Goal: Task Accomplishment & Management: Manage account settings

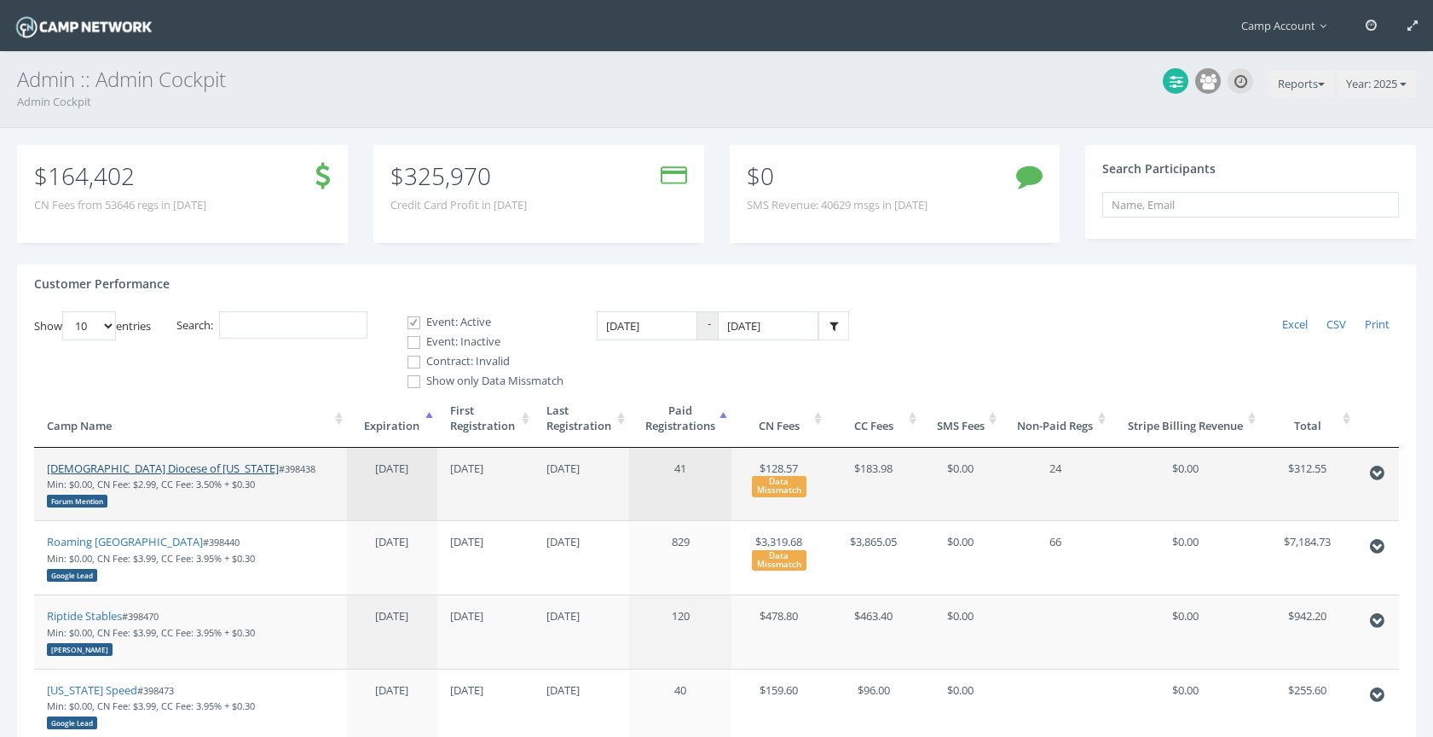
click at [172, 464] on link "[DEMOGRAPHIC_DATA] Diocese of [US_STATE]" at bounding box center [163, 467] width 232 height 15
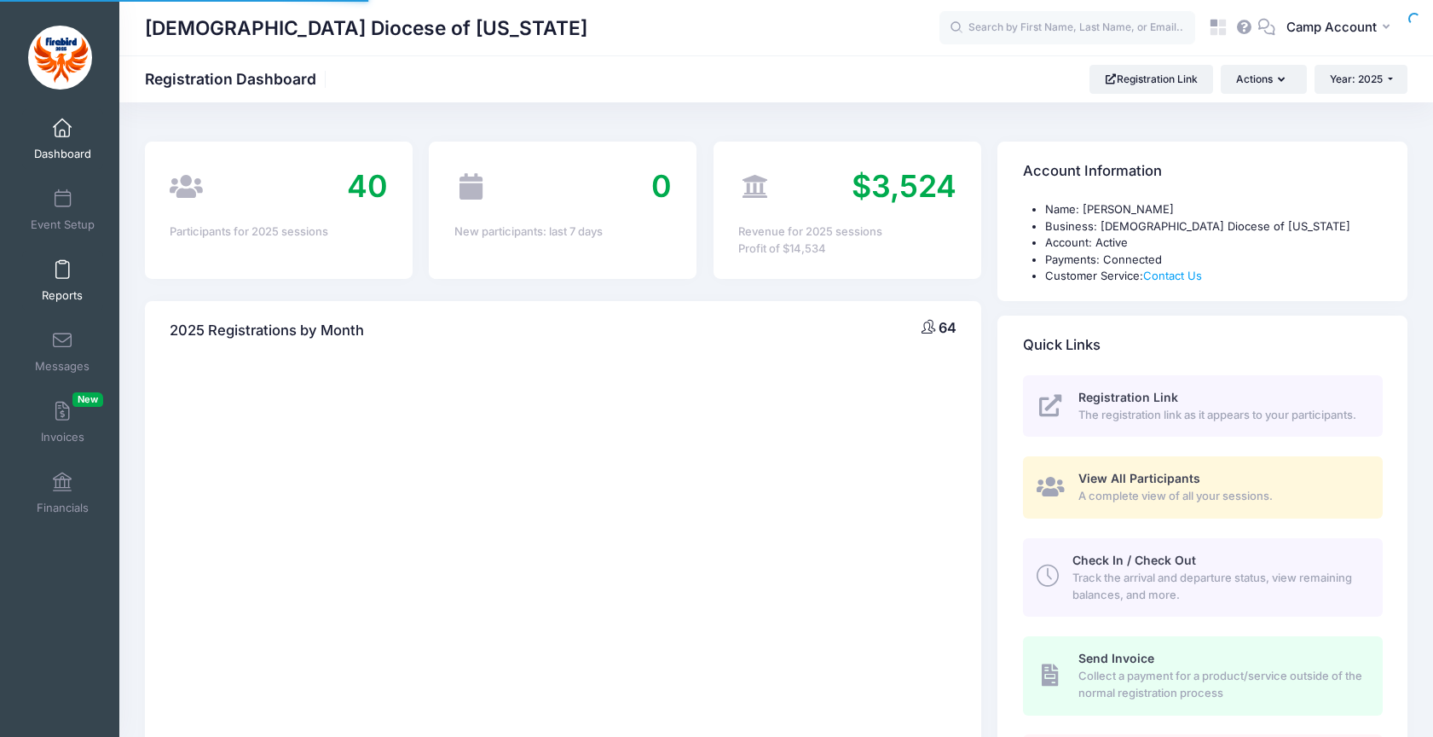
select select
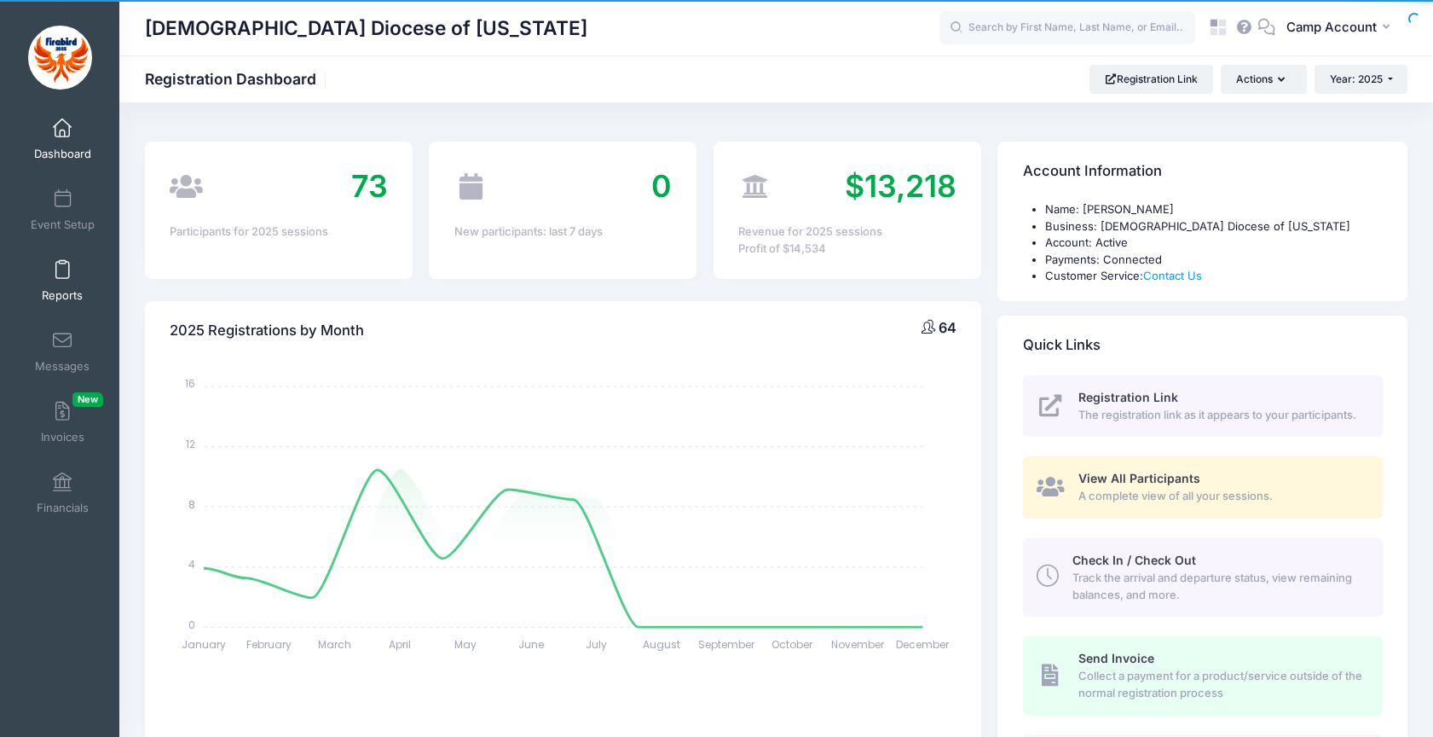
click at [67, 291] on span "Reports" at bounding box center [62, 295] width 41 height 14
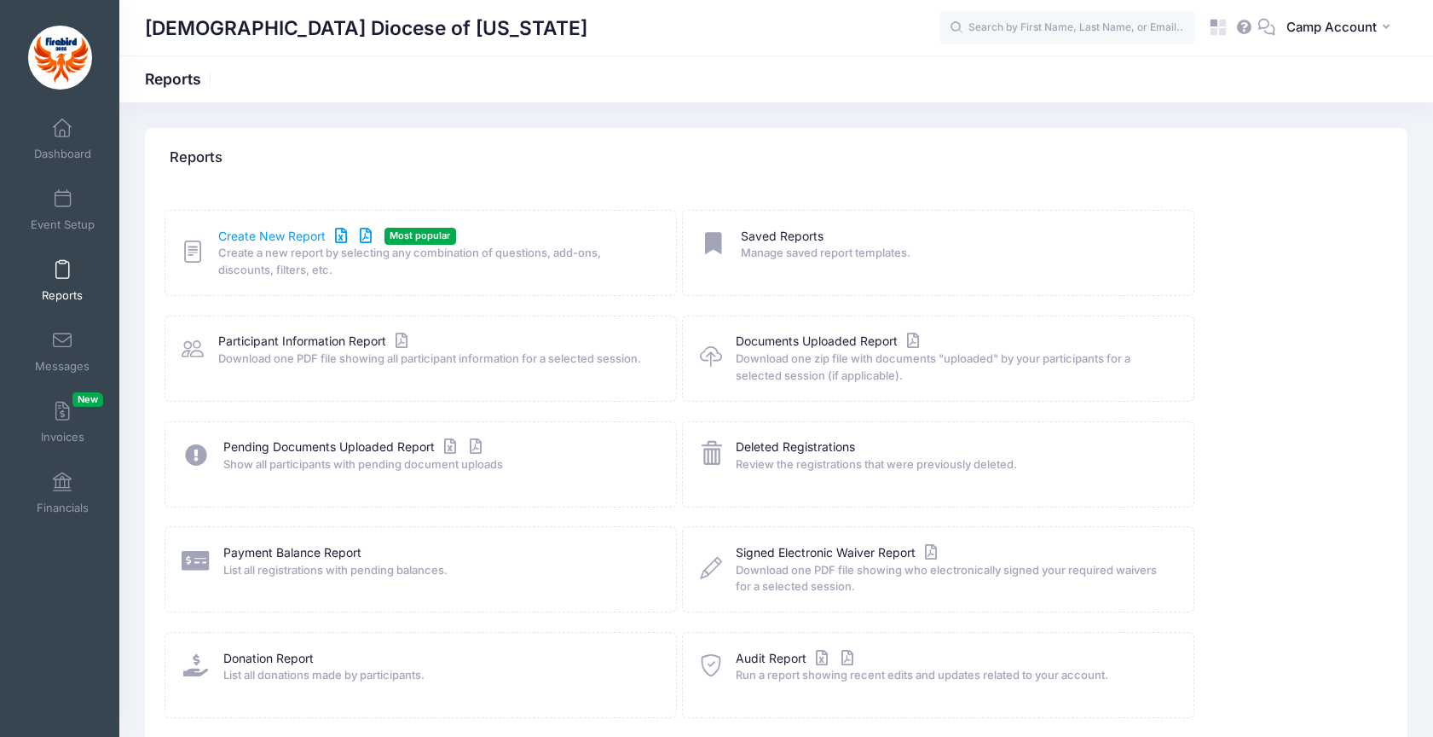
click at [299, 240] on link "Create New Report" at bounding box center [297, 237] width 159 height 18
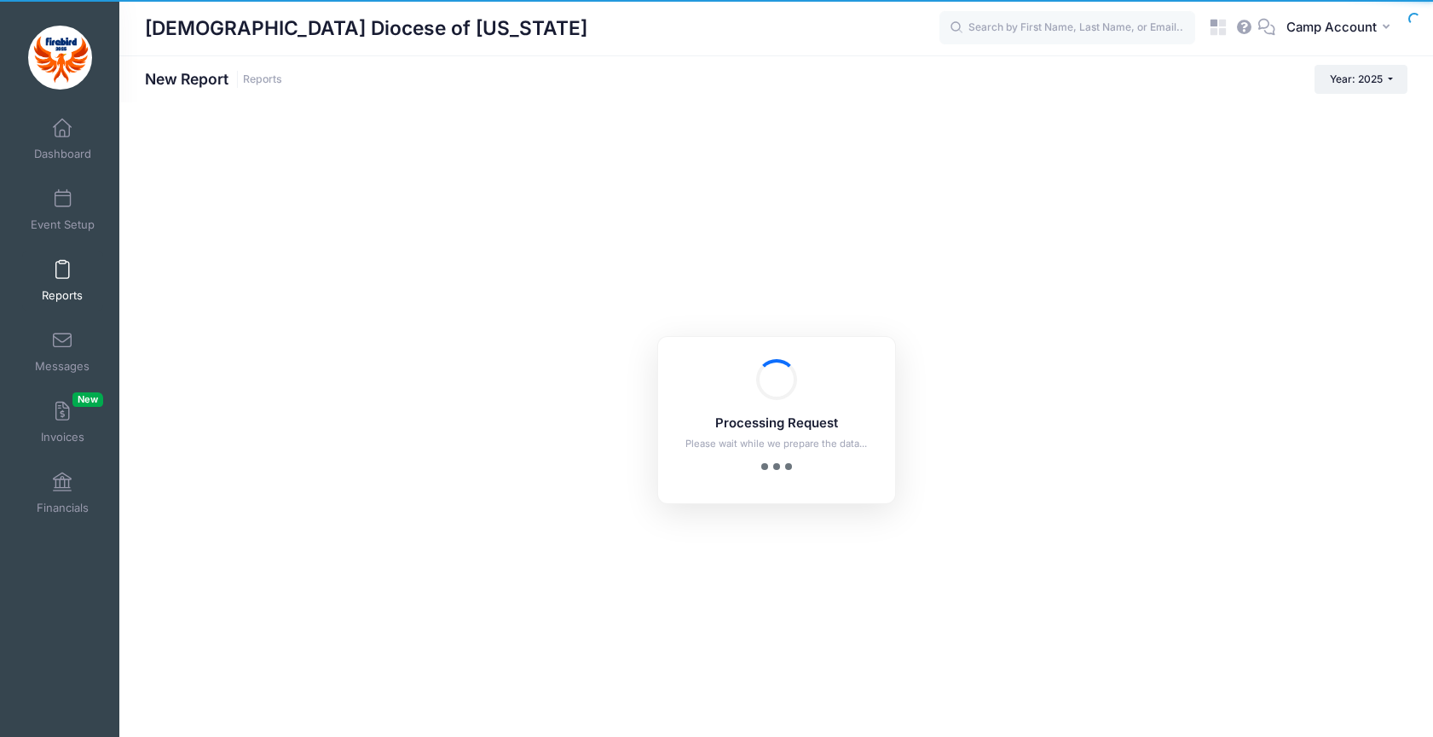
checkbox input "true"
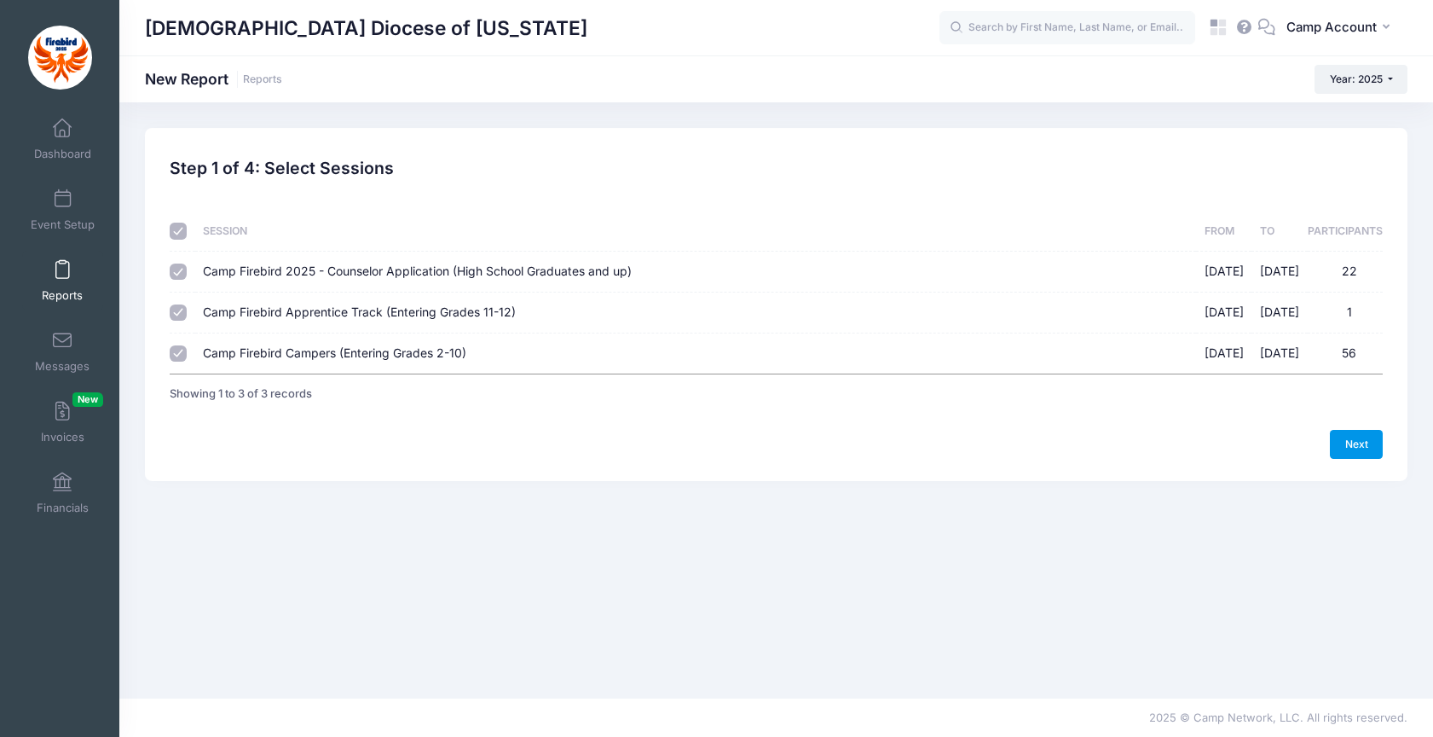
click at [1373, 448] on link "Next" at bounding box center [1356, 444] width 53 height 29
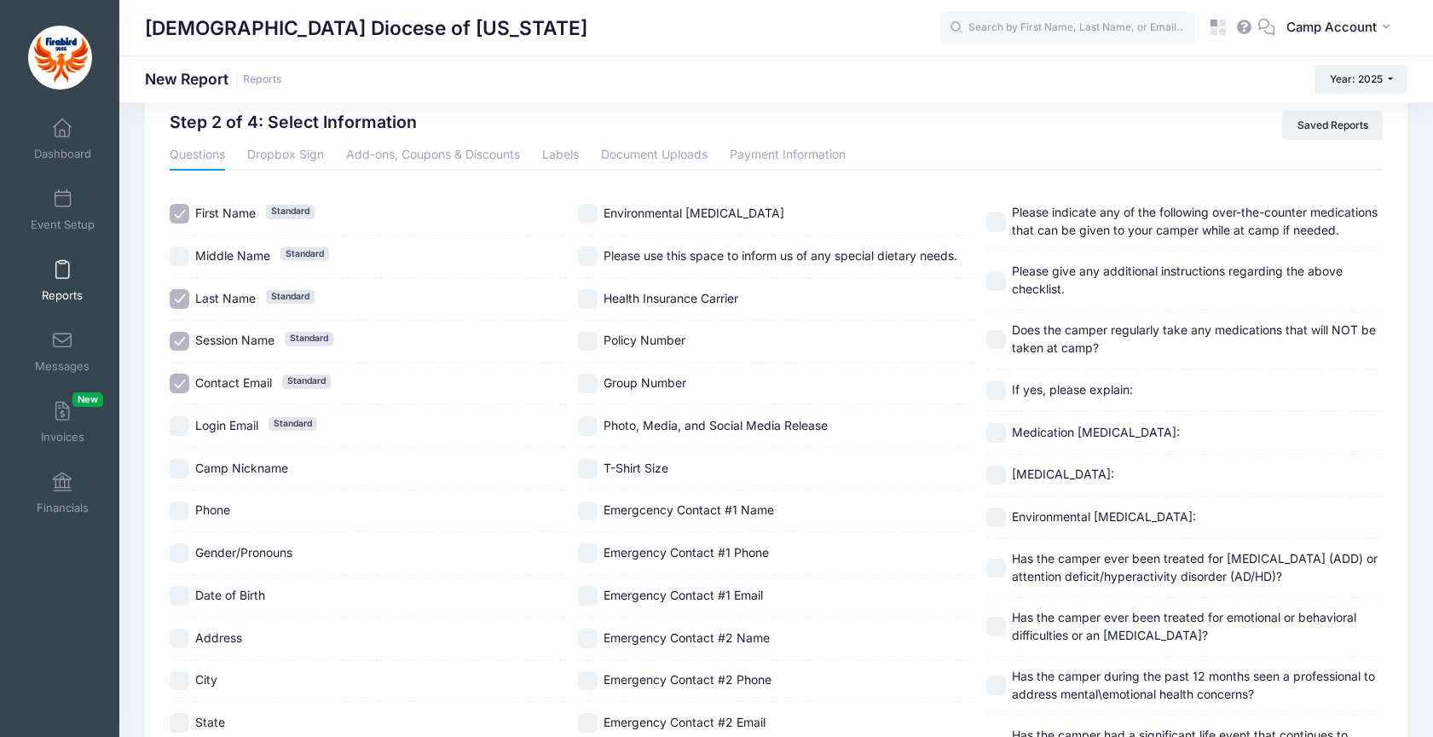
scroll to position [137, 0]
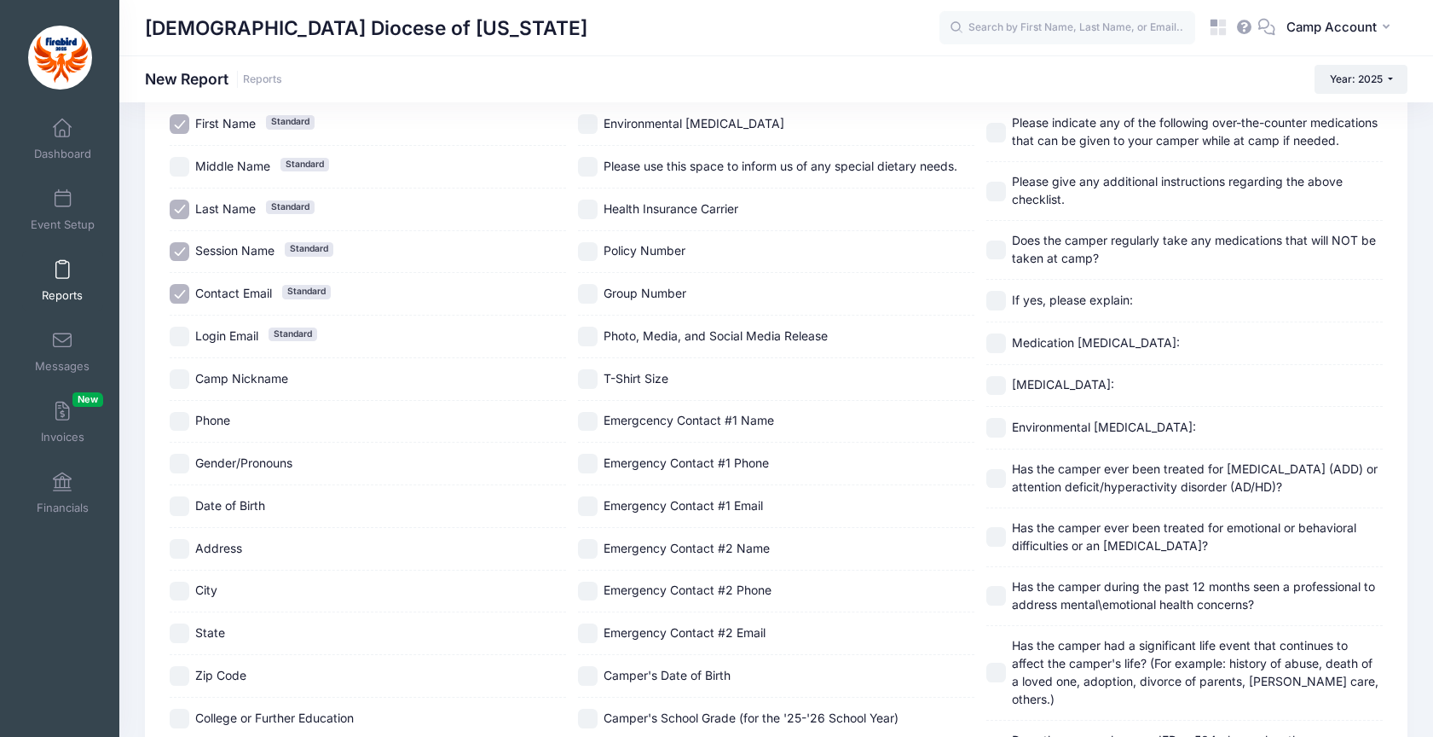
click at [271, 463] on span "Gender/Pronouns" at bounding box center [243, 462] width 97 height 14
click at [274, 466] on span "Gender/Pronouns" at bounding box center [243, 462] width 97 height 14
checkbox input "false"
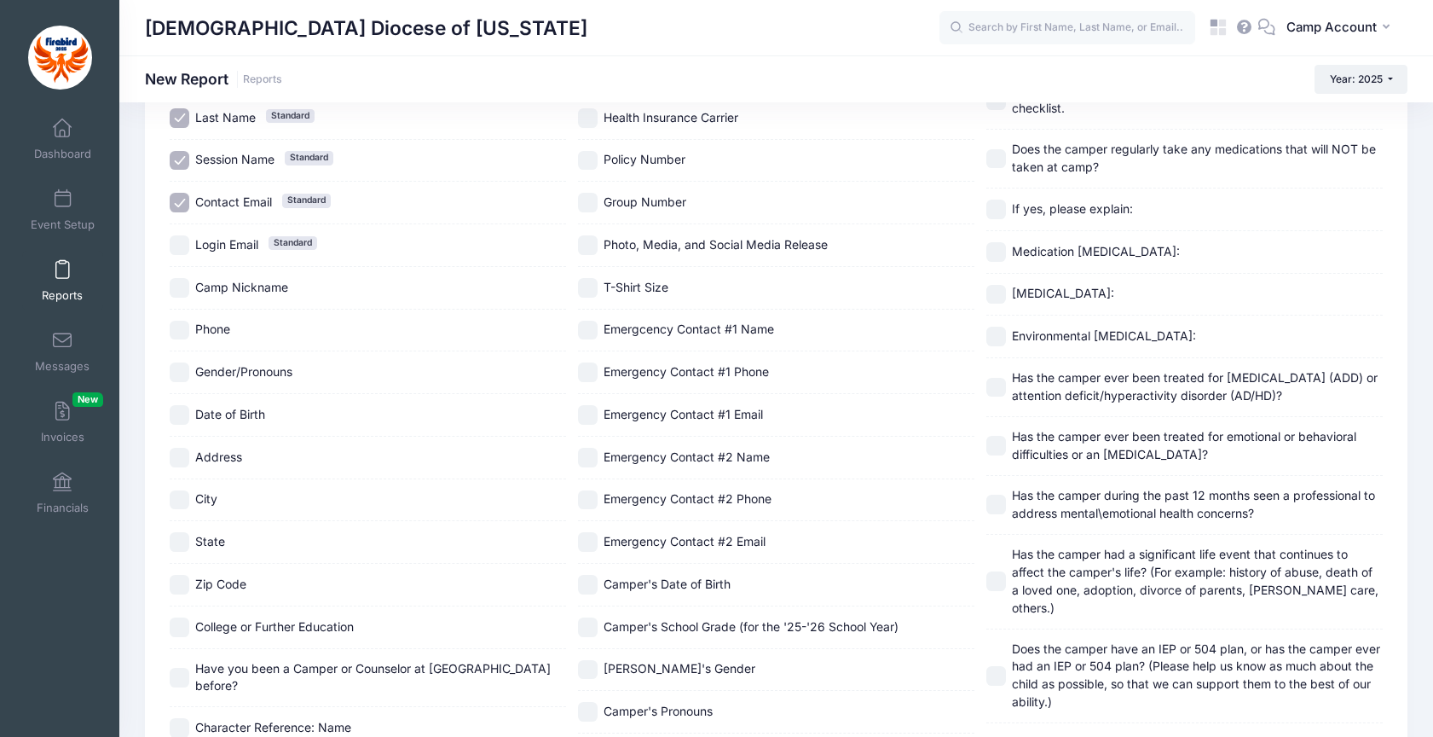
scroll to position [288, 0]
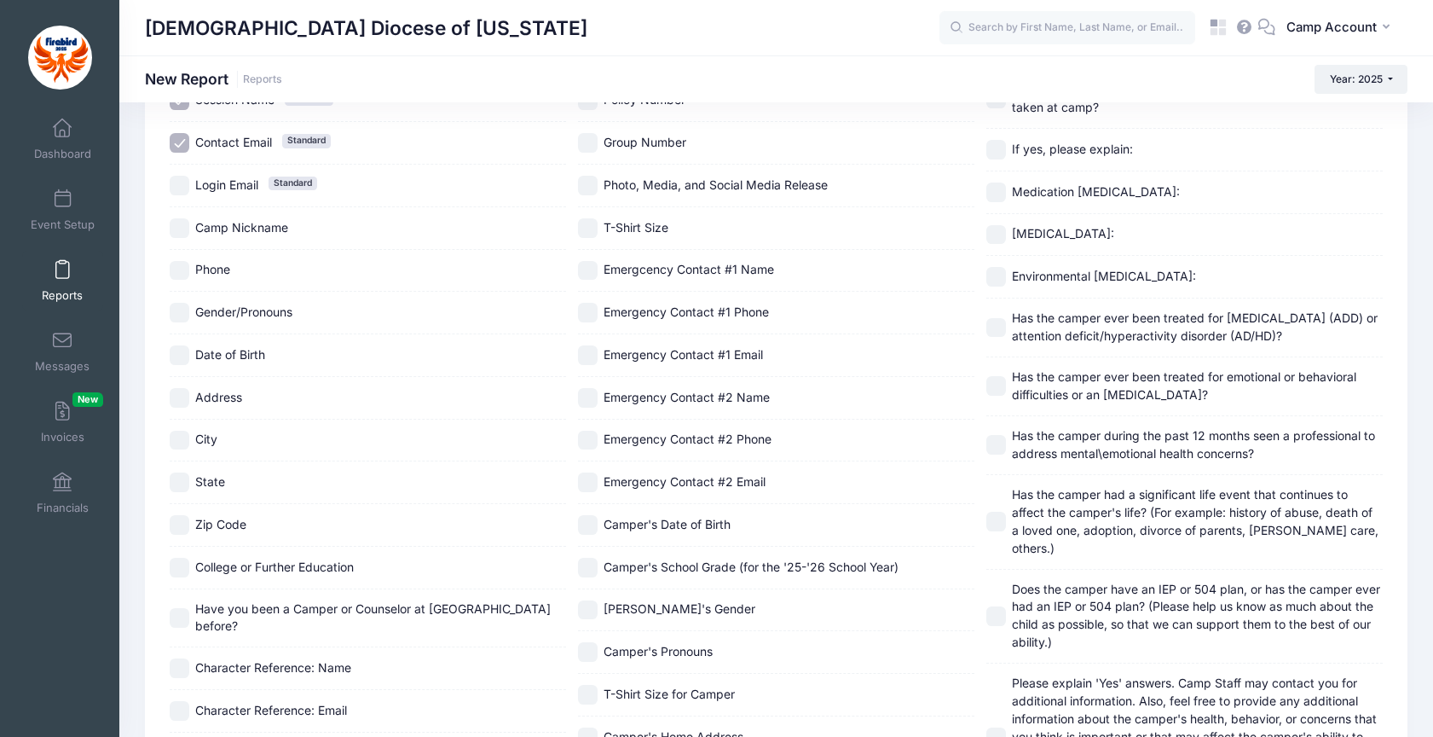
click at [187, 481] on input "State" at bounding box center [180, 482] width 20 height 20
checkbox input "true"
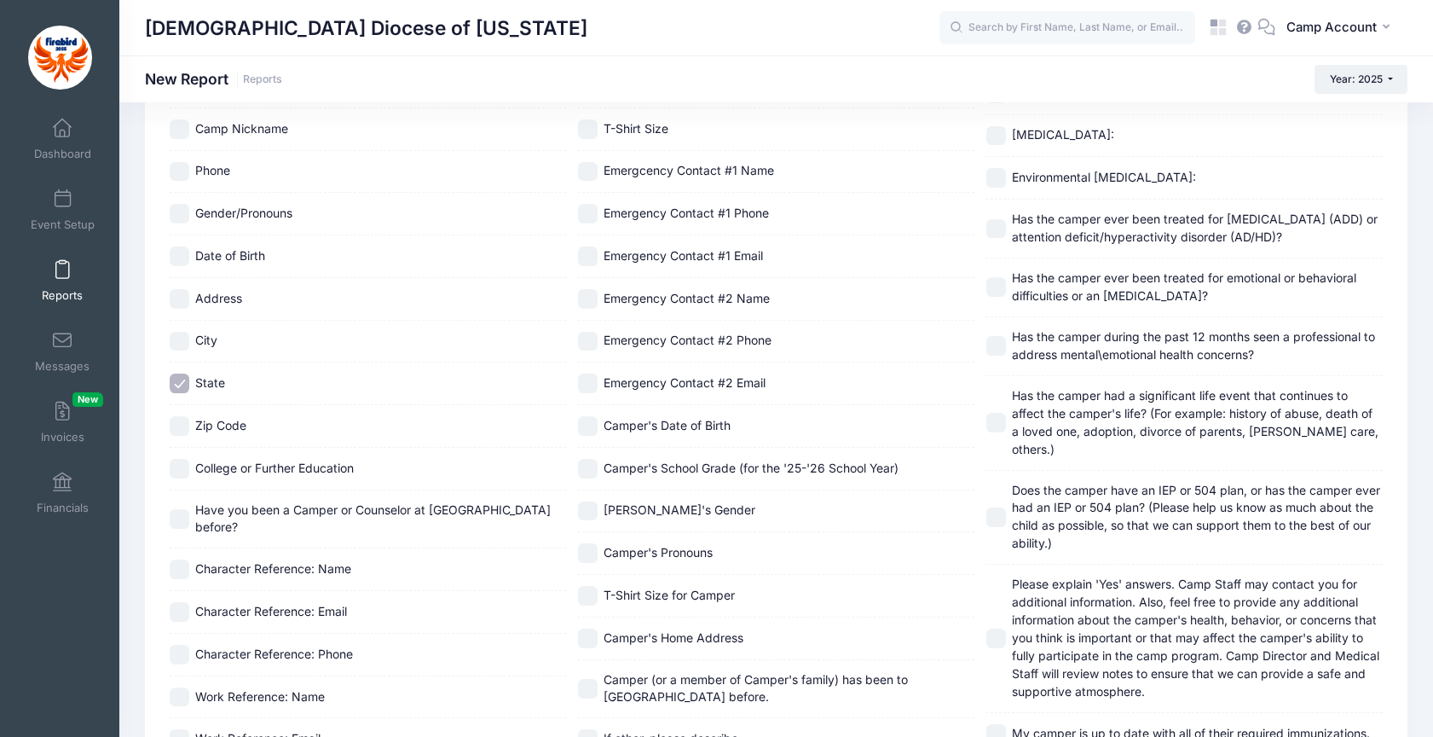
scroll to position [389, 0]
click at [588, 595] on input "T-Shirt Size for Camper" at bounding box center [588, 594] width 20 height 20
checkbox input "true"
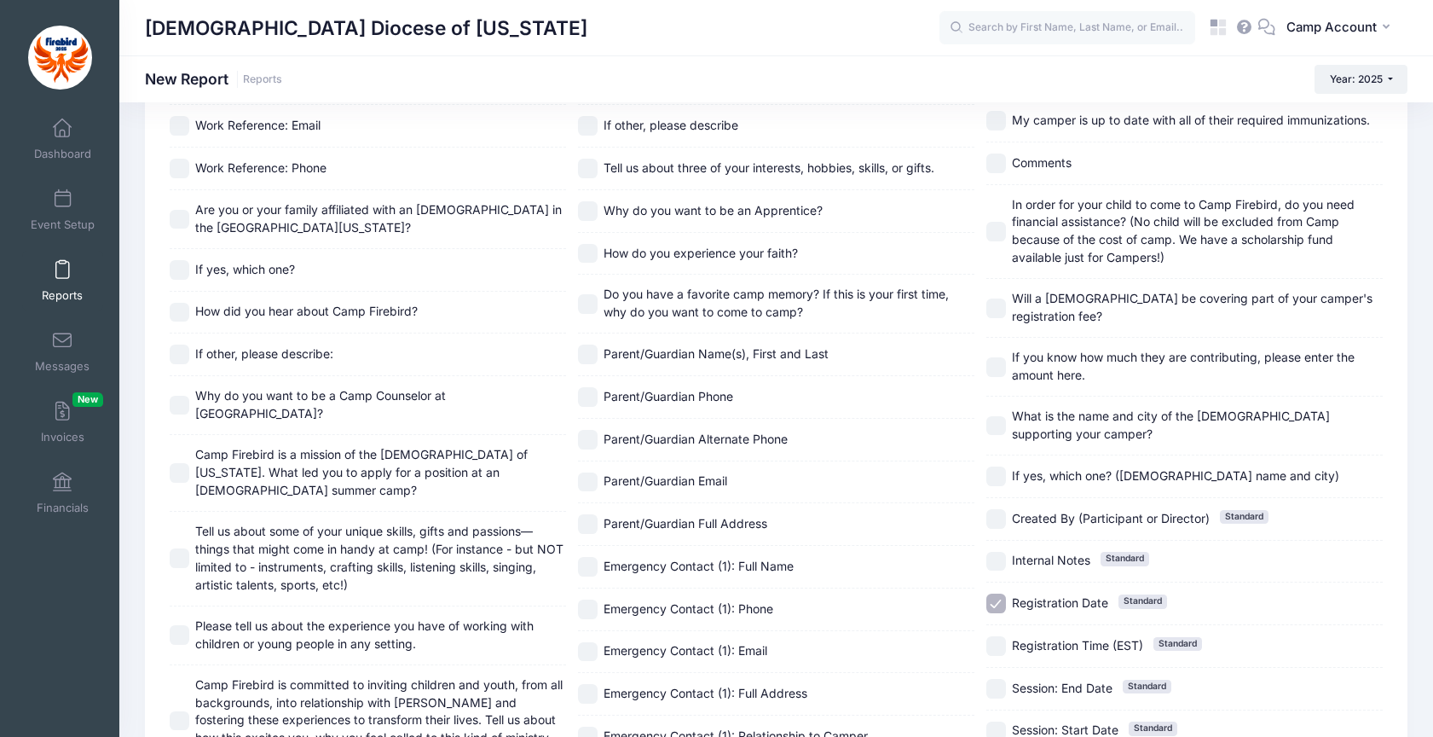
scroll to position [1413, 0]
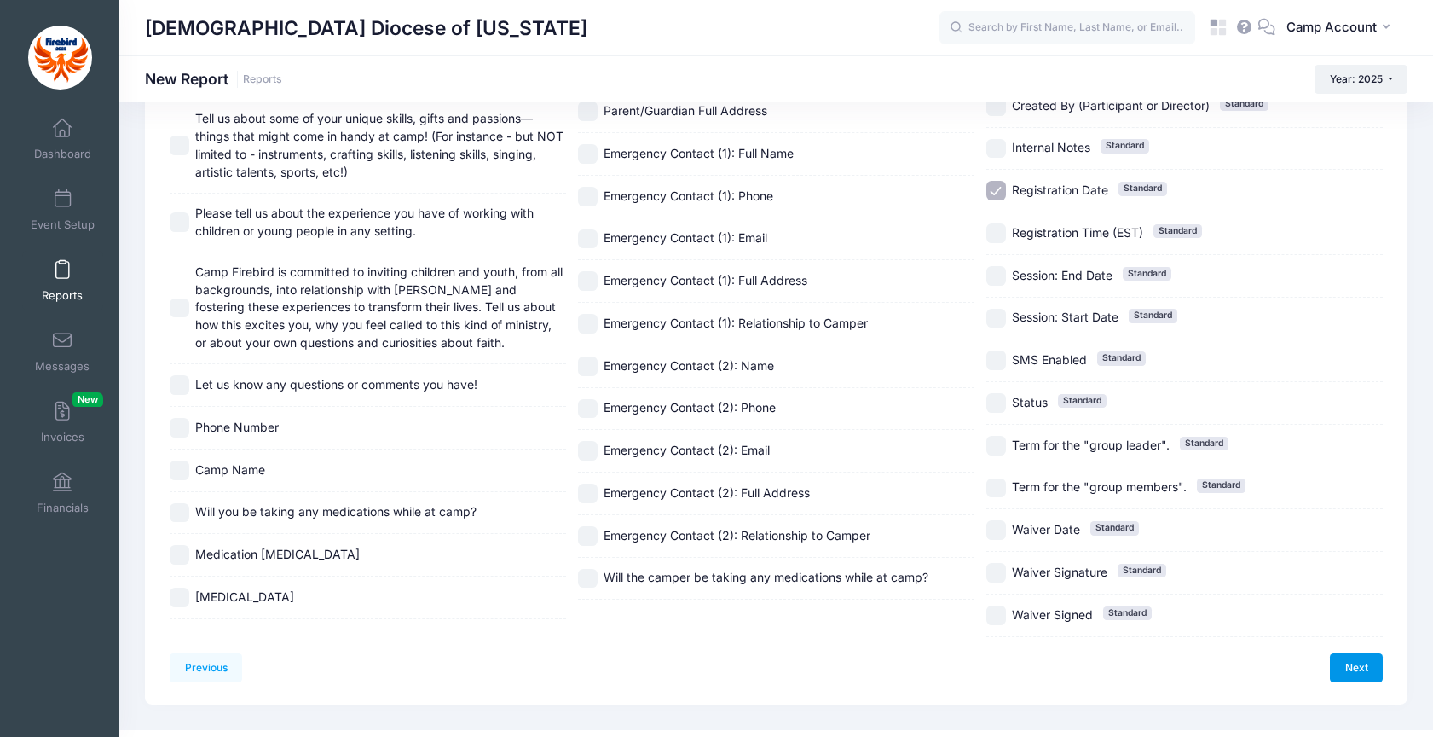
click at [1344, 653] on link "Next" at bounding box center [1356, 667] width 53 height 29
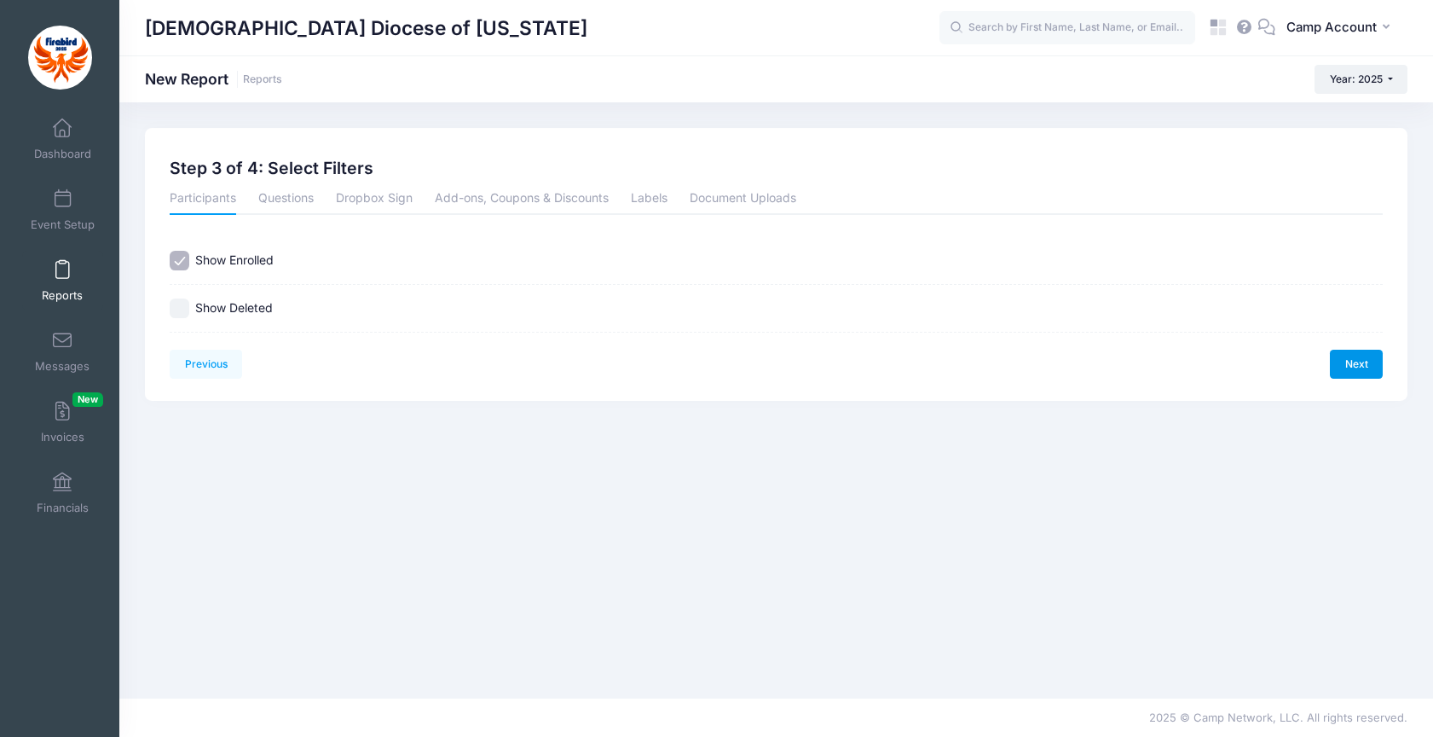
scroll to position [0, 0]
click at [307, 203] on link "Questions" at bounding box center [285, 199] width 55 height 31
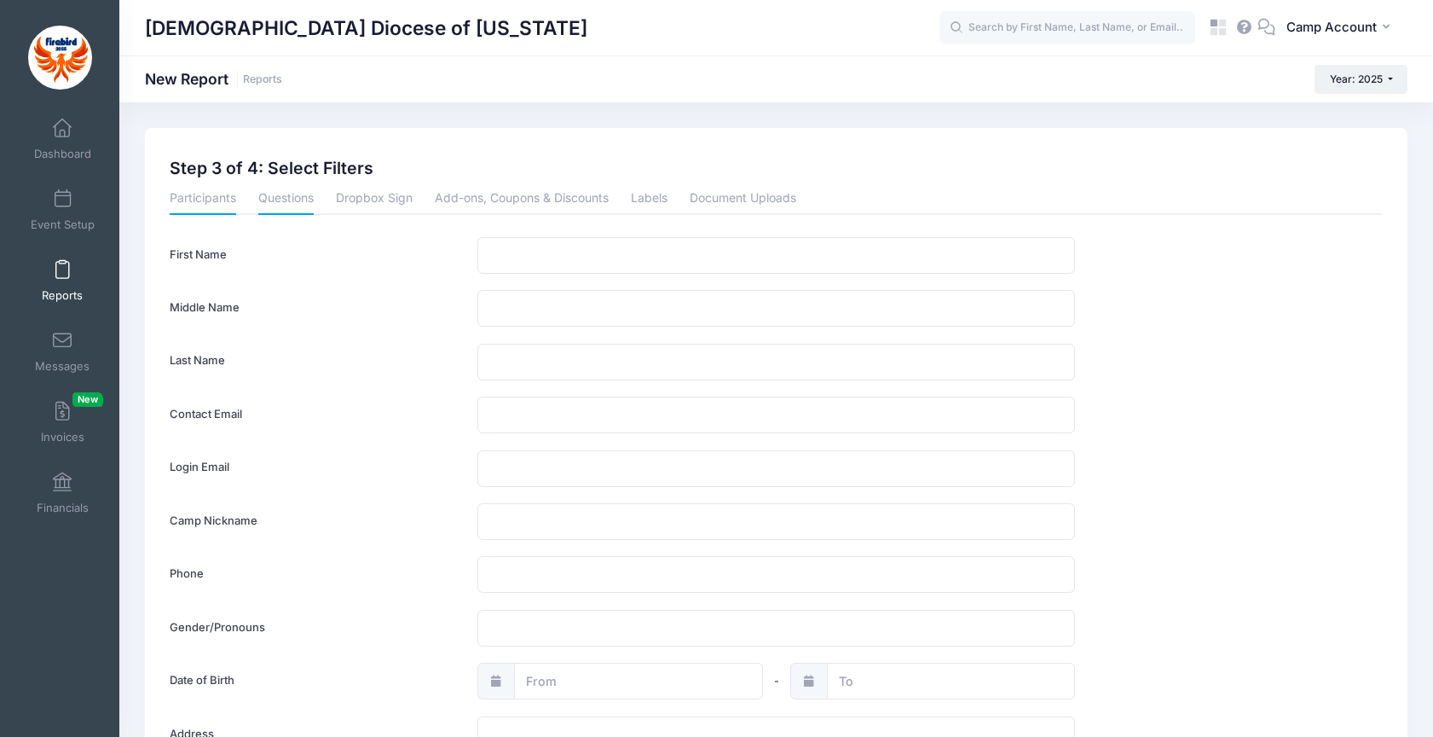
click at [214, 207] on link "Participants" at bounding box center [203, 199] width 67 height 31
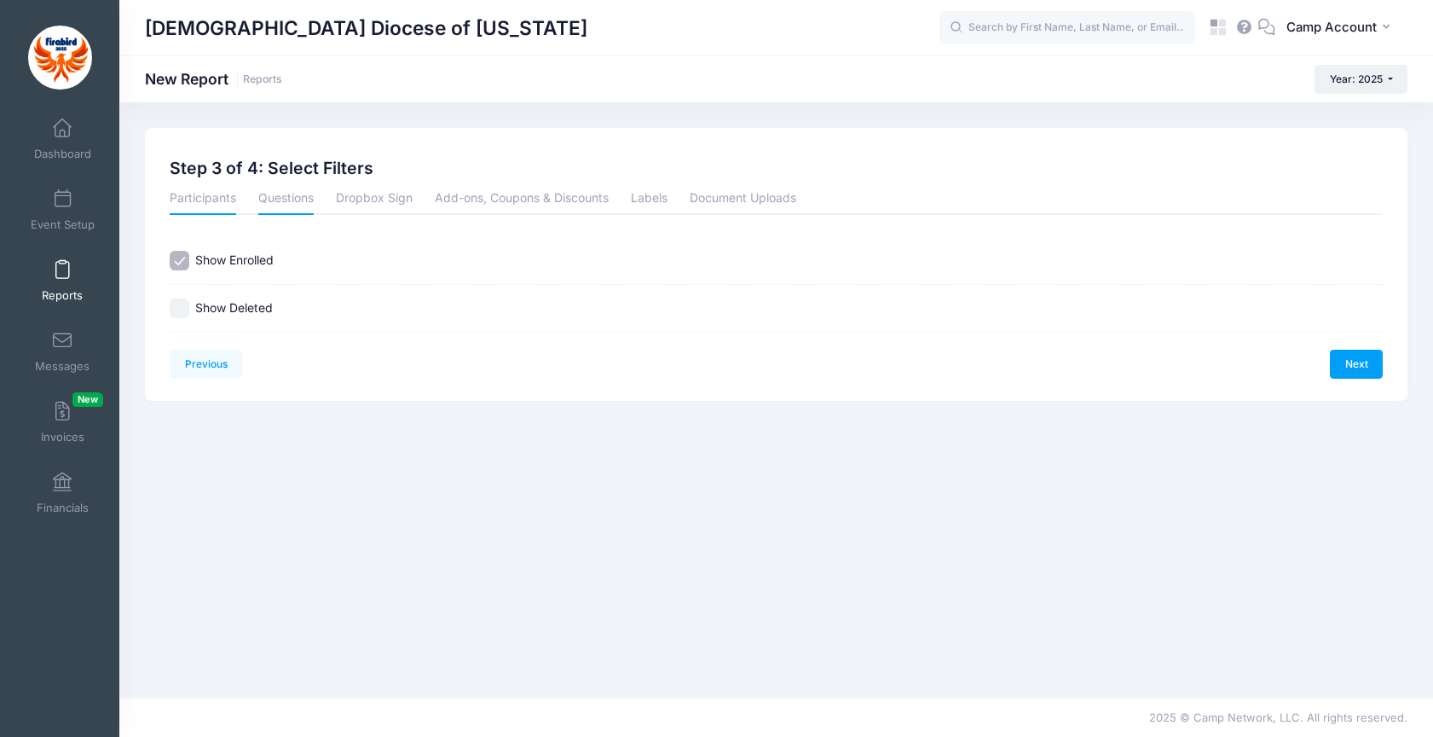
click at [298, 207] on link "Questions" at bounding box center [285, 199] width 55 height 31
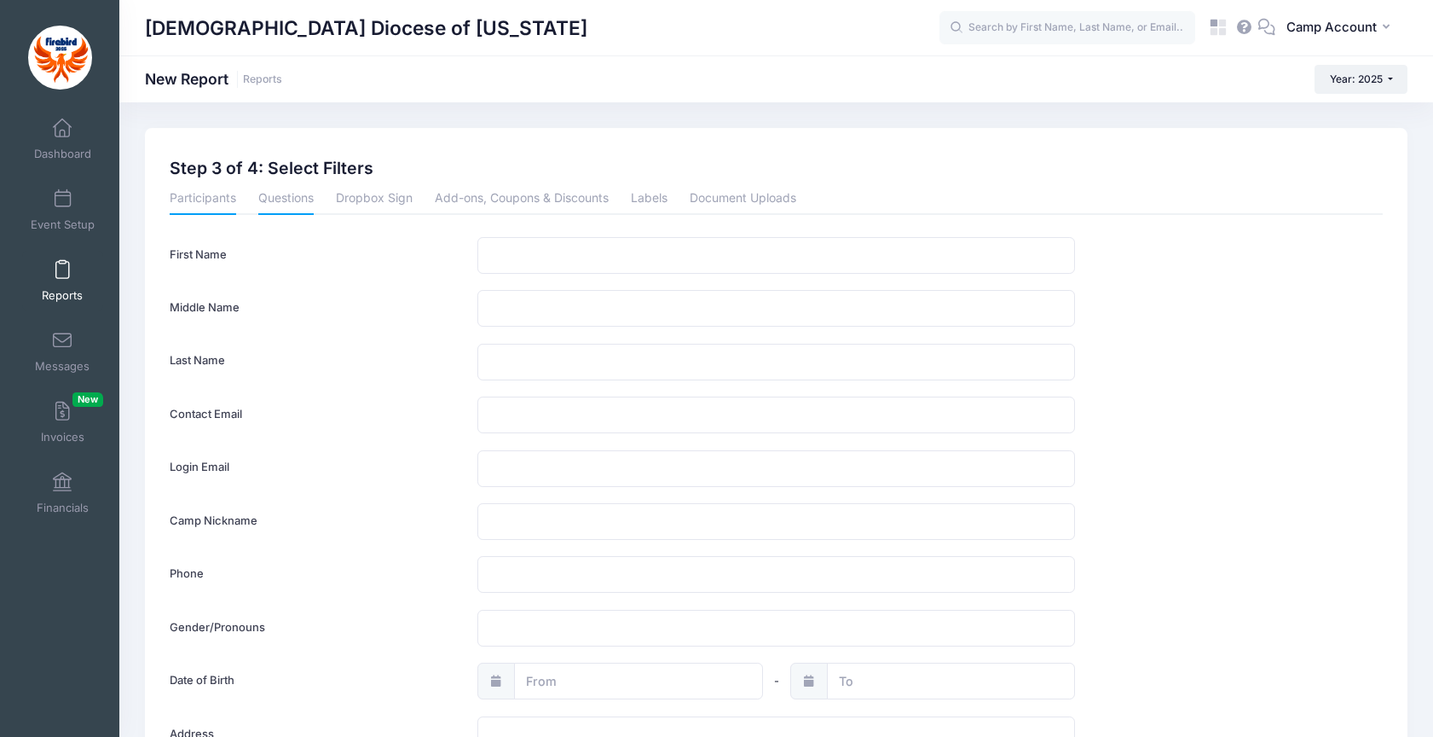
click at [220, 201] on link "Participants" at bounding box center [203, 199] width 67 height 31
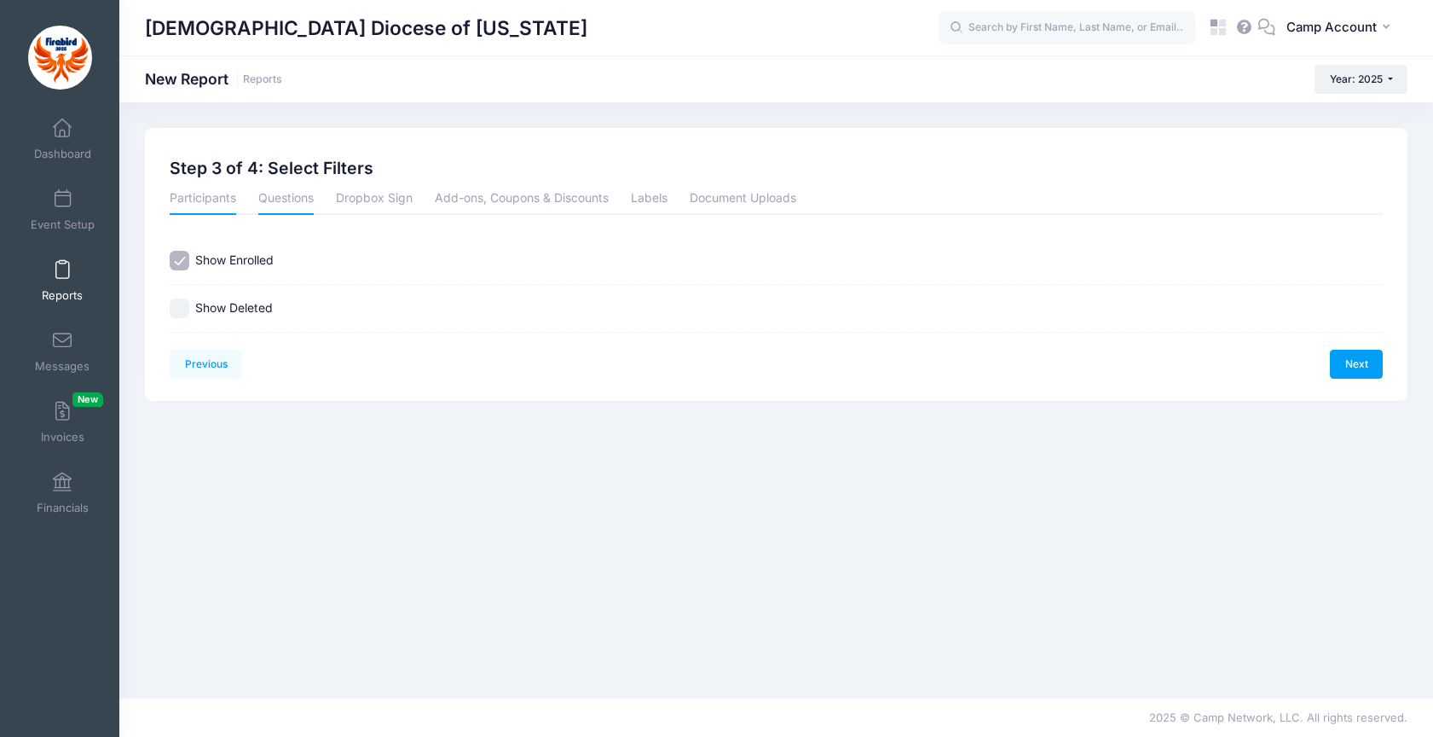
click at [284, 204] on link "Questions" at bounding box center [285, 199] width 55 height 31
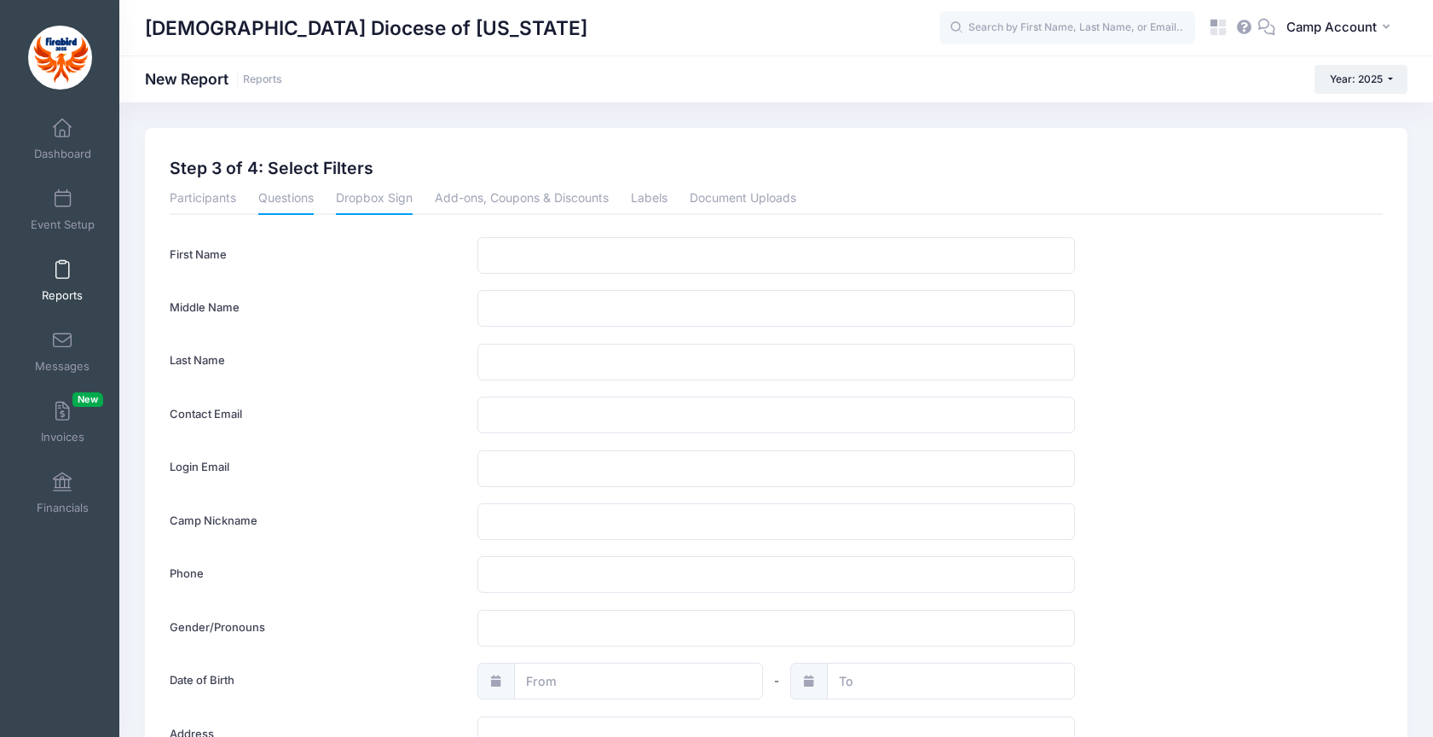
click at [369, 209] on link "Dropbox Sign" at bounding box center [374, 199] width 77 height 31
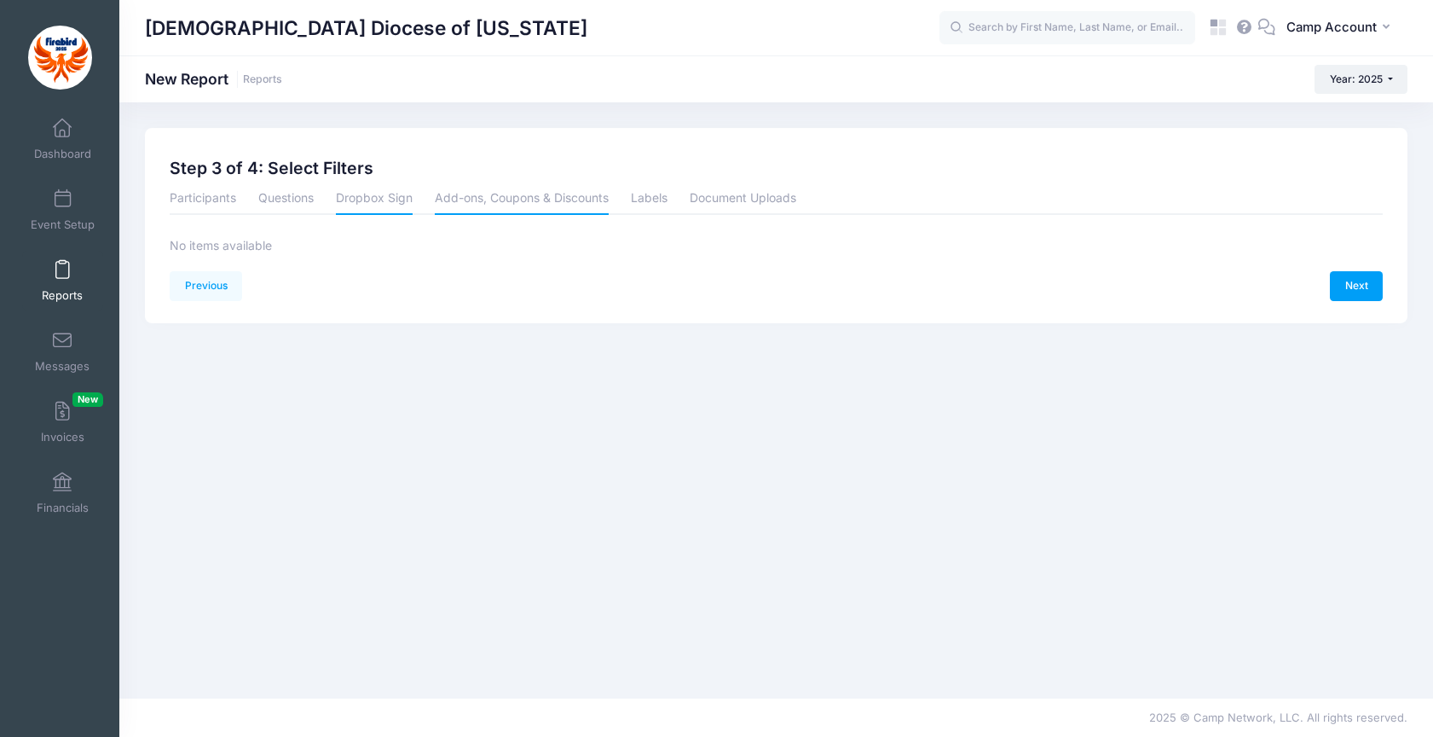
click at [478, 200] on link "Add-ons, Coupons & Discounts" at bounding box center [522, 199] width 174 height 31
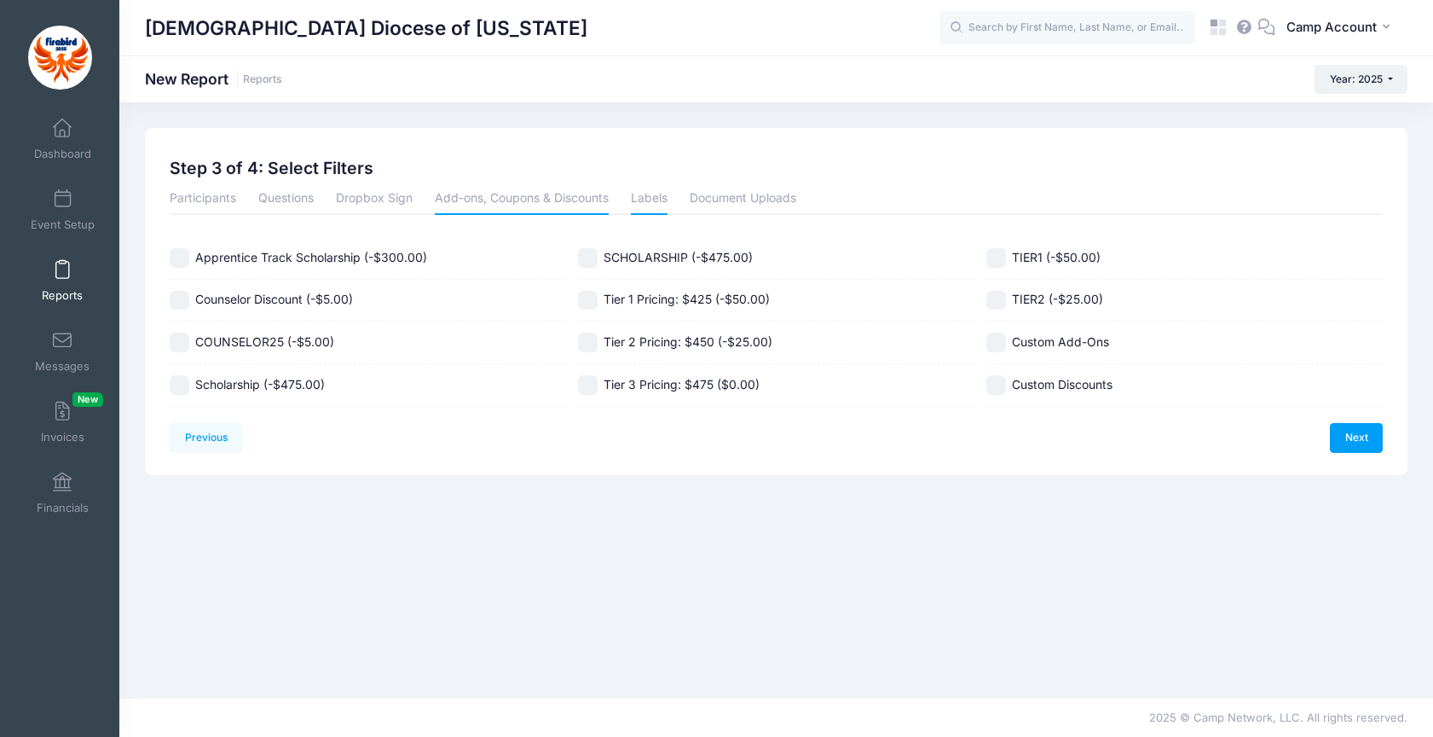
click at [652, 211] on link "Labels" at bounding box center [649, 199] width 37 height 31
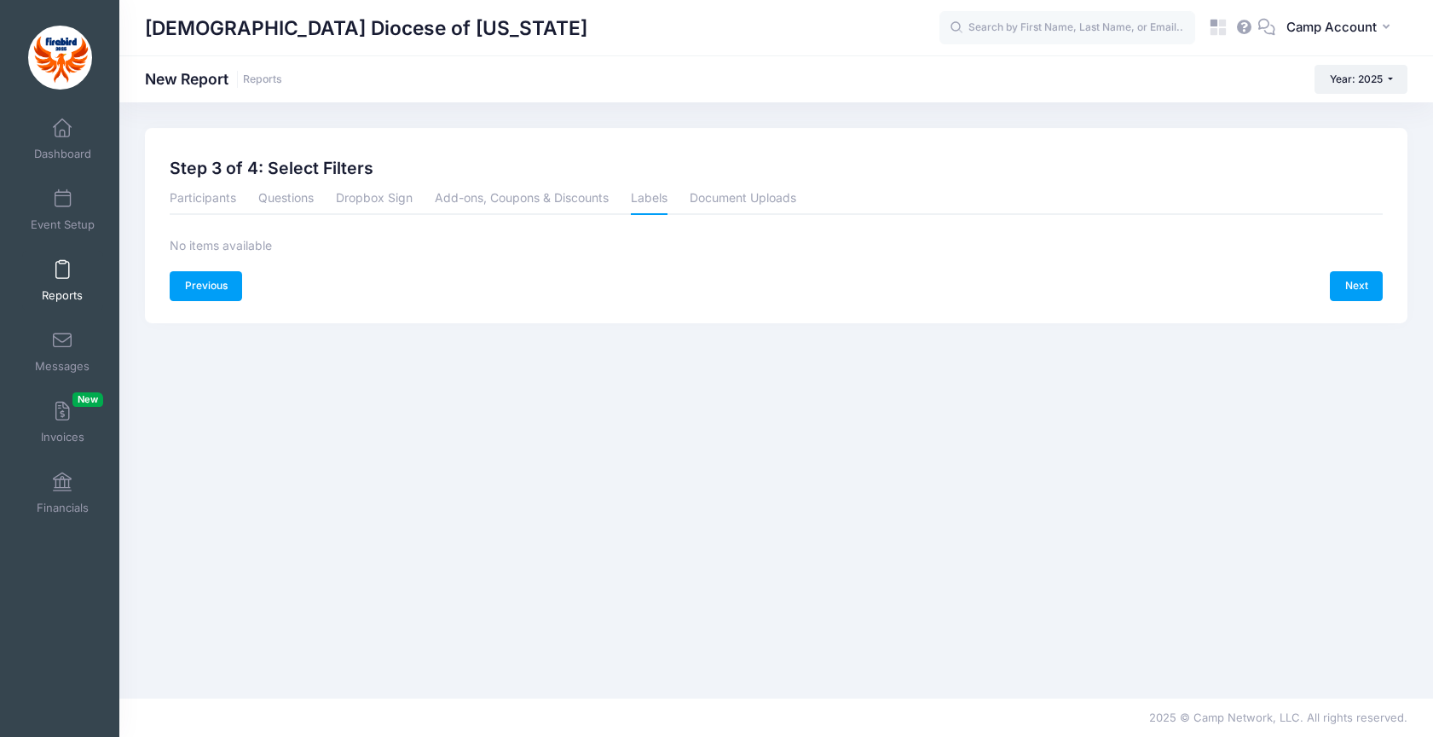
click at [197, 284] on link "Previous" at bounding box center [206, 285] width 72 height 29
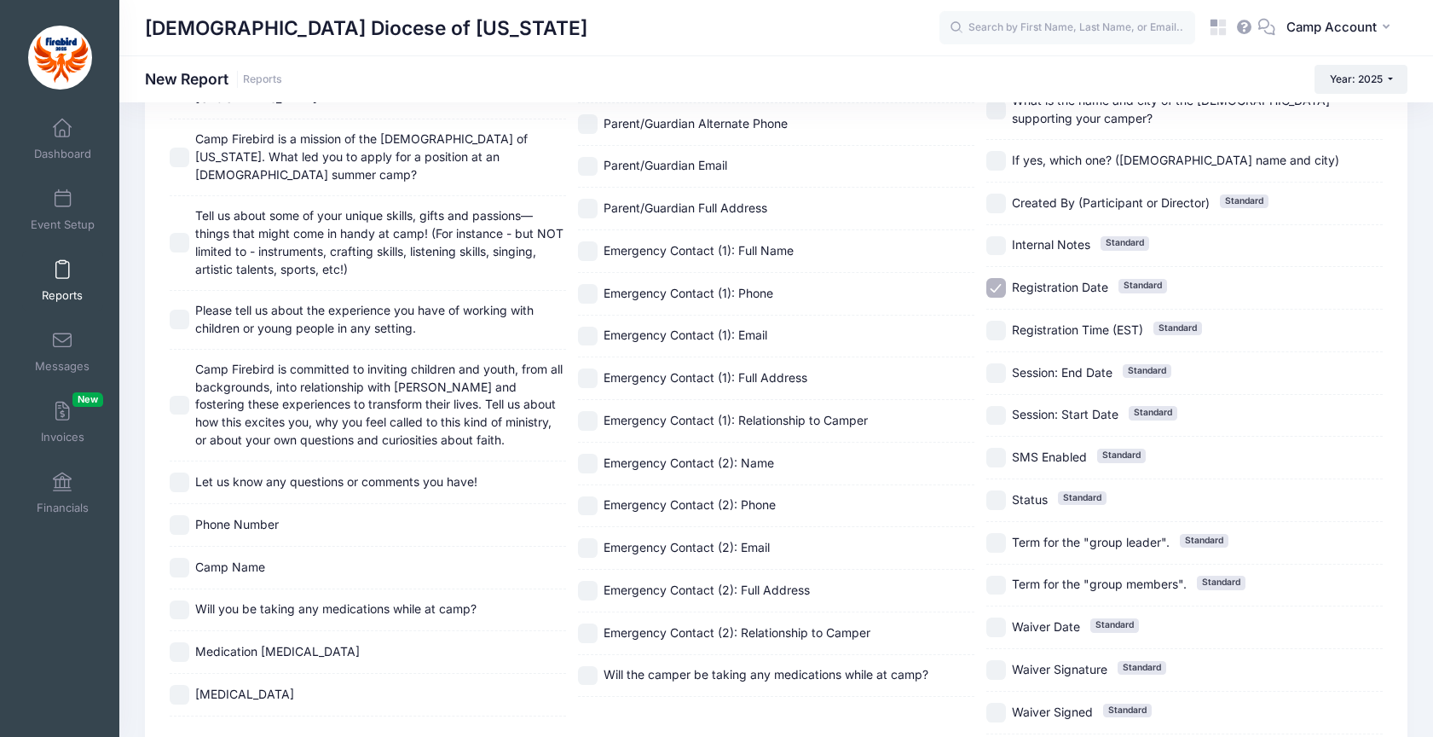
scroll to position [1413, 0]
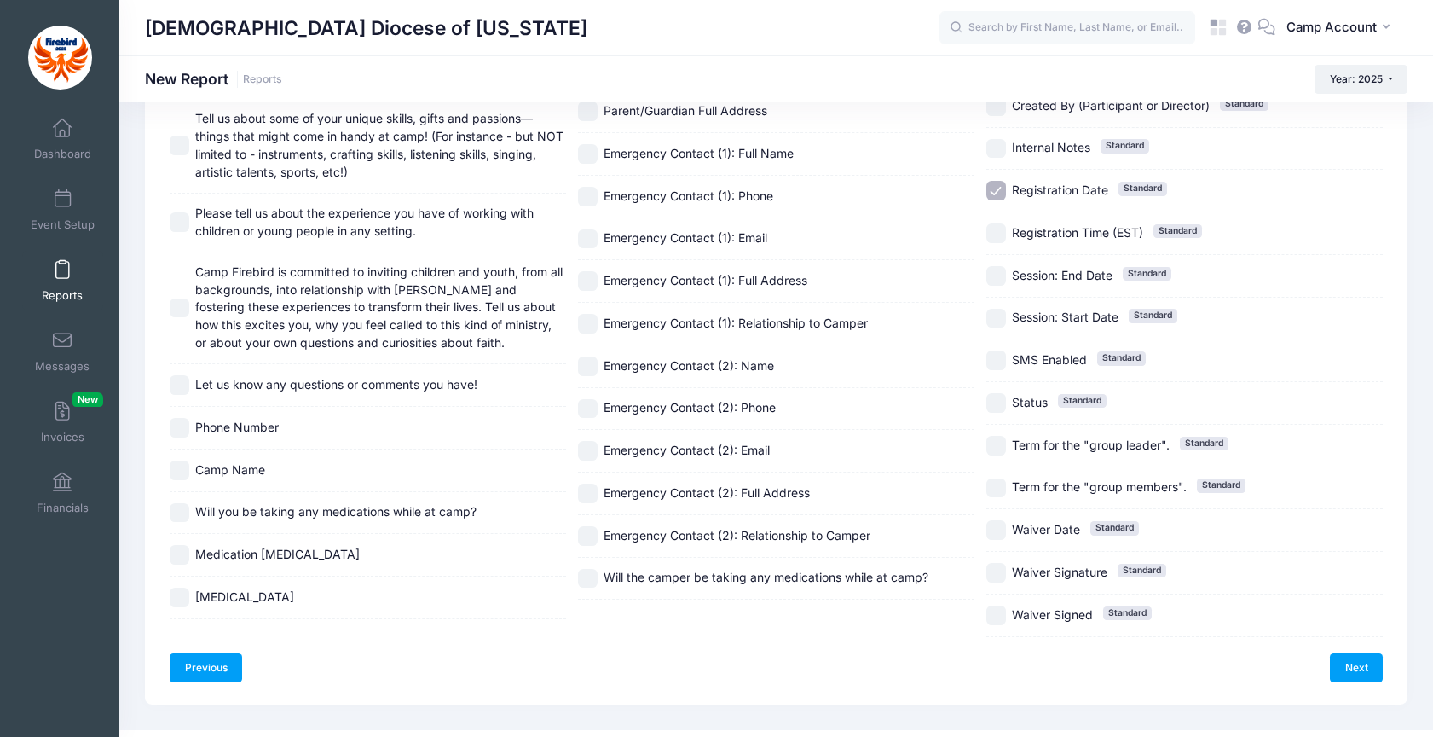
click at [228, 653] on link "Previous" at bounding box center [206, 667] width 72 height 29
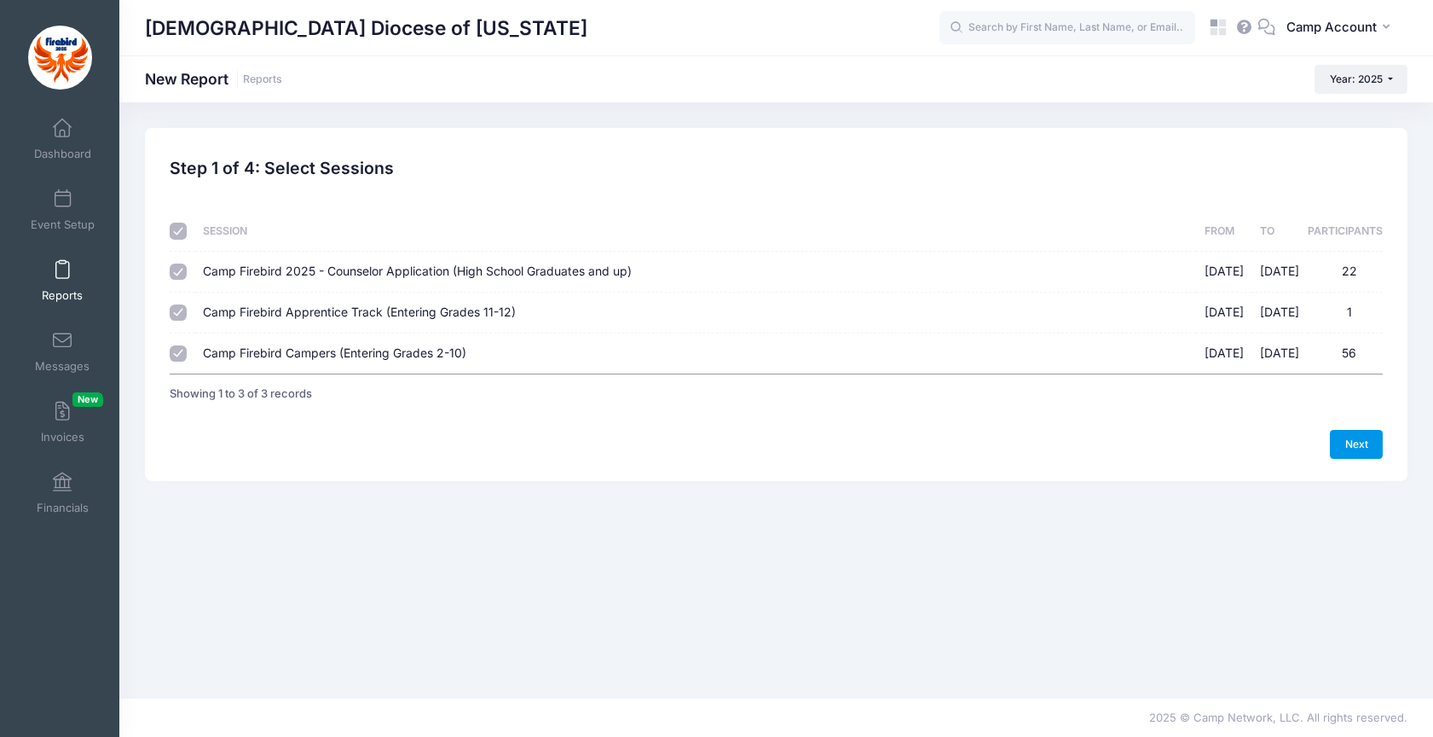
click at [1360, 446] on link "Next" at bounding box center [1356, 444] width 53 height 29
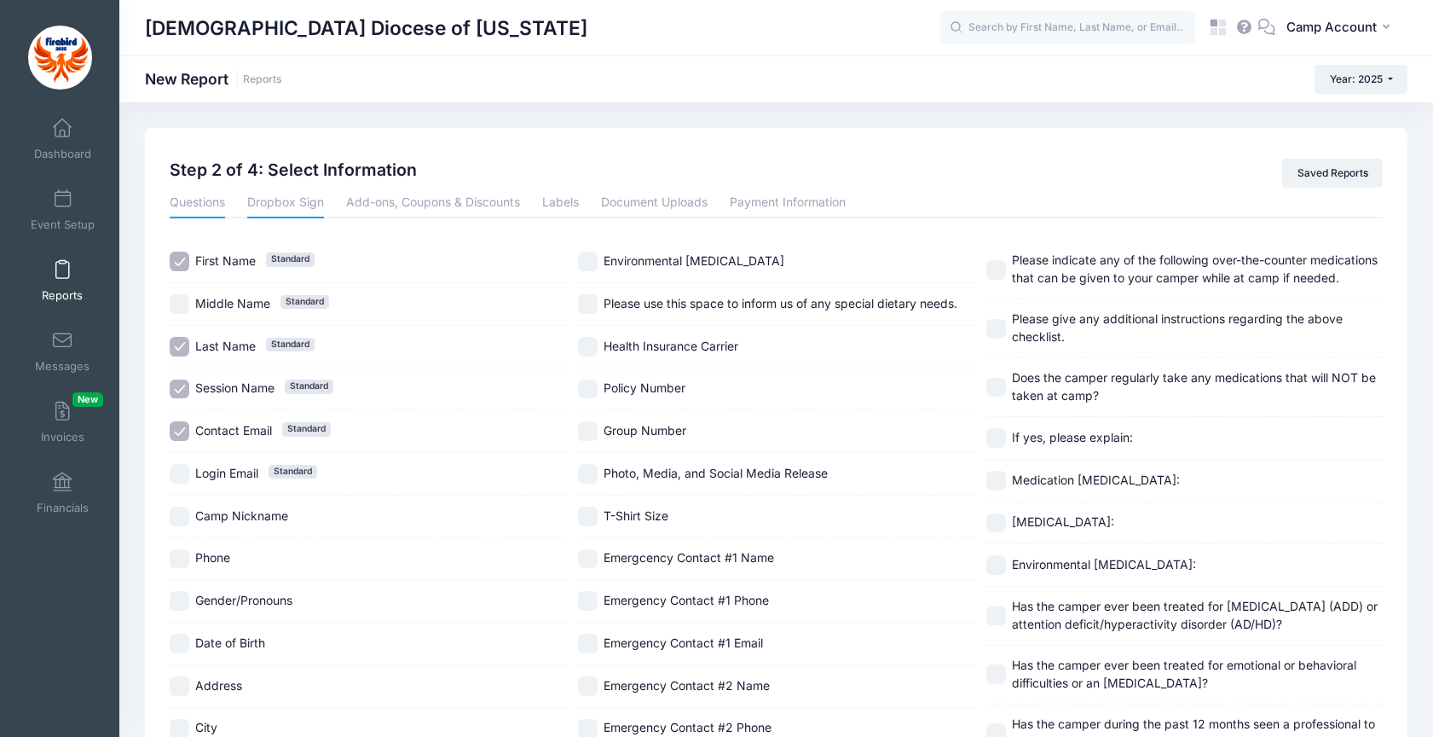
click at [304, 213] on link "Dropbox Sign" at bounding box center [285, 203] width 77 height 31
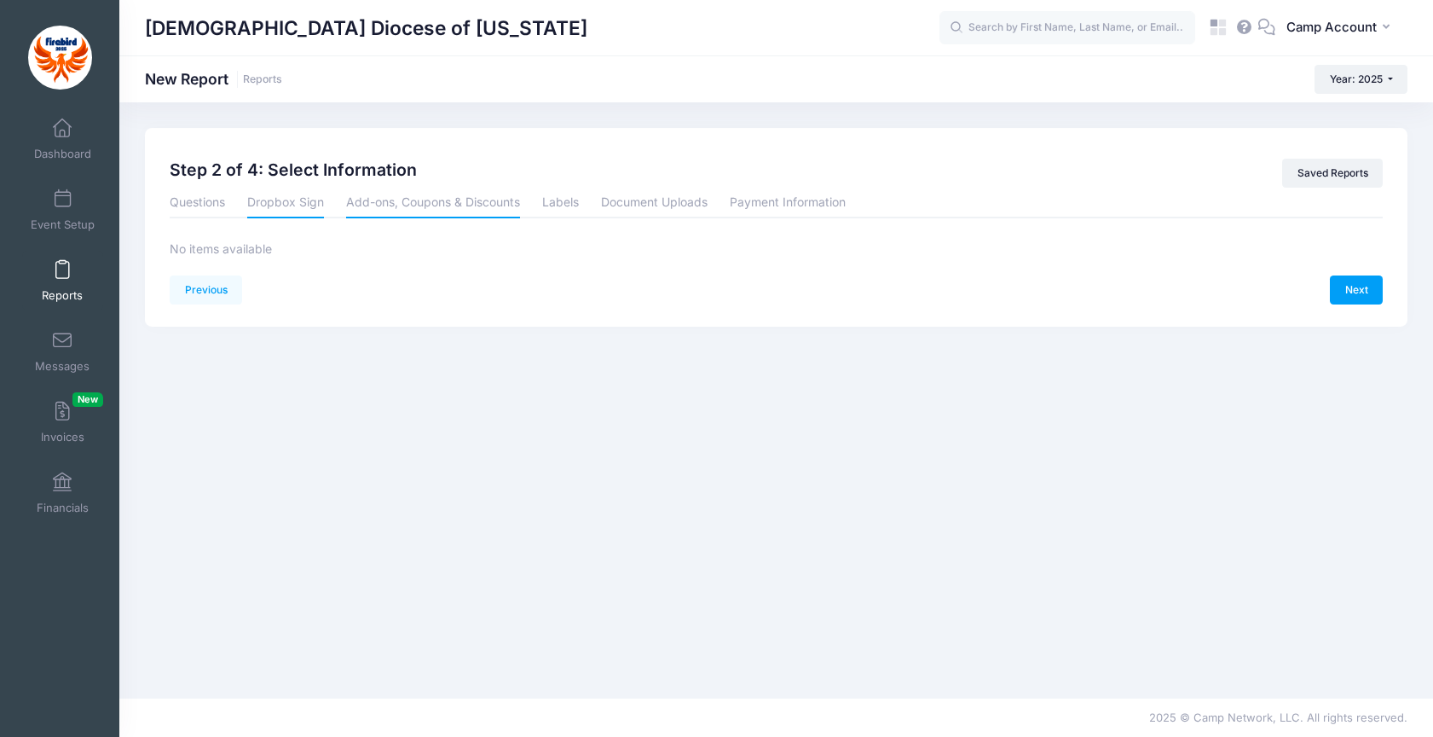
click at [389, 206] on link "Add-ons, Coupons & Discounts" at bounding box center [433, 203] width 174 height 31
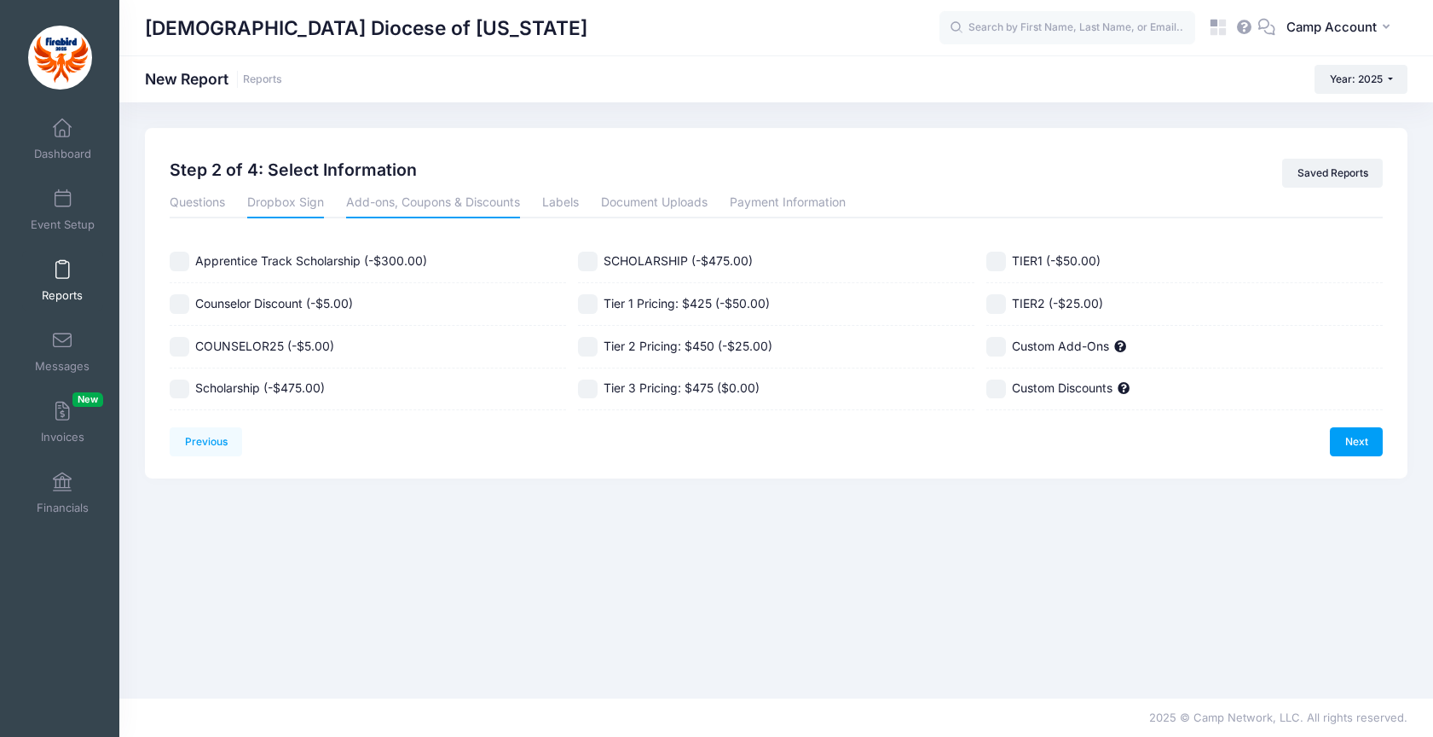
click at [288, 210] on link "Dropbox Sign" at bounding box center [285, 203] width 77 height 31
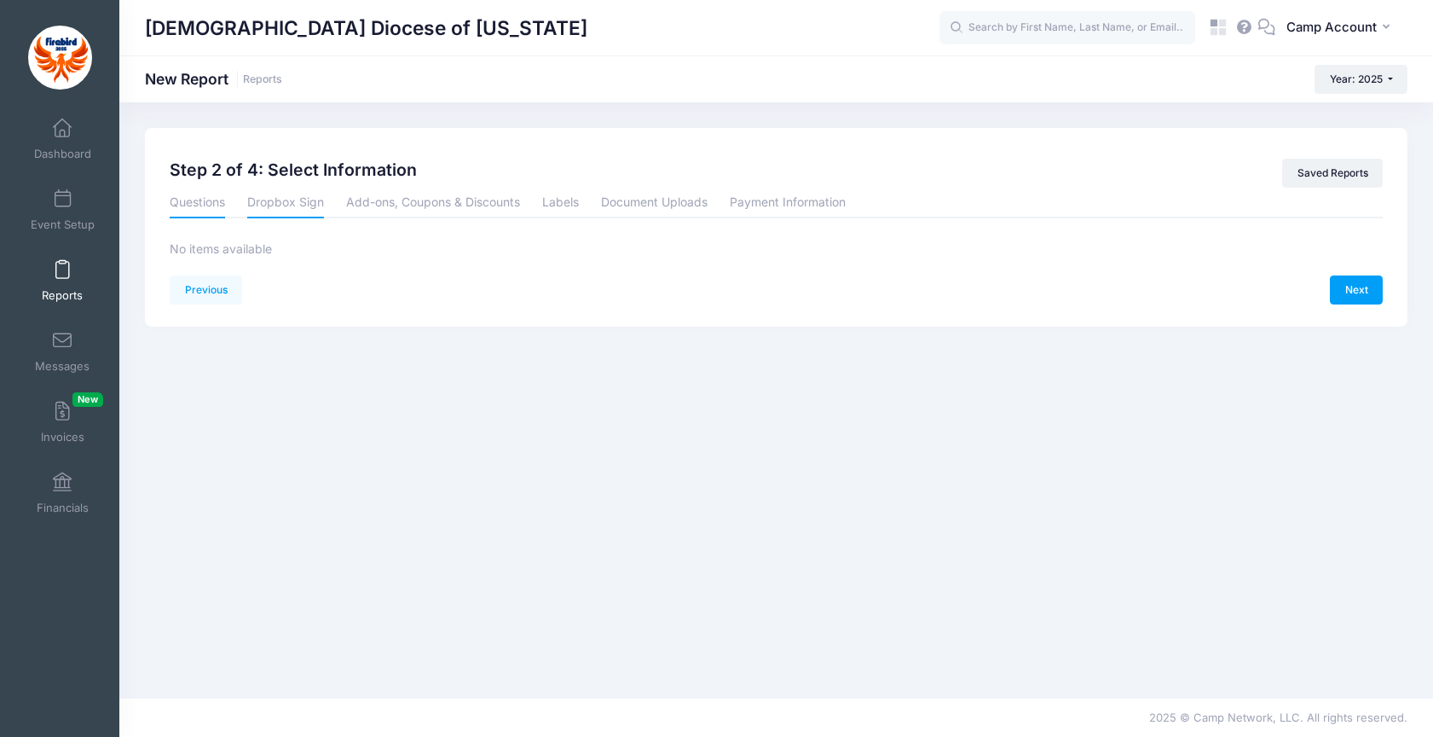
click at [218, 208] on link "Questions" at bounding box center [197, 203] width 55 height 31
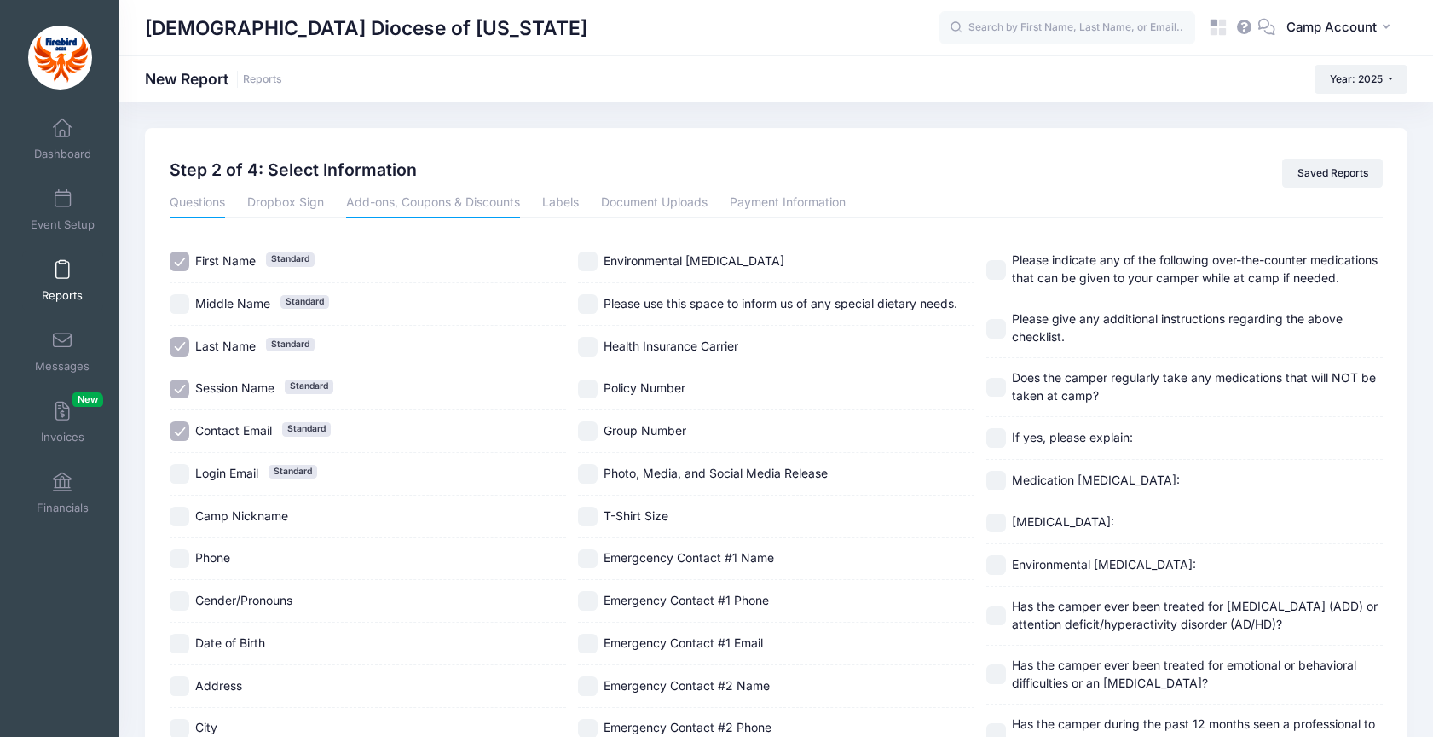
click at [428, 206] on link "Add-ons, Coupons & Discounts" at bounding box center [433, 203] width 174 height 31
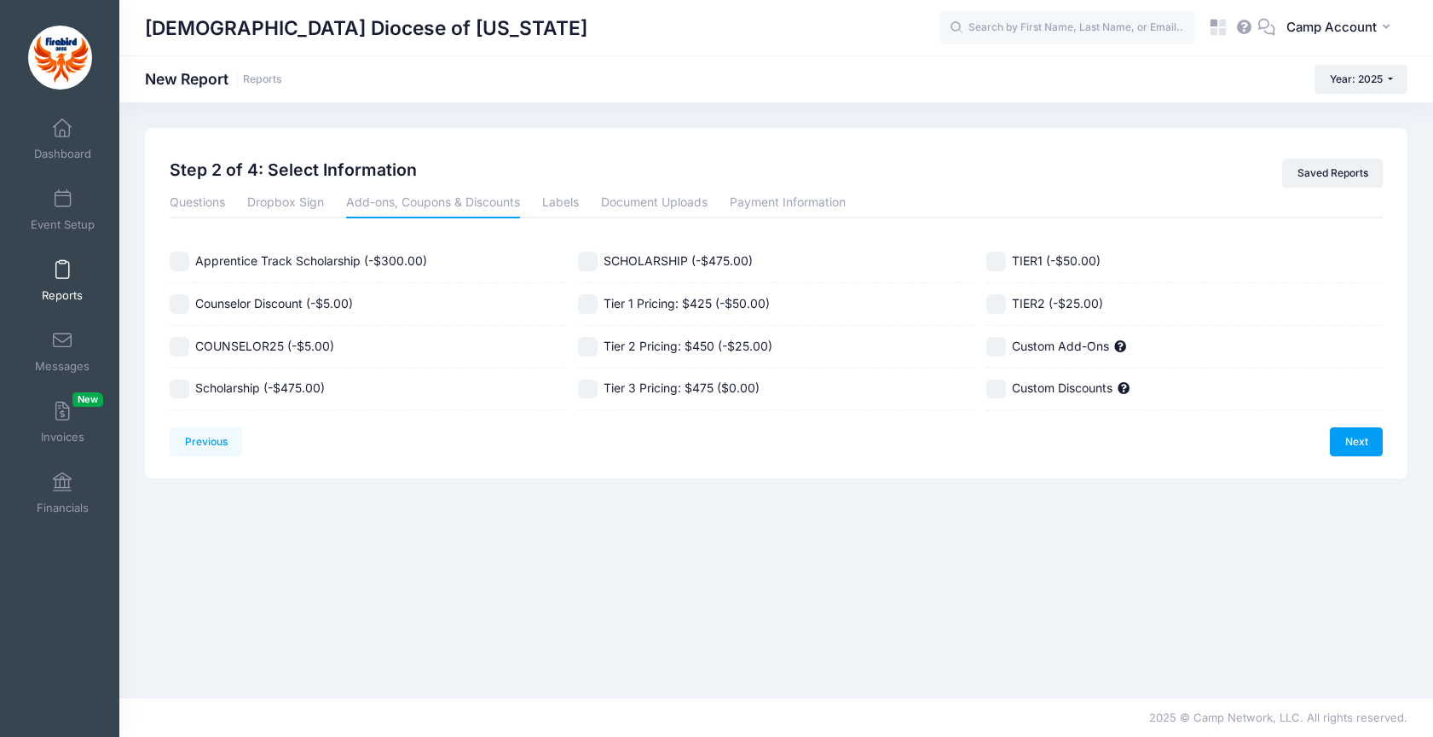
click at [589, 201] on li "Labels" at bounding box center [560, 203] width 59 height 31
click at [571, 201] on link "Labels" at bounding box center [560, 203] width 37 height 31
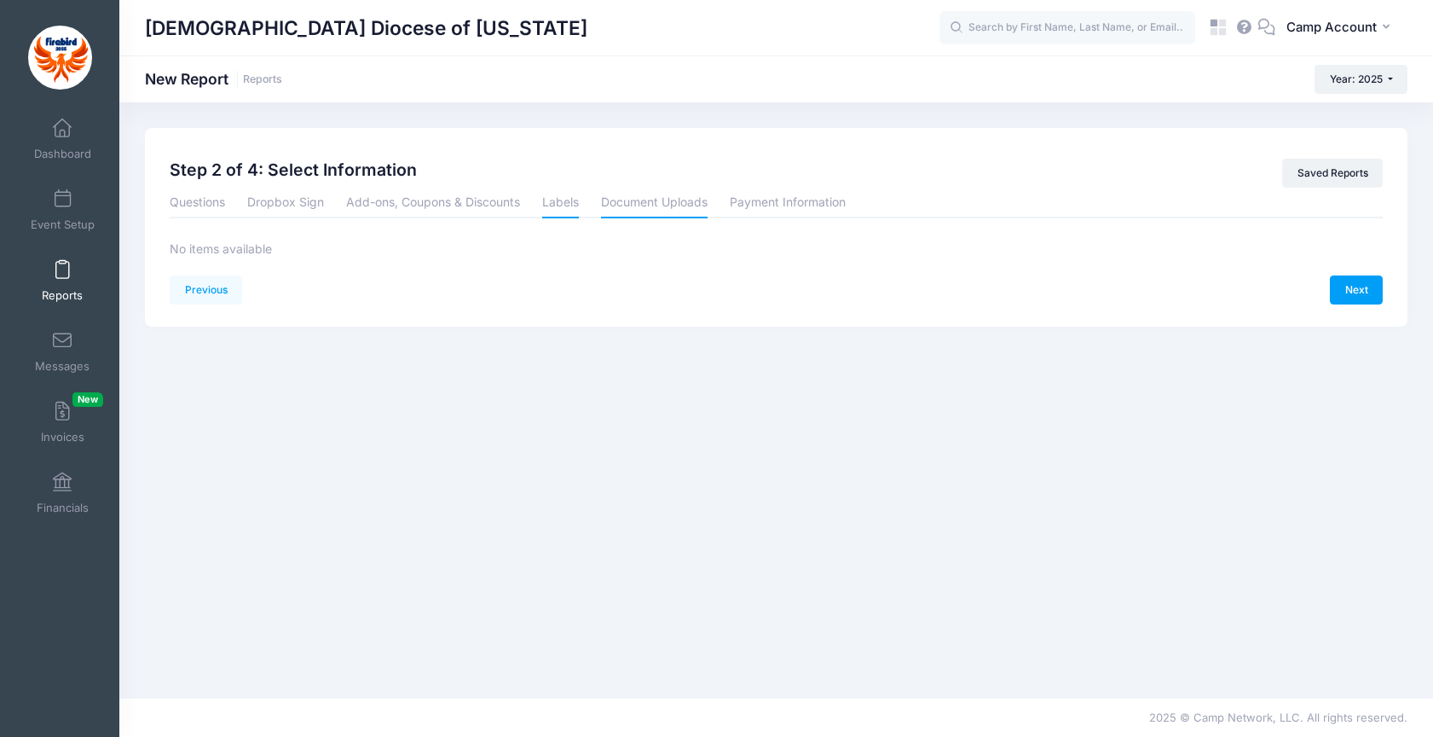
click at [645, 205] on link "Document Uploads" at bounding box center [654, 203] width 107 height 31
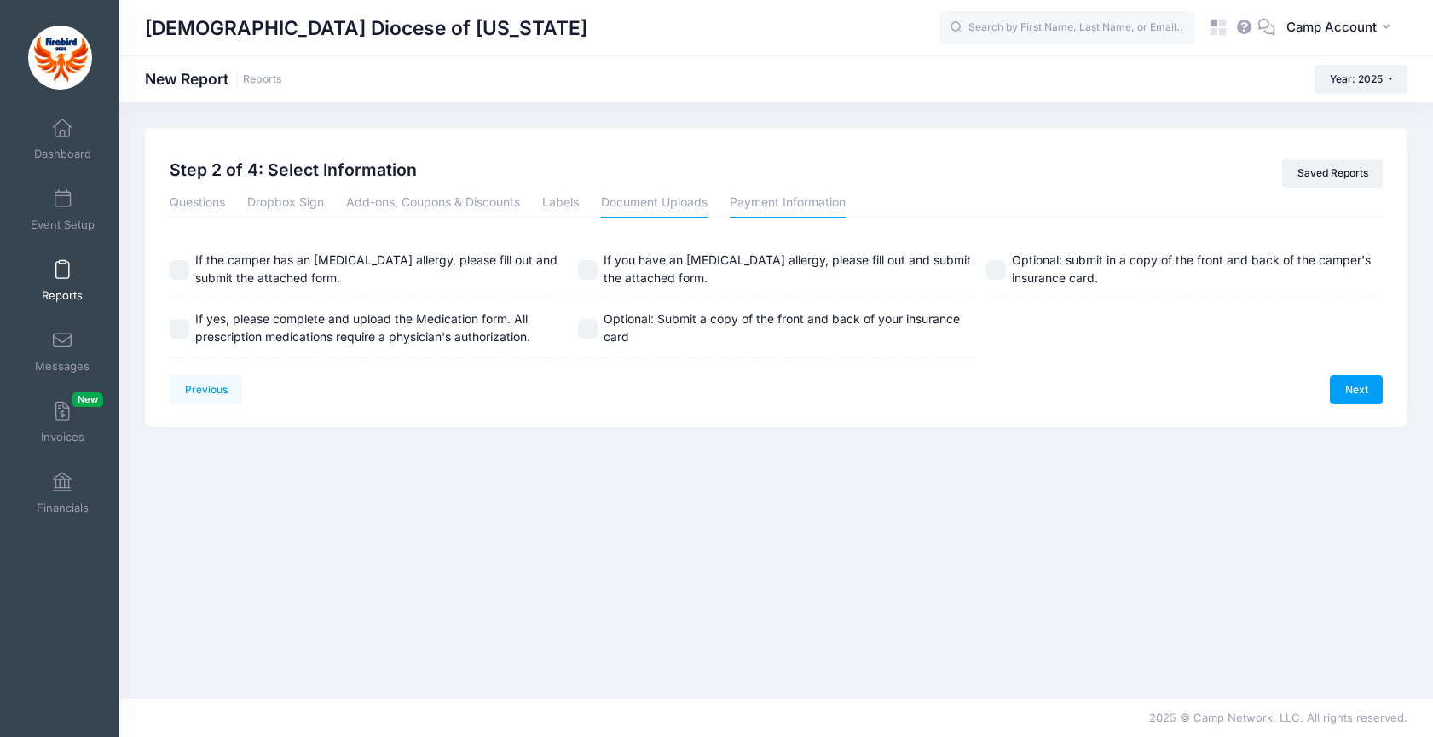
click at [783, 201] on link "Payment Information" at bounding box center [788, 203] width 116 height 31
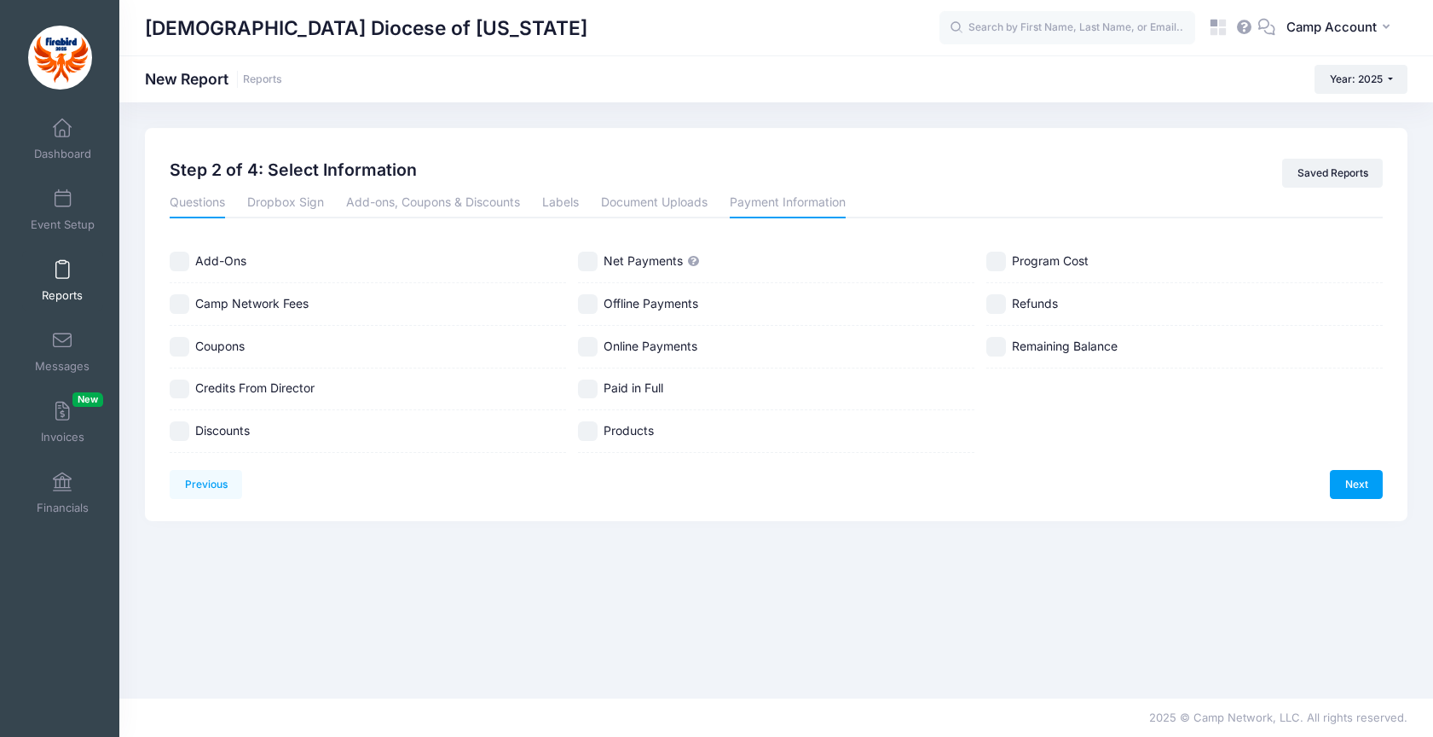
click at [216, 214] on link "Questions" at bounding box center [197, 203] width 55 height 31
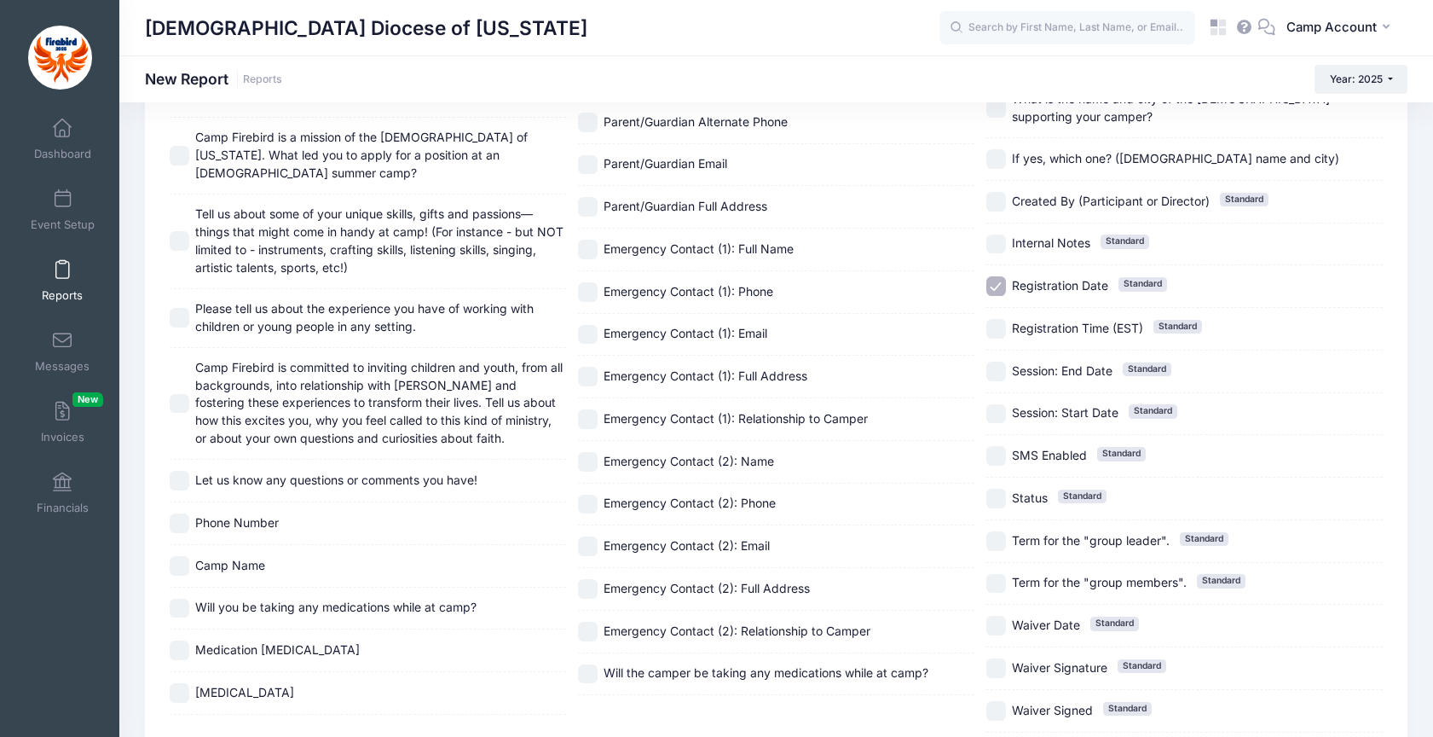
scroll to position [1413, 0]
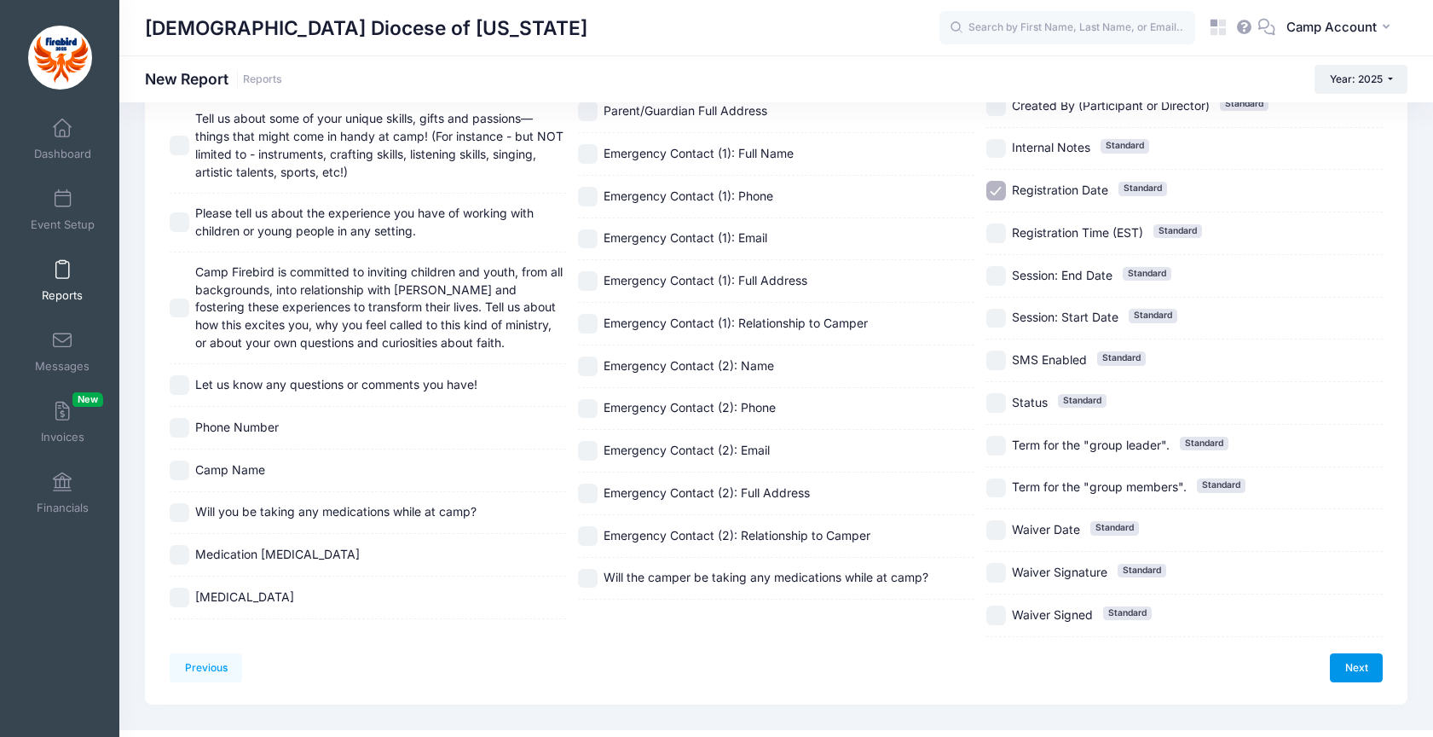
click at [1363, 653] on link "Next" at bounding box center [1356, 667] width 53 height 29
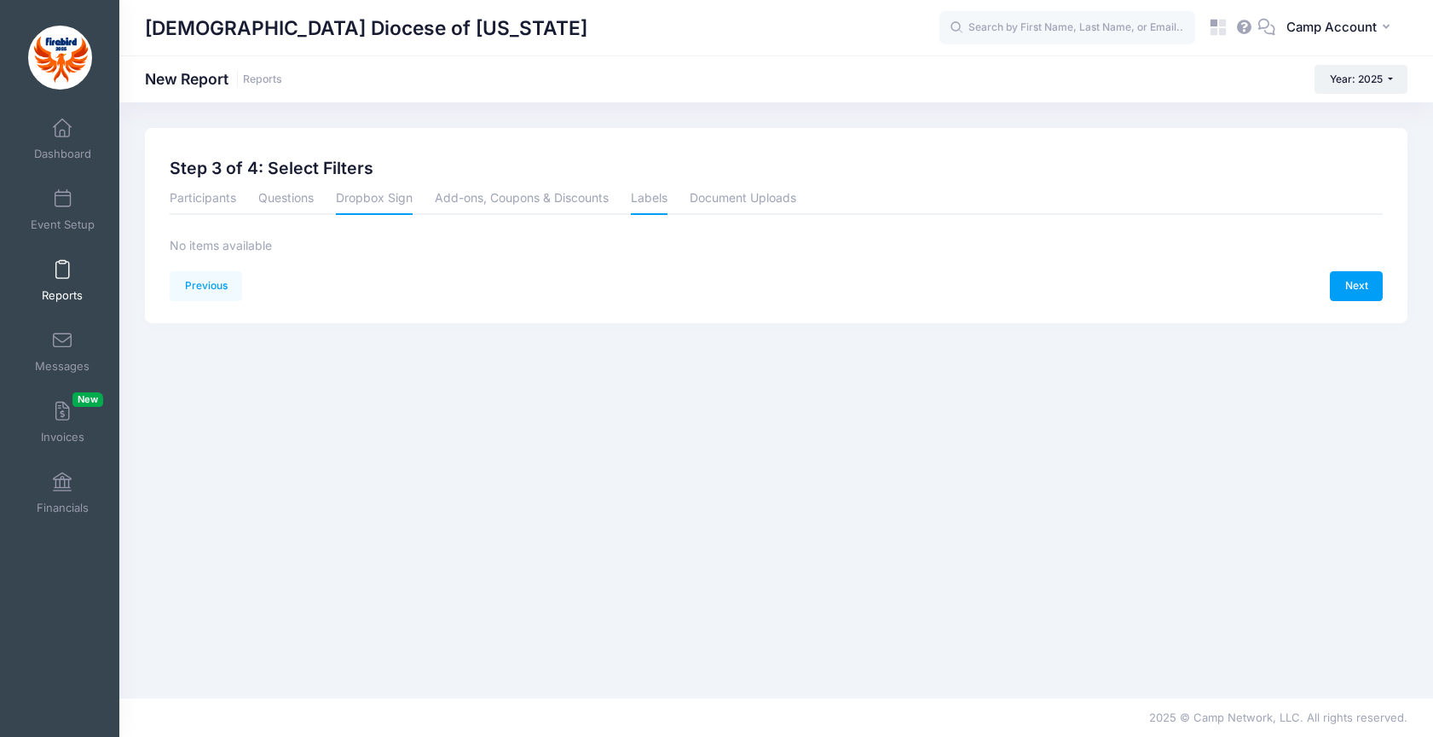
click at [385, 206] on link "Dropbox Sign" at bounding box center [374, 199] width 77 height 31
click at [484, 199] on link "Add-ons, Coupons & Discounts" at bounding box center [522, 199] width 174 height 31
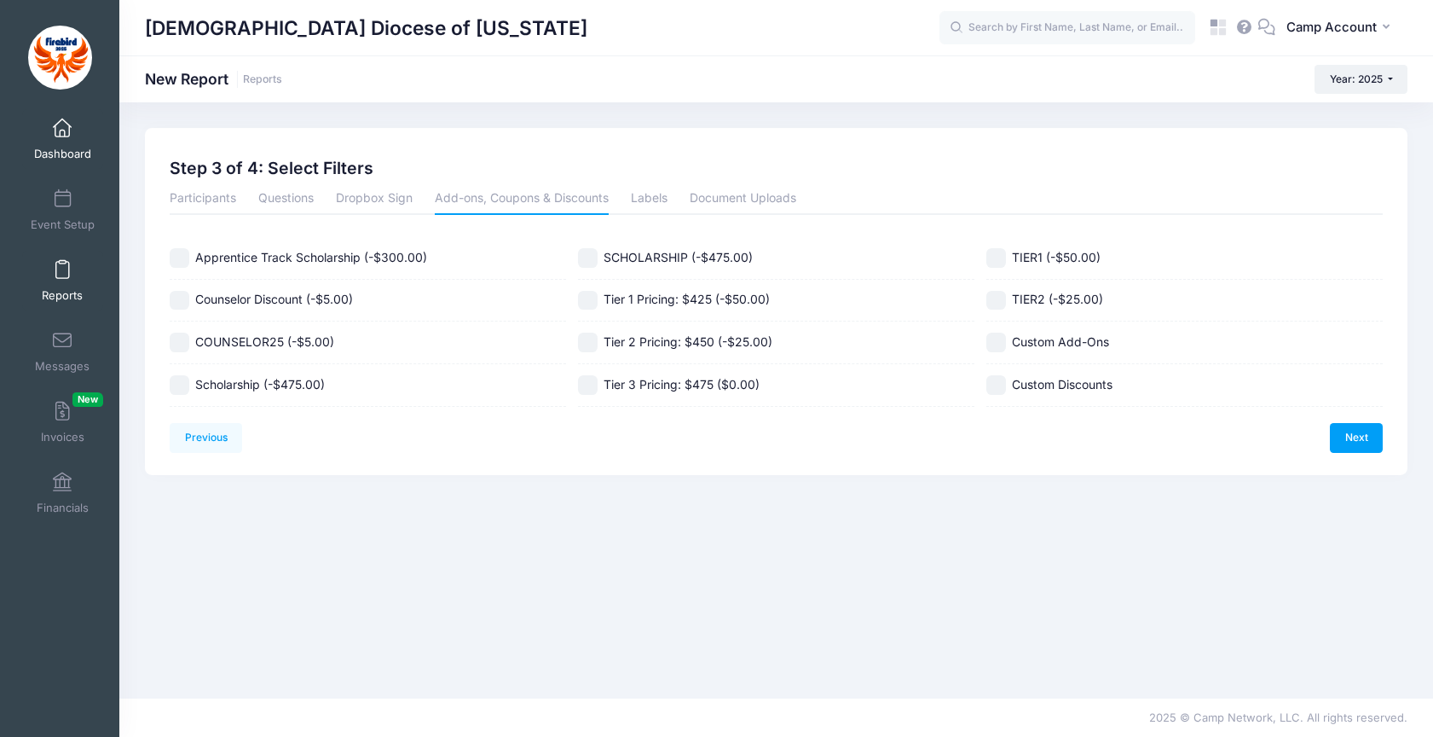
click at [78, 144] on link "Dashboard" at bounding box center [62, 139] width 81 height 60
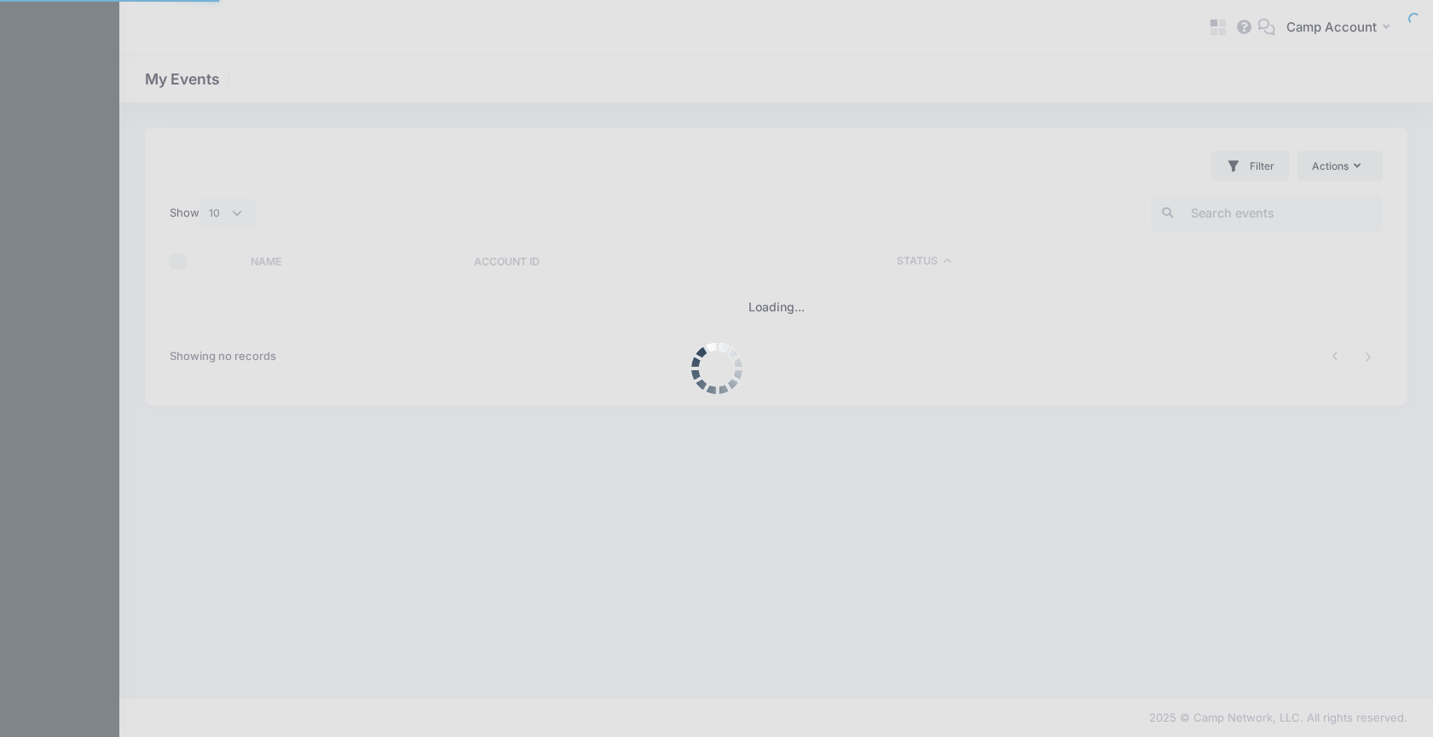
select select "10"
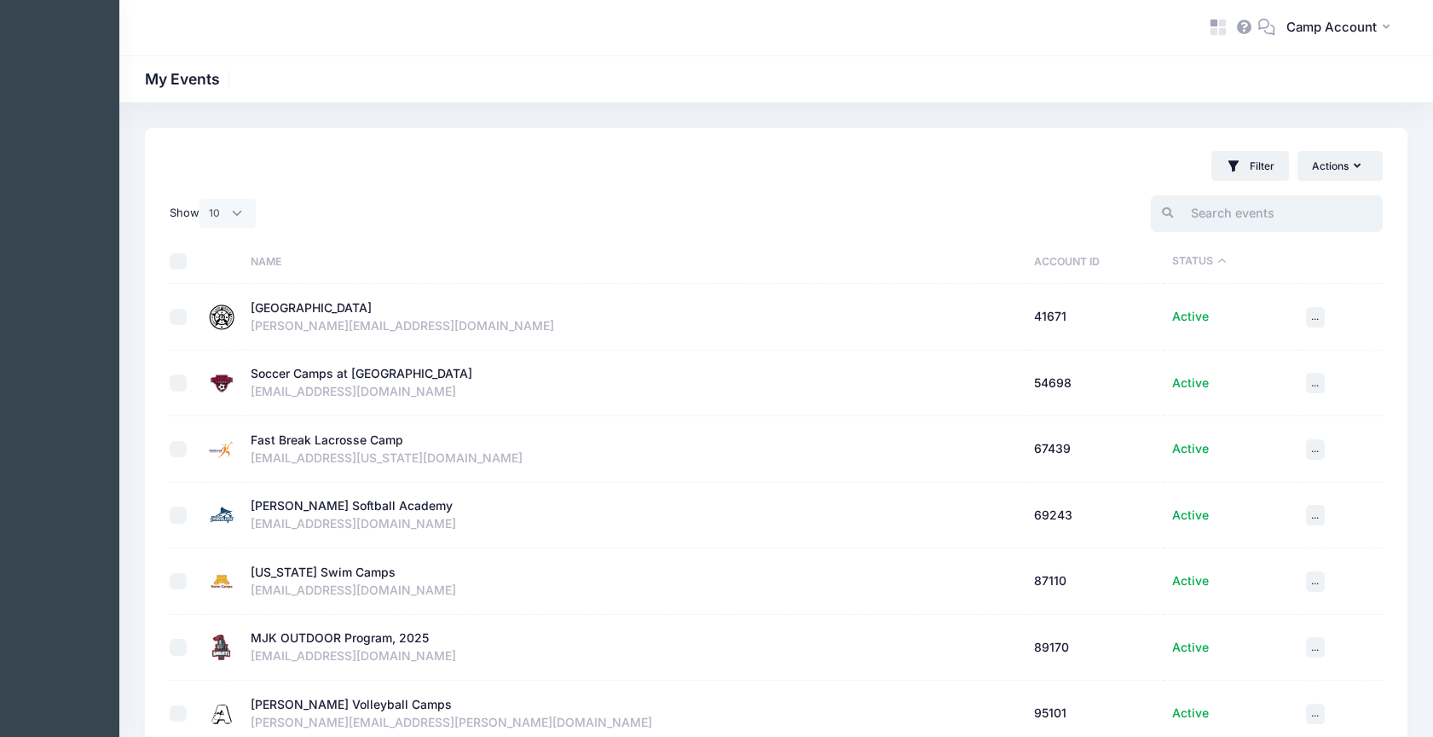
click at [1252, 206] on input "search" at bounding box center [1267, 213] width 232 height 37
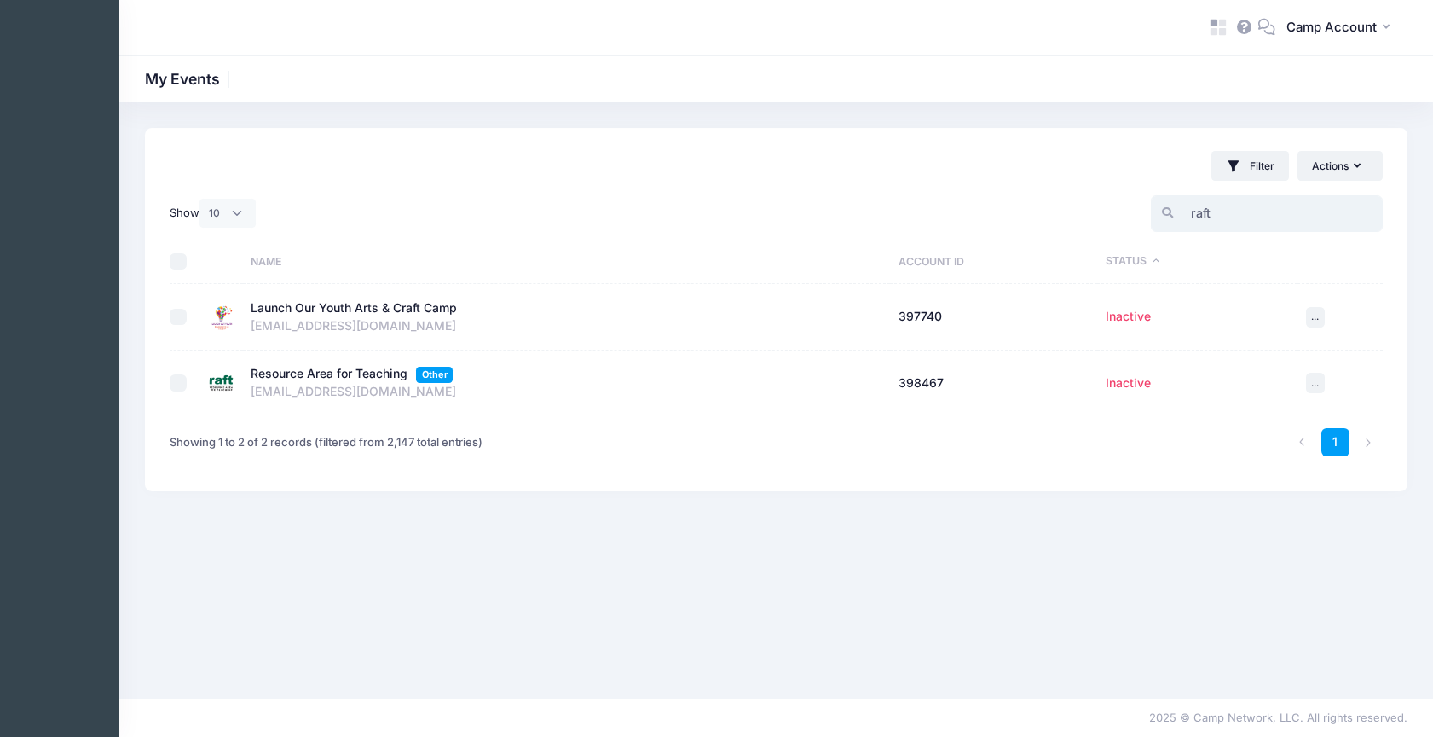
type input "raft"
click at [1316, 385] on span "..." at bounding box center [1315, 383] width 8 height 12
click at [1292, 421] on link "View" at bounding box center [1276, 420] width 83 height 32
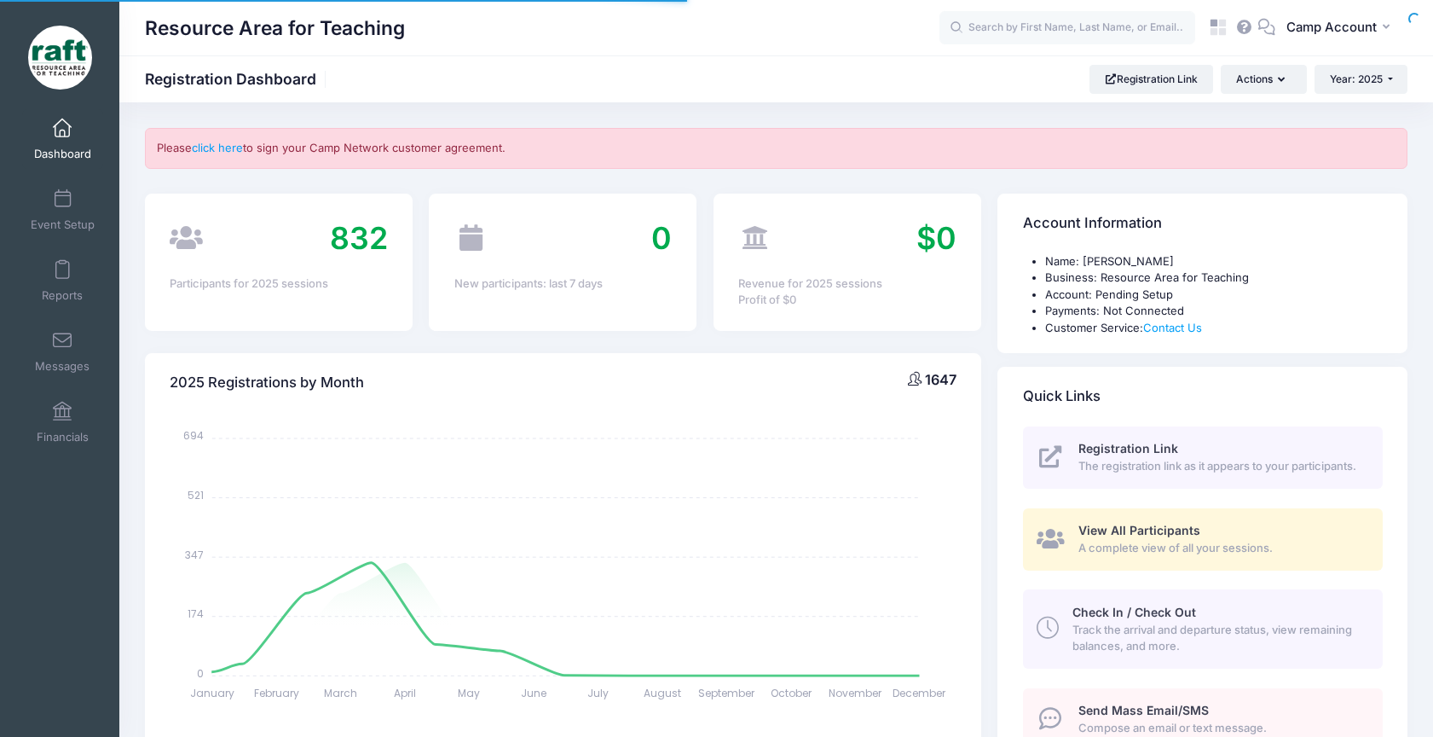
select select
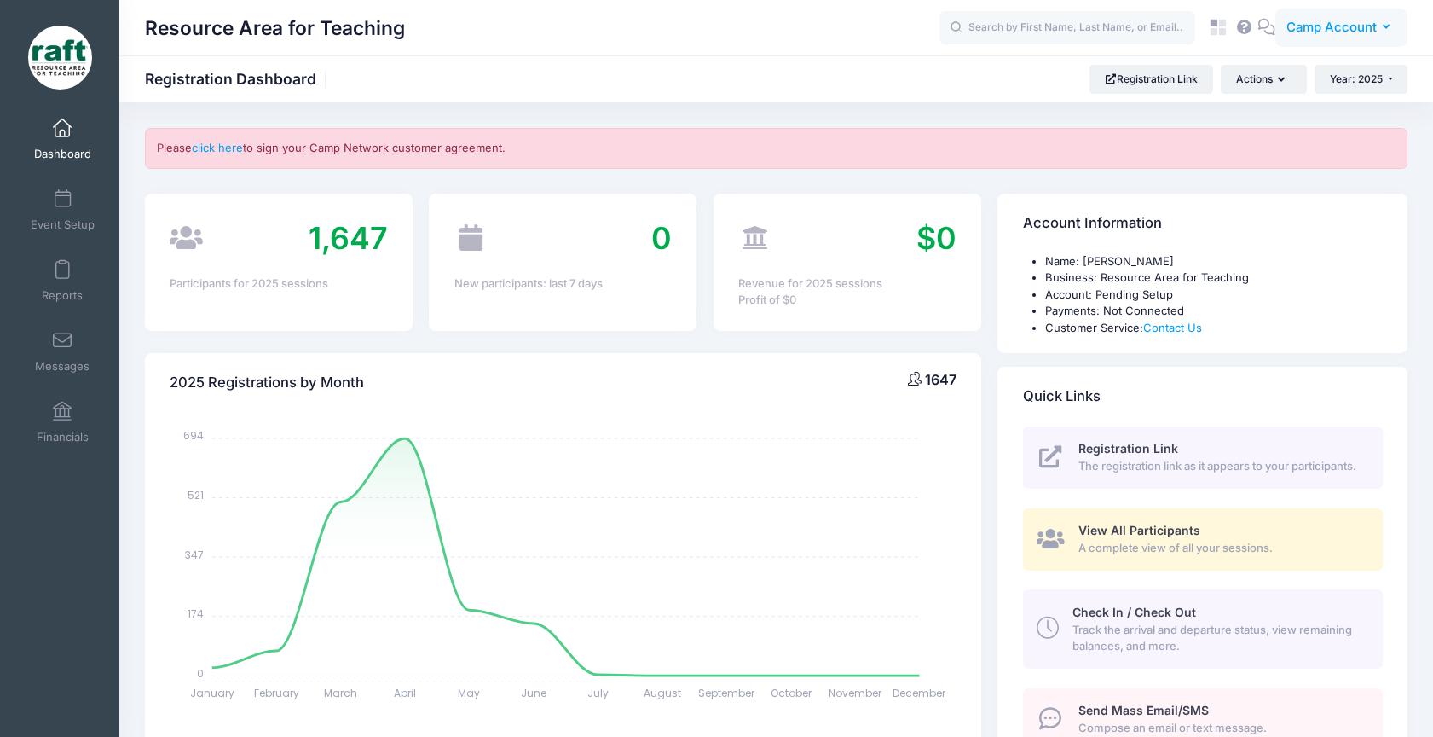
click at [1324, 14] on button "CA Camp Account" at bounding box center [1341, 28] width 132 height 39
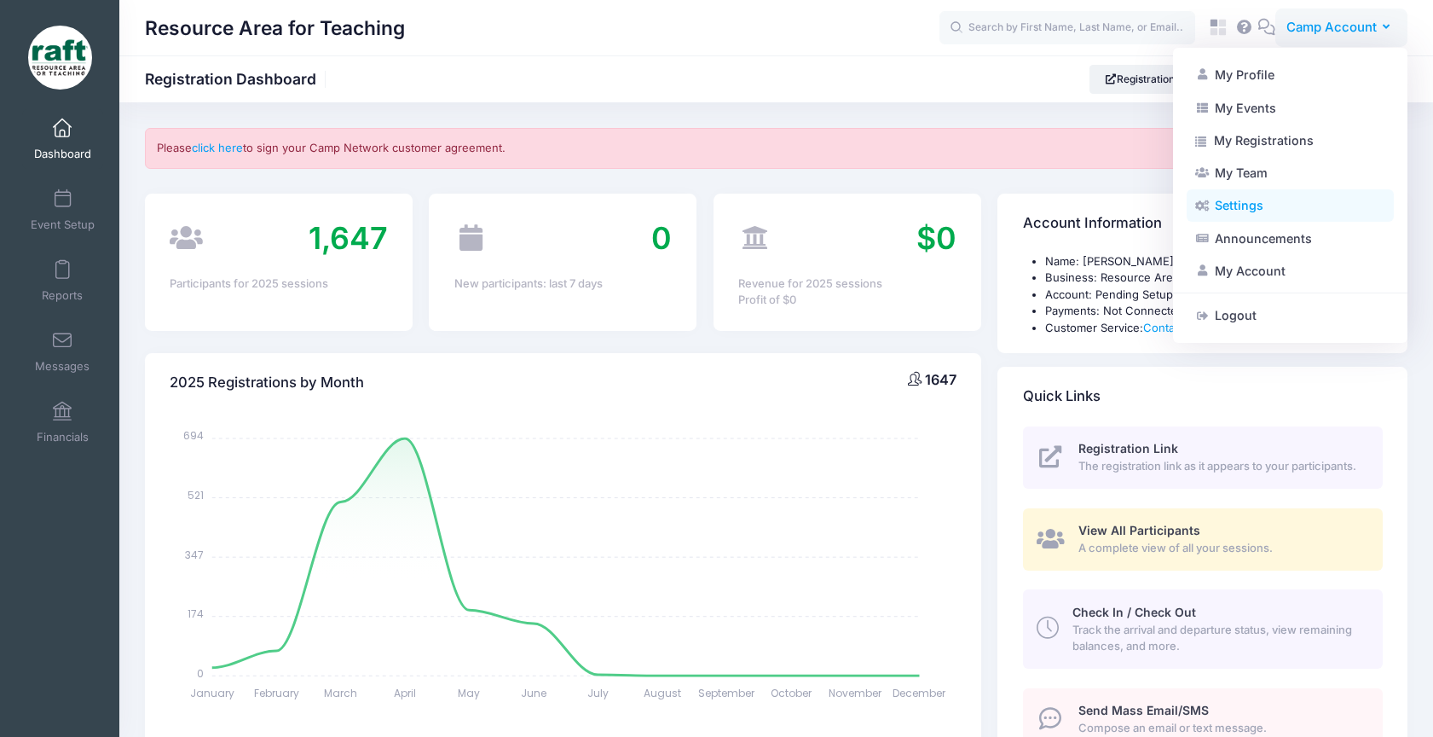
click at [1275, 211] on link "Settings" at bounding box center [1290, 205] width 207 height 32
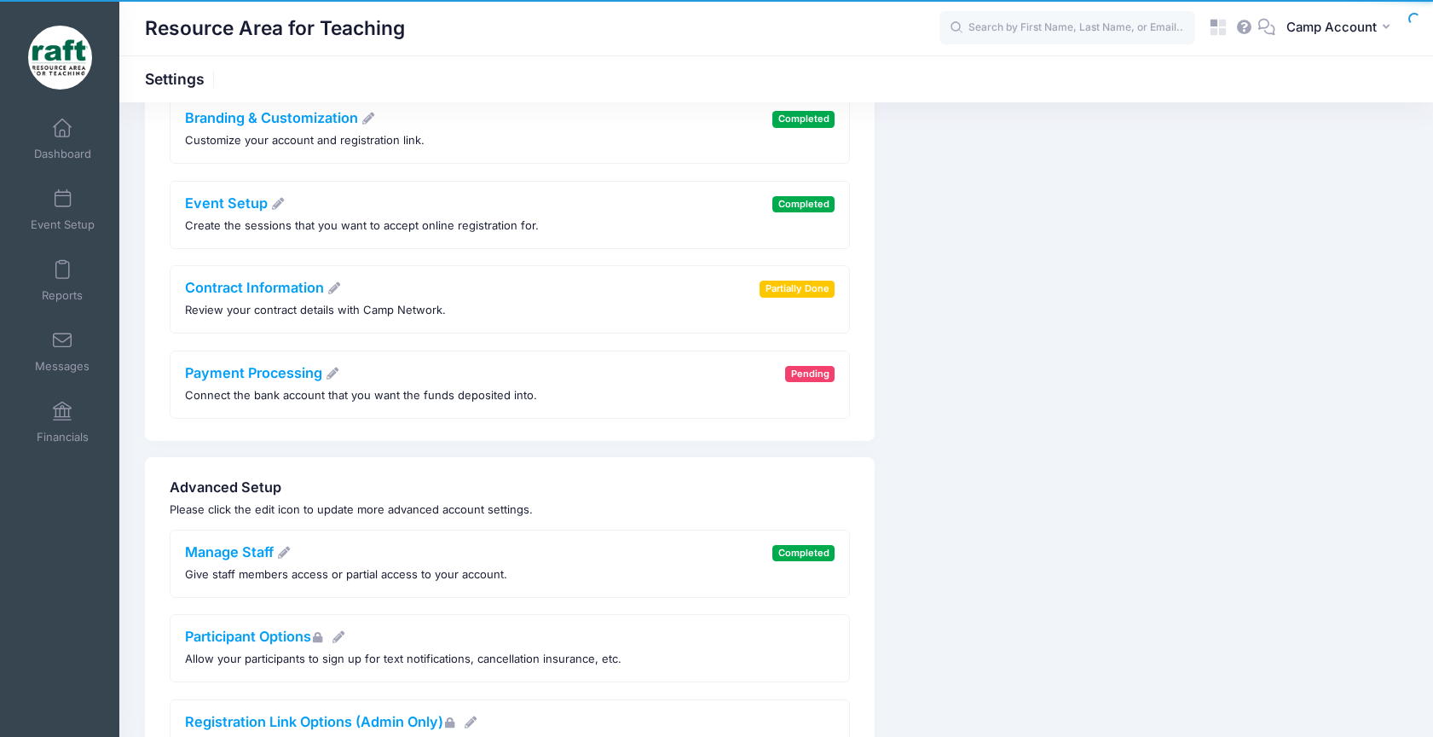
scroll to position [452, 0]
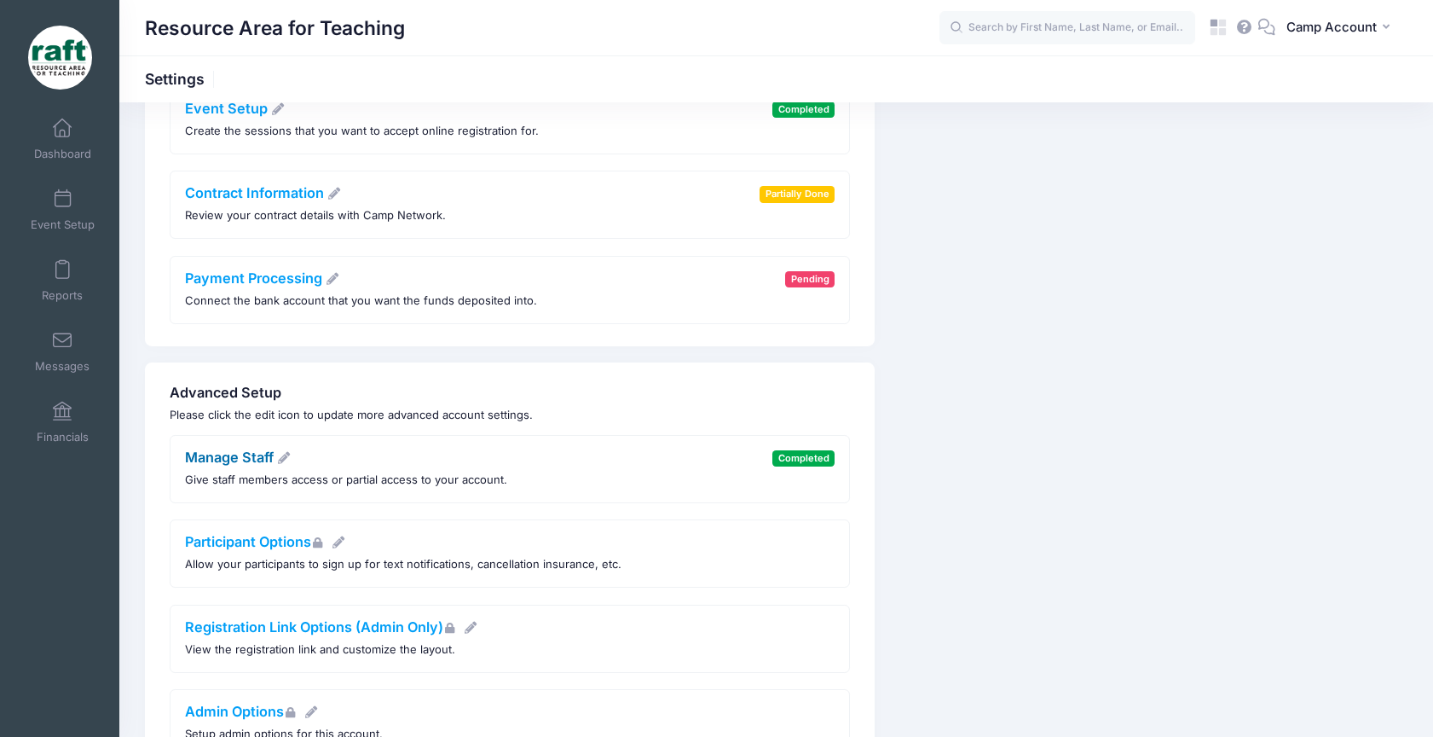
click at [257, 461] on link "Manage Staff" at bounding box center [238, 456] width 107 height 17
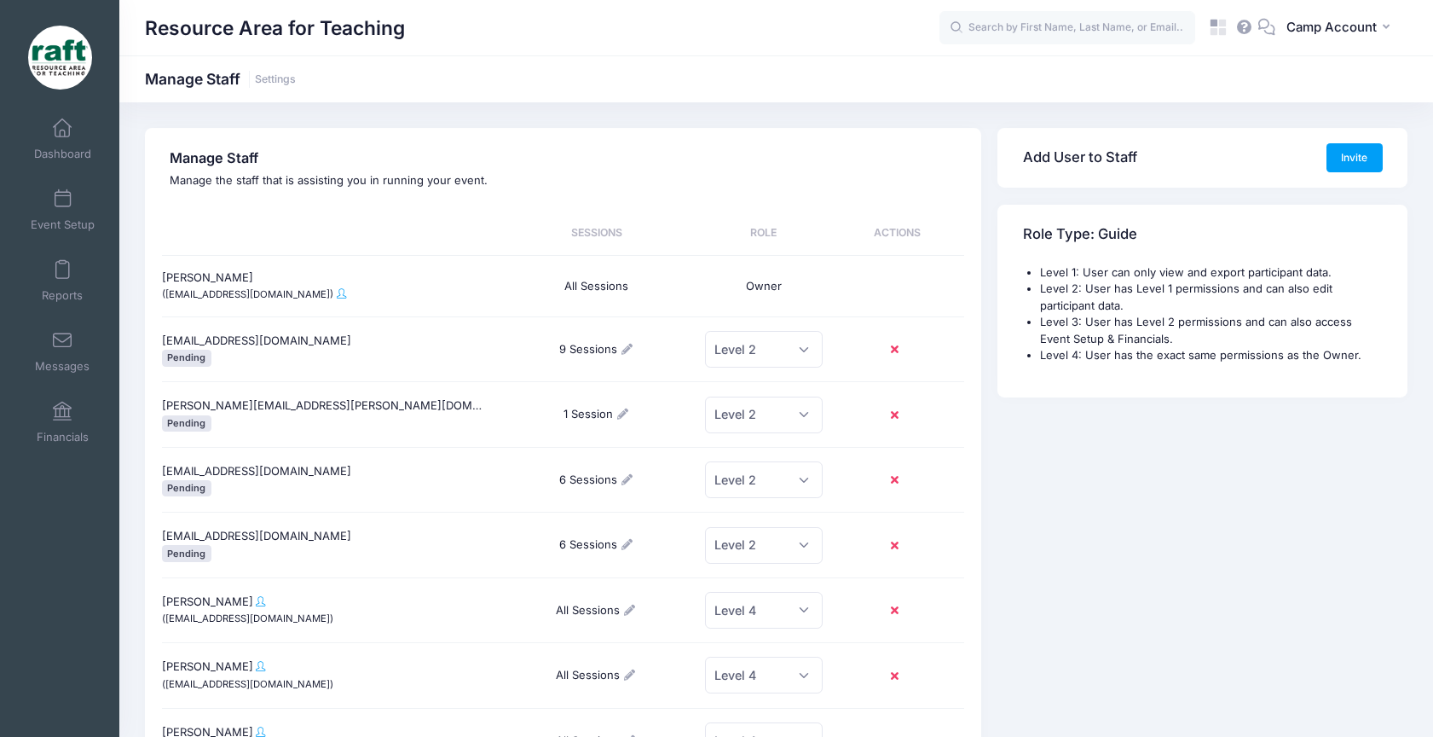
scroll to position [22, 0]
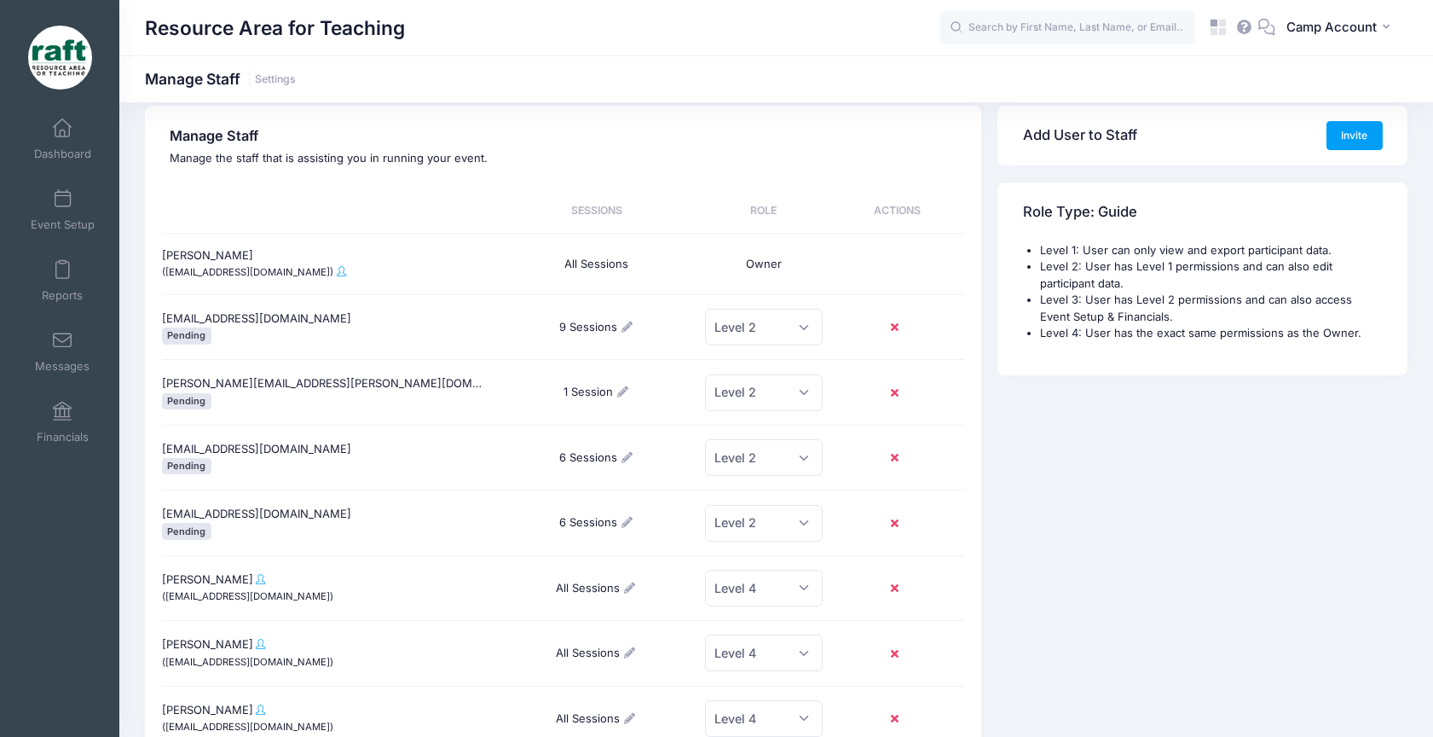
click at [238, 275] on small "(aquidit@raft.net)" at bounding box center [247, 272] width 171 height 12
click at [235, 272] on small "(aquidit@raft.net)" at bounding box center [247, 272] width 171 height 12
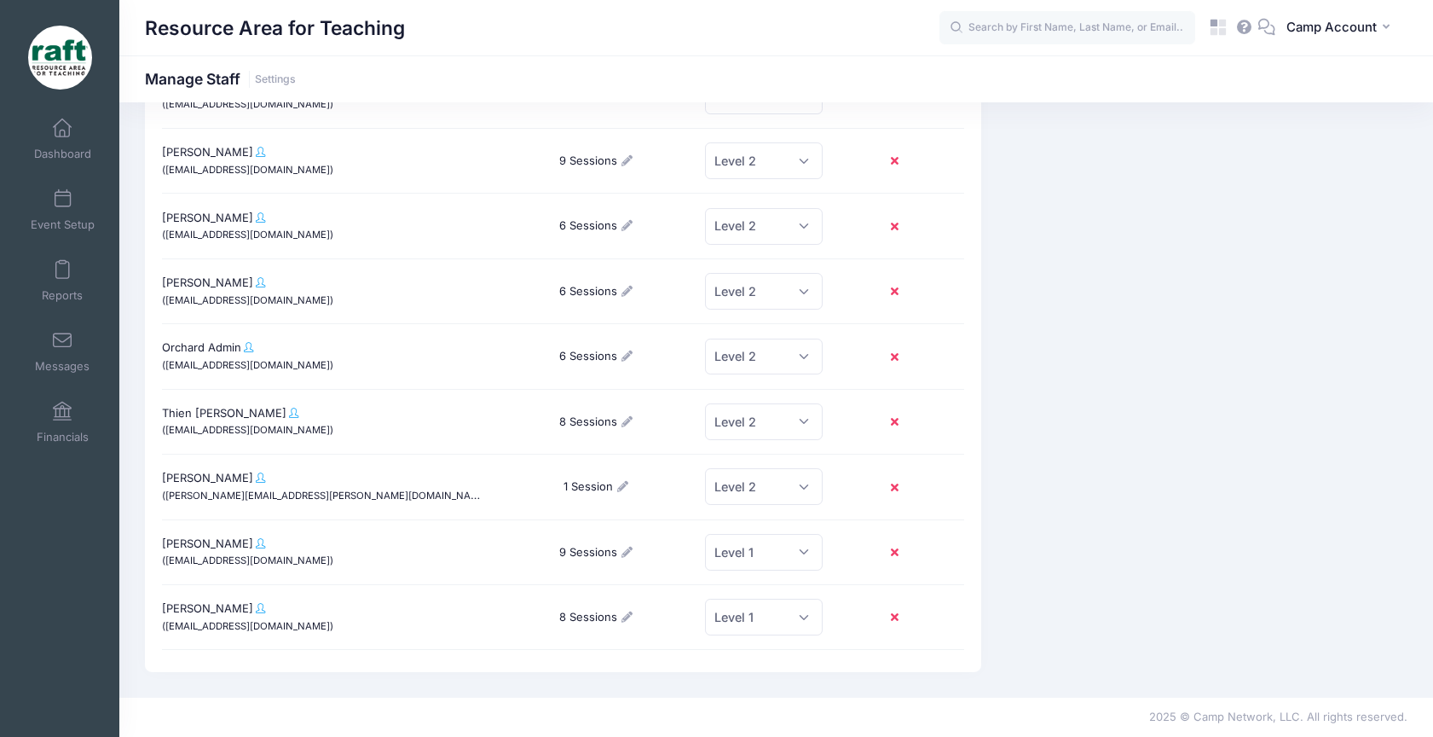
scroll to position [0, 0]
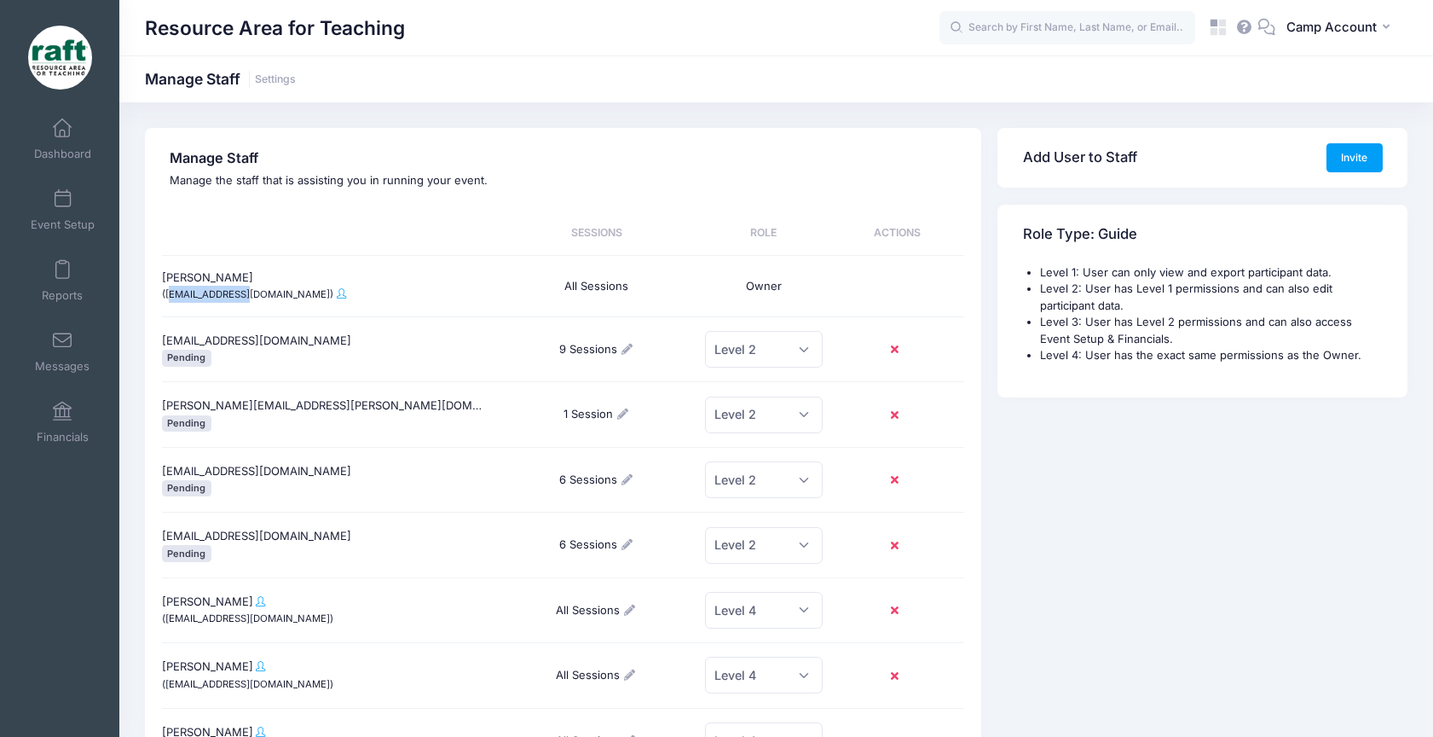
drag, startPoint x: 235, startPoint y: 298, endPoint x: 172, endPoint y: 293, distance: 63.2
click at [172, 293] on small "(aquidit@raft.net)" at bounding box center [247, 294] width 171 height 12
click at [190, 304] on div "Ayzha Quidit (aquidit@raft.net)" at bounding box center [329, 286] width 334 height 61
click at [89, 137] on link "Dashboard" at bounding box center [62, 139] width 81 height 60
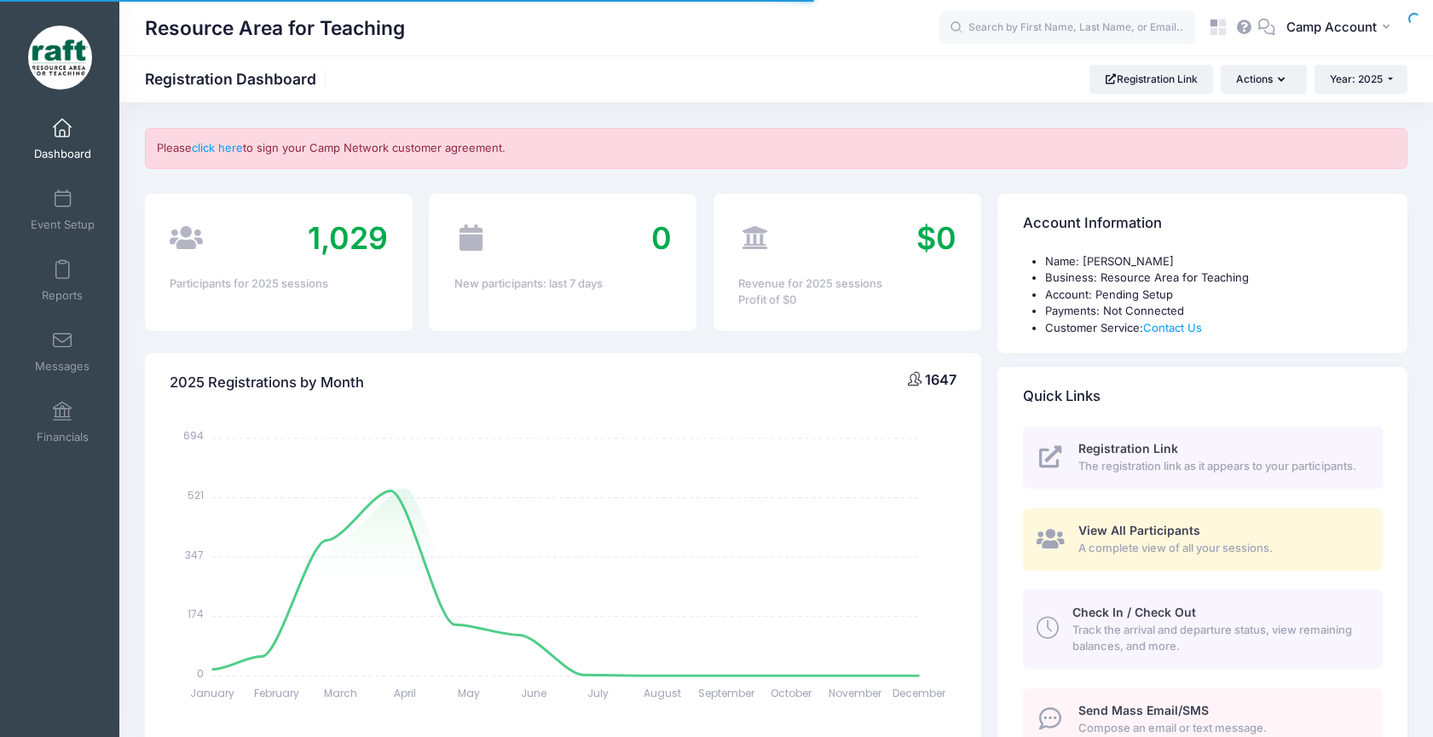
select select
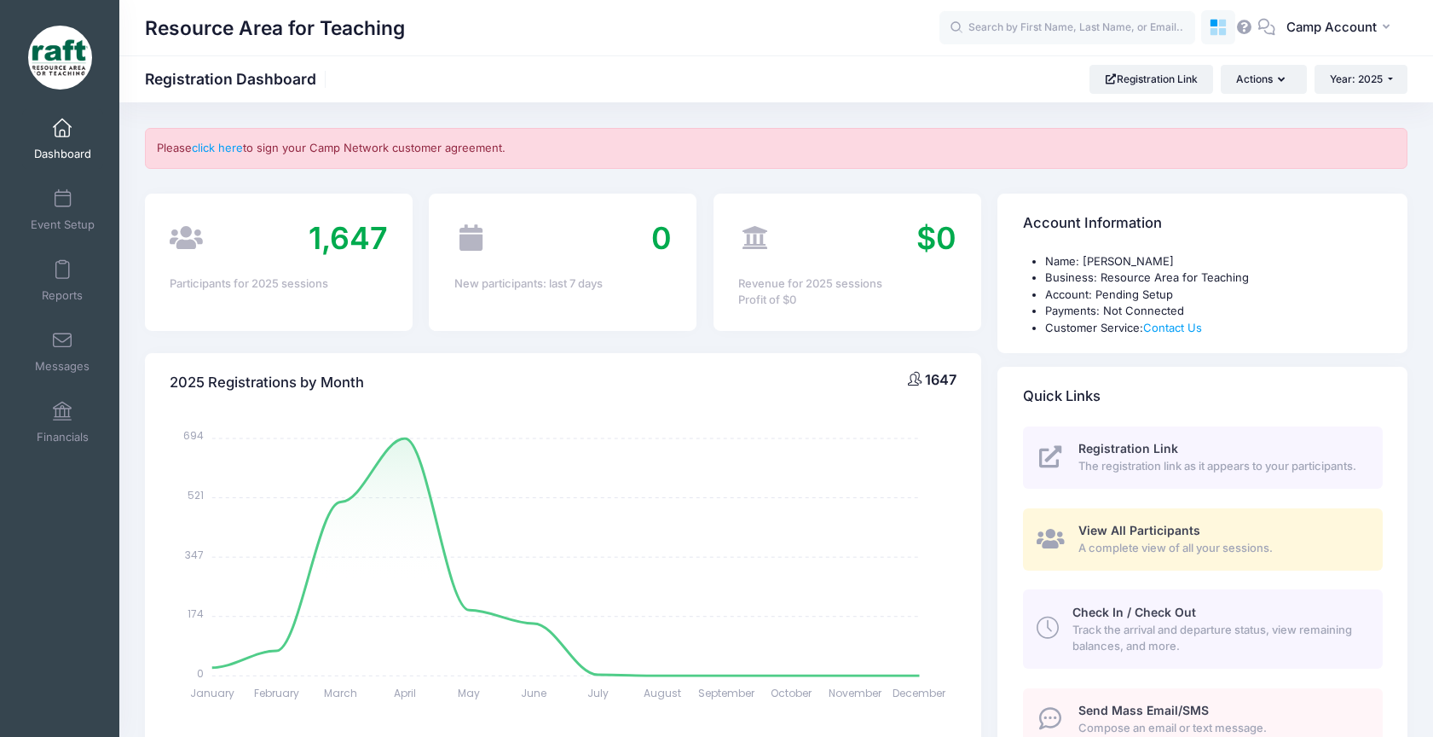
click at [1222, 35] on icon at bounding box center [1223, 32] width 8 height 8
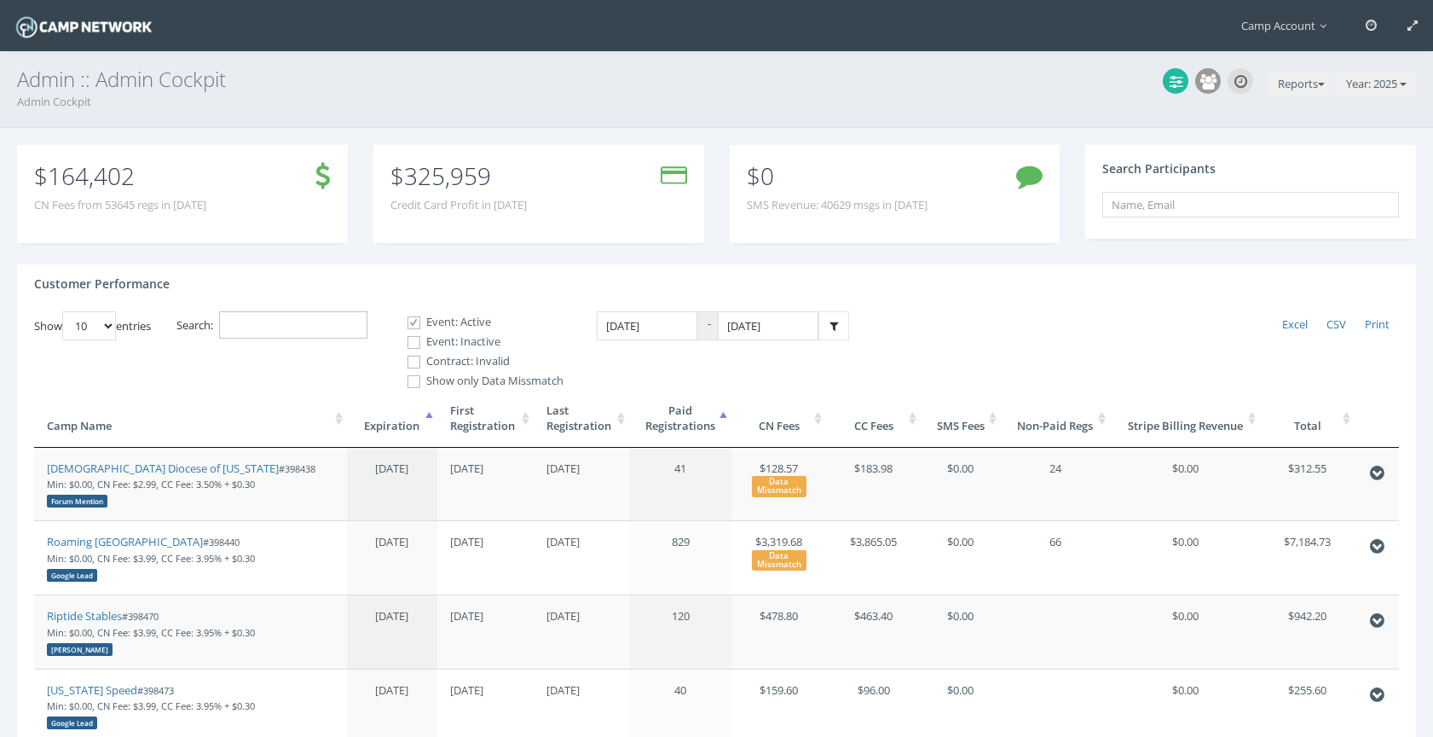
click at [298, 322] on input "Search:" at bounding box center [293, 325] width 148 height 28
paste input "[EMAIL_ADDRESS][DOMAIN_NAME]"
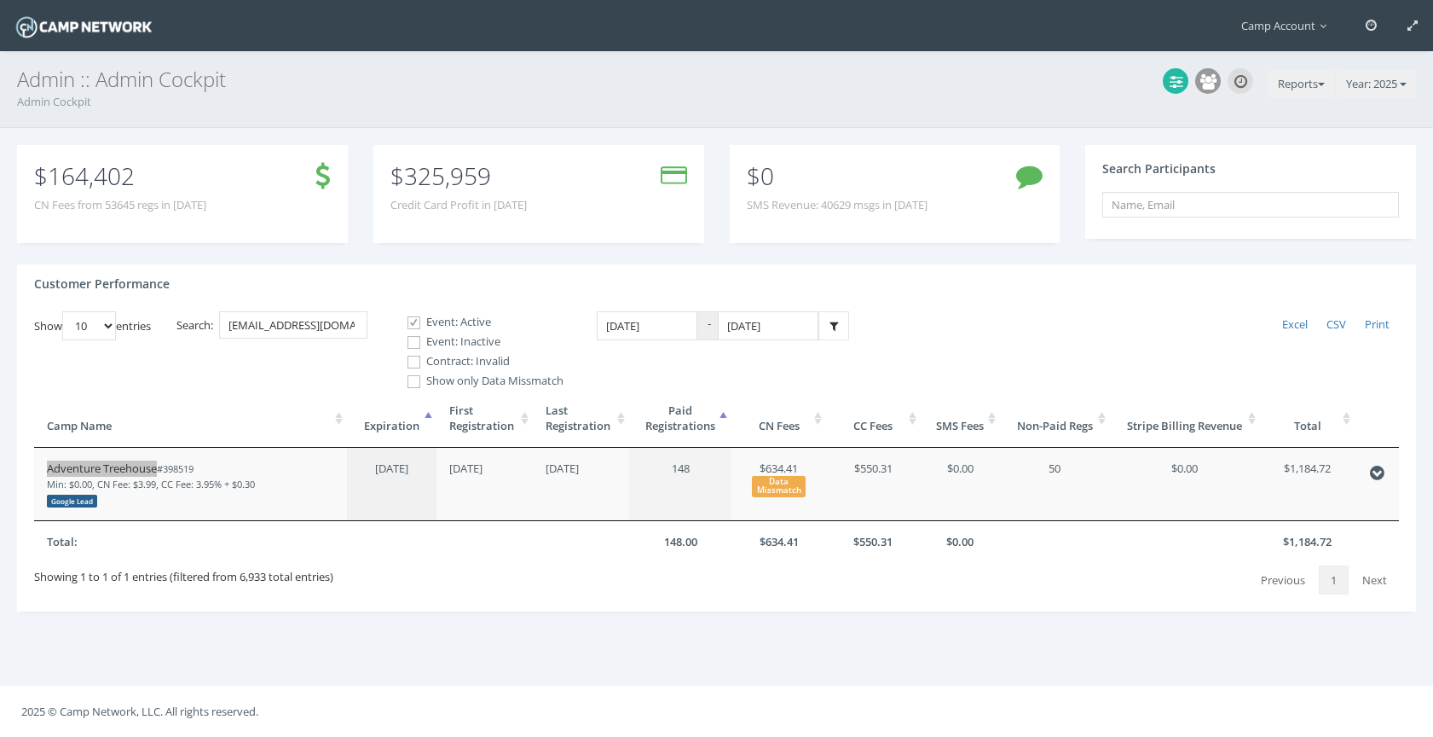
drag, startPoint x: 130, startPoint y: 473, endPoint x: 102, endPoint y: 34, distance: 439.9
click at [0, 0] on main "Camp Account My Profile My Events My Team" at bounding box center [716, 368] width 1433 height 737
drag, startPoint x: 358, startPoint y: 330, endPoint x: 228, endPoint y: 312, distance: 131.7
click at [228, 312] on input "campfaa@gmail.com" at bounding box center [293, 325] width 148 height 28
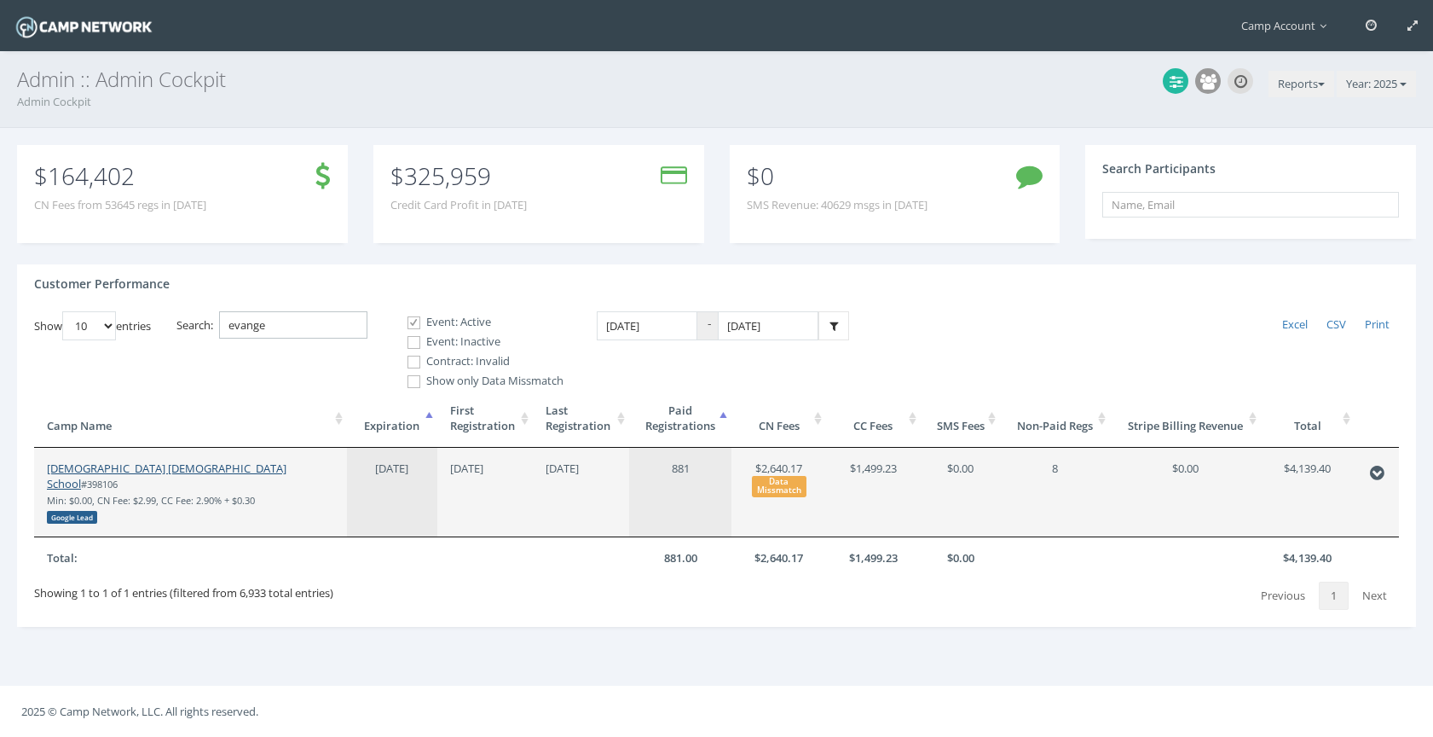
type input "evange"
drag, startPoint x: 123, startPoint y: 468, endPoint x: 153, endPoint y: 41, distance: 428.2
click at [0, 0] on main "Camp Account My Profile My Events My Team" at bounding box center [716, 368] width 1433 height 737
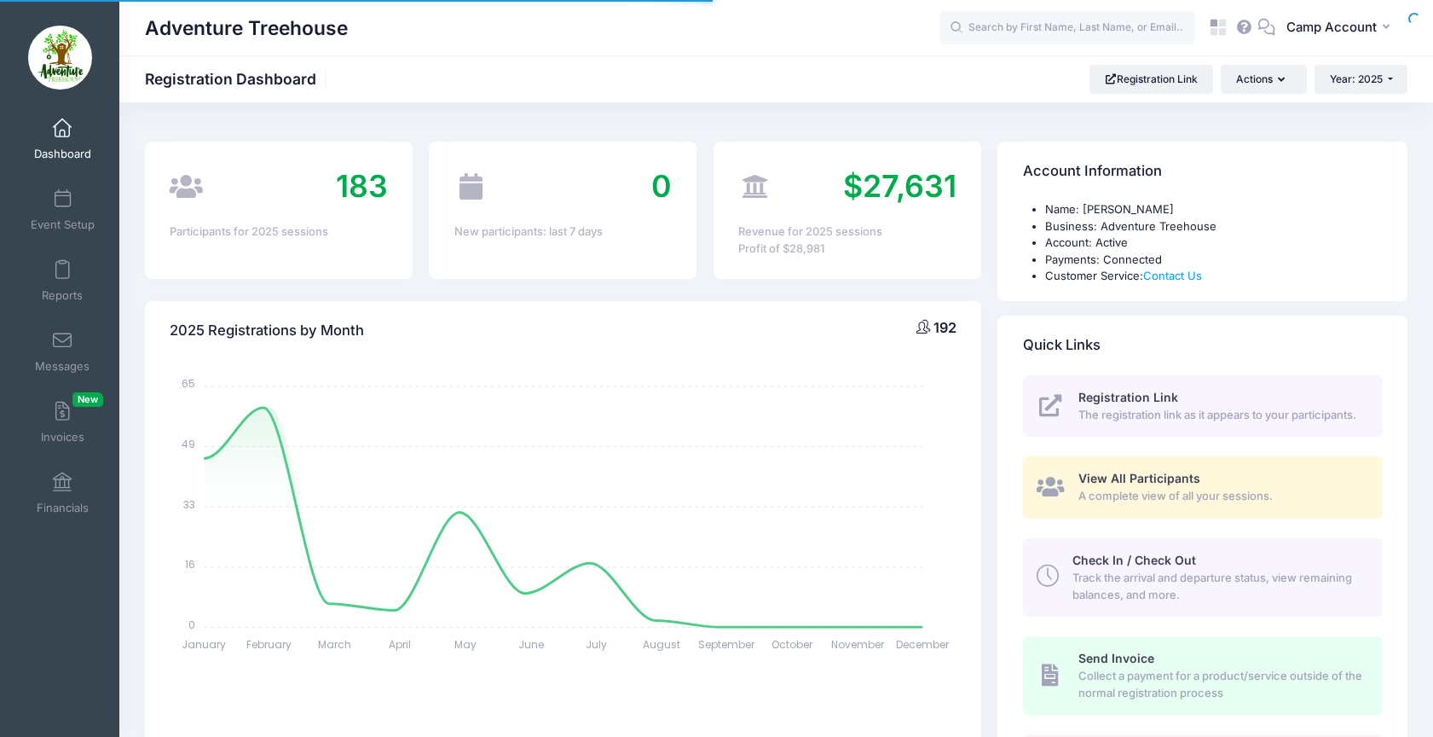
select select
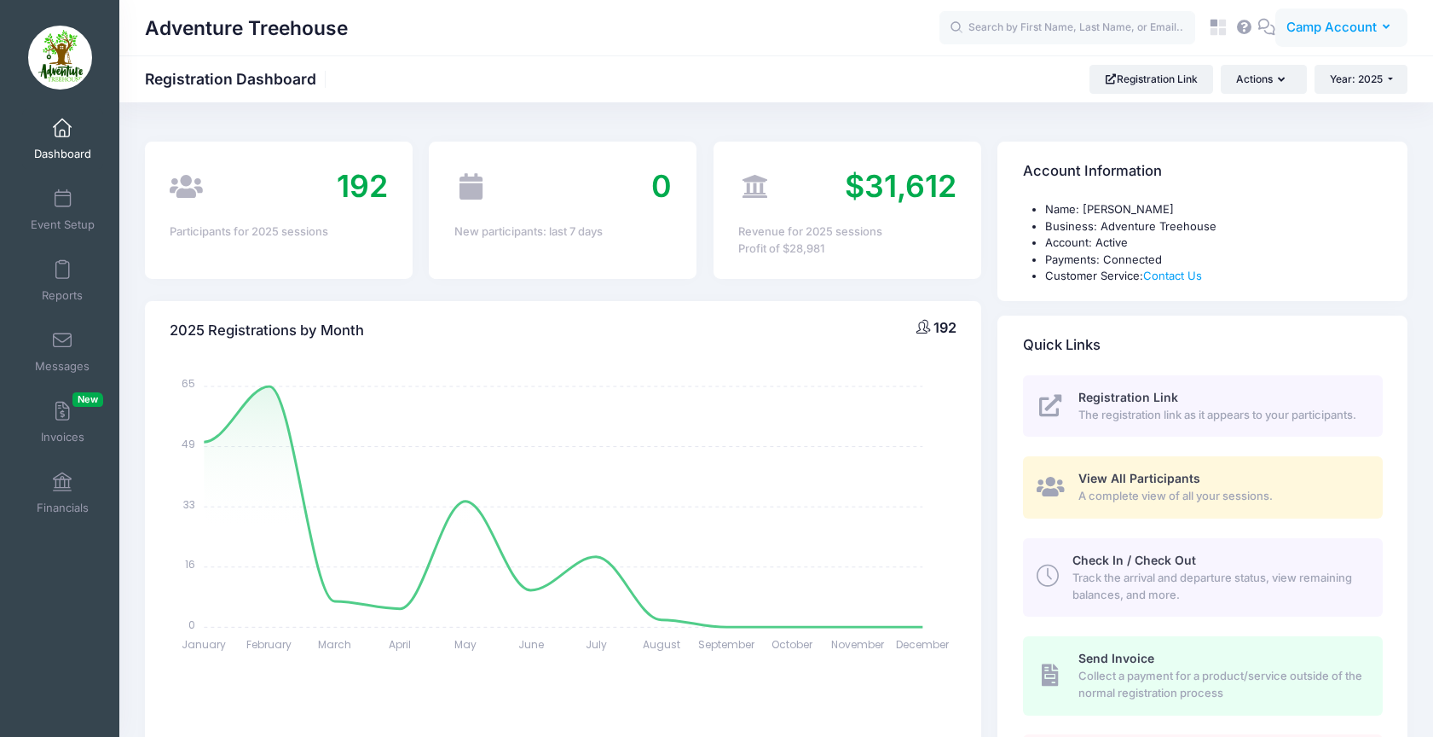
click at [1313, 45] on button "CA Camp Account" at bounding box center [1341, 28] width 132 height 39
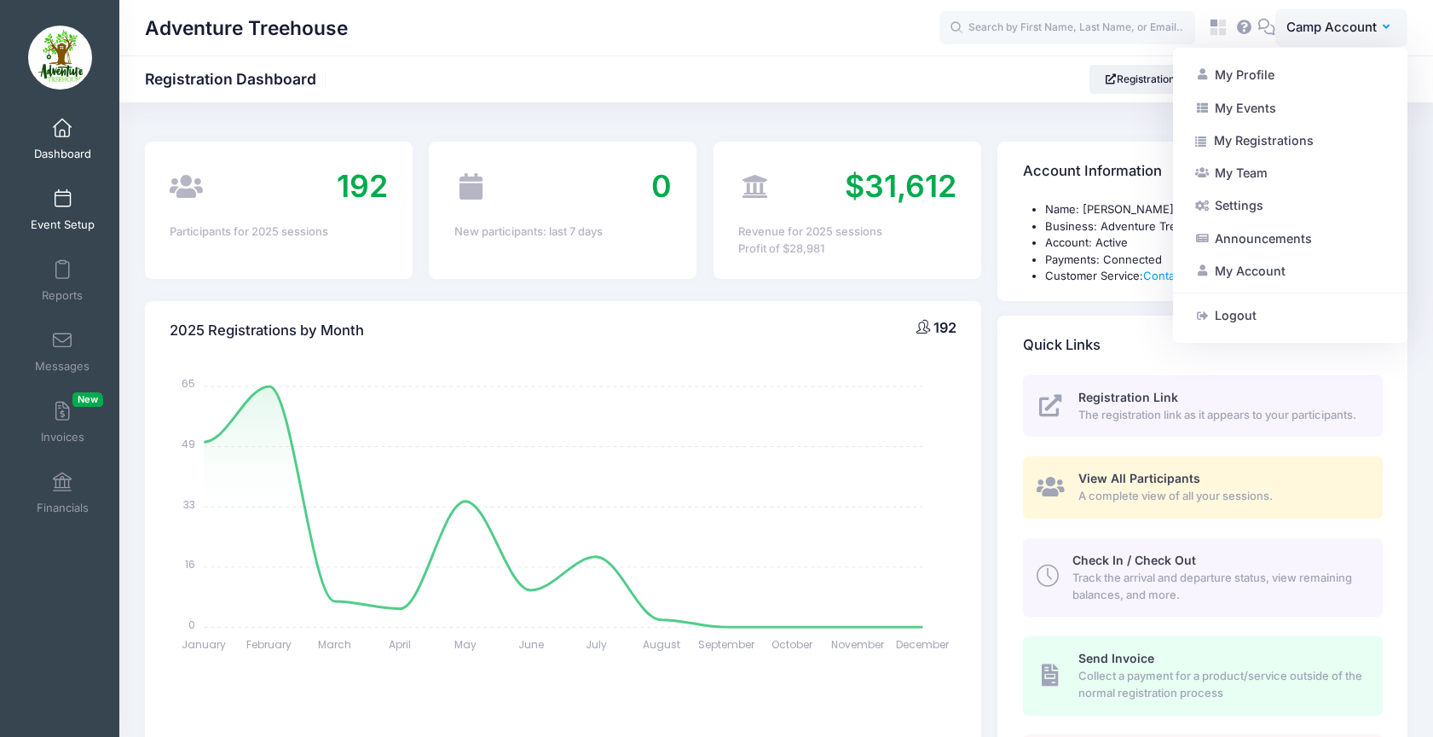
click at [36, 211] on link "Event Setup" at bounding box center [62, 210] width 81 height 60
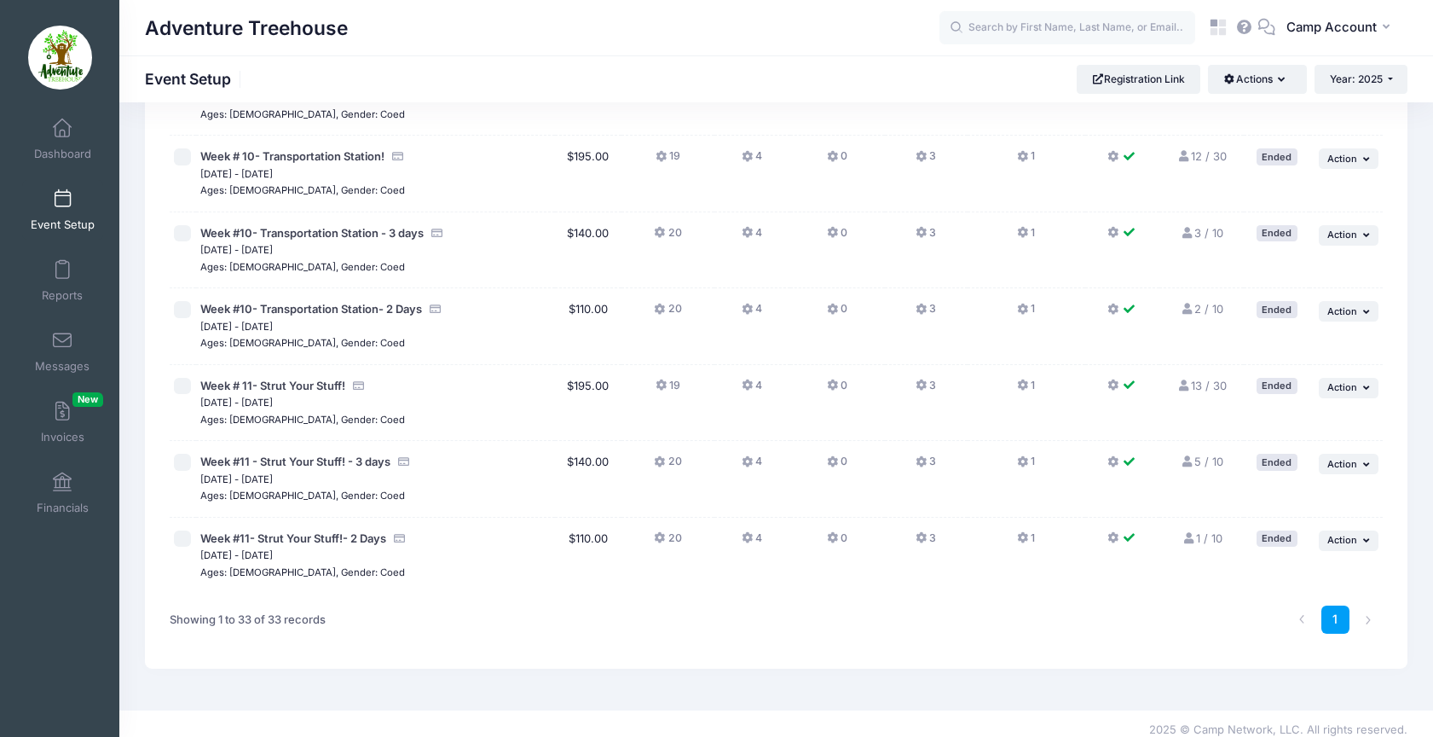
scroll to position [2160, 0]
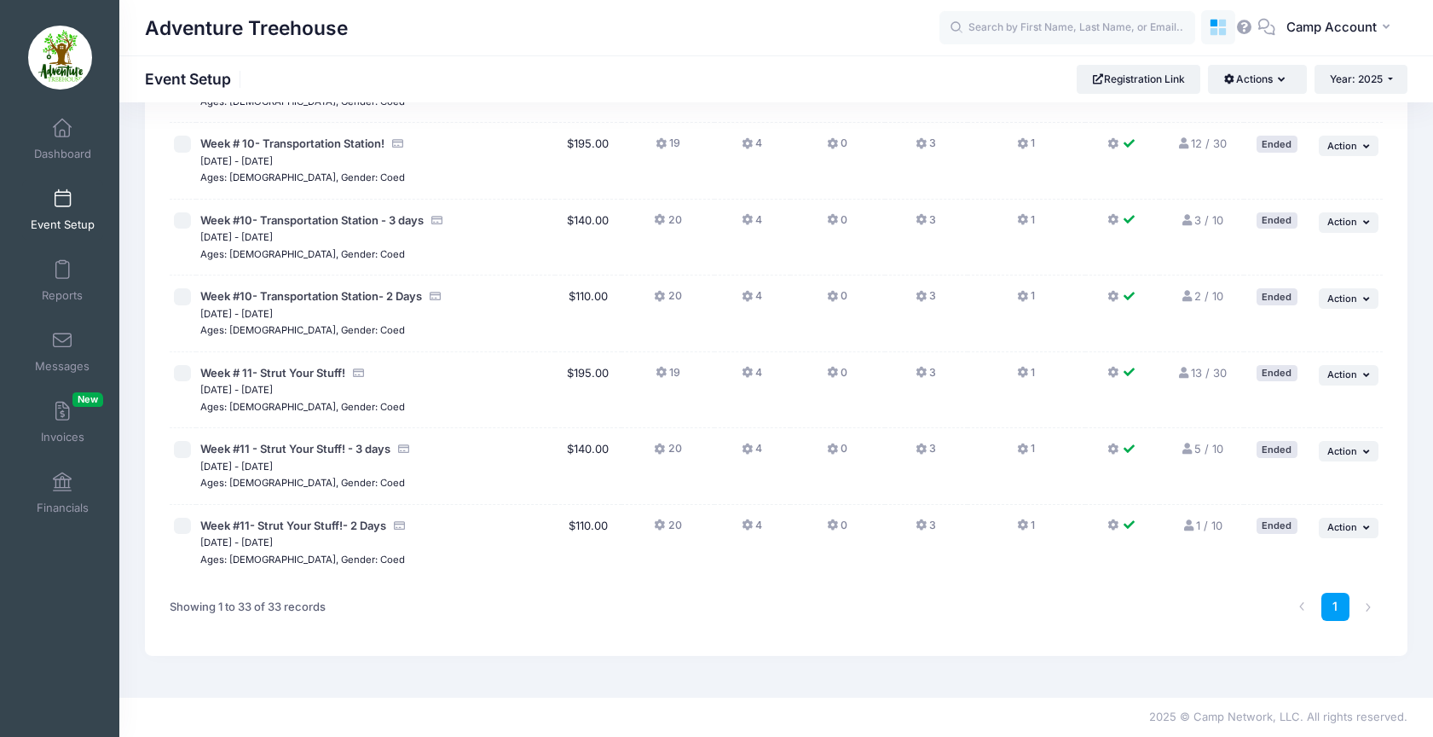
click at [1223, 33] on icon at bounding box center [1223, 32] width 8 height 8
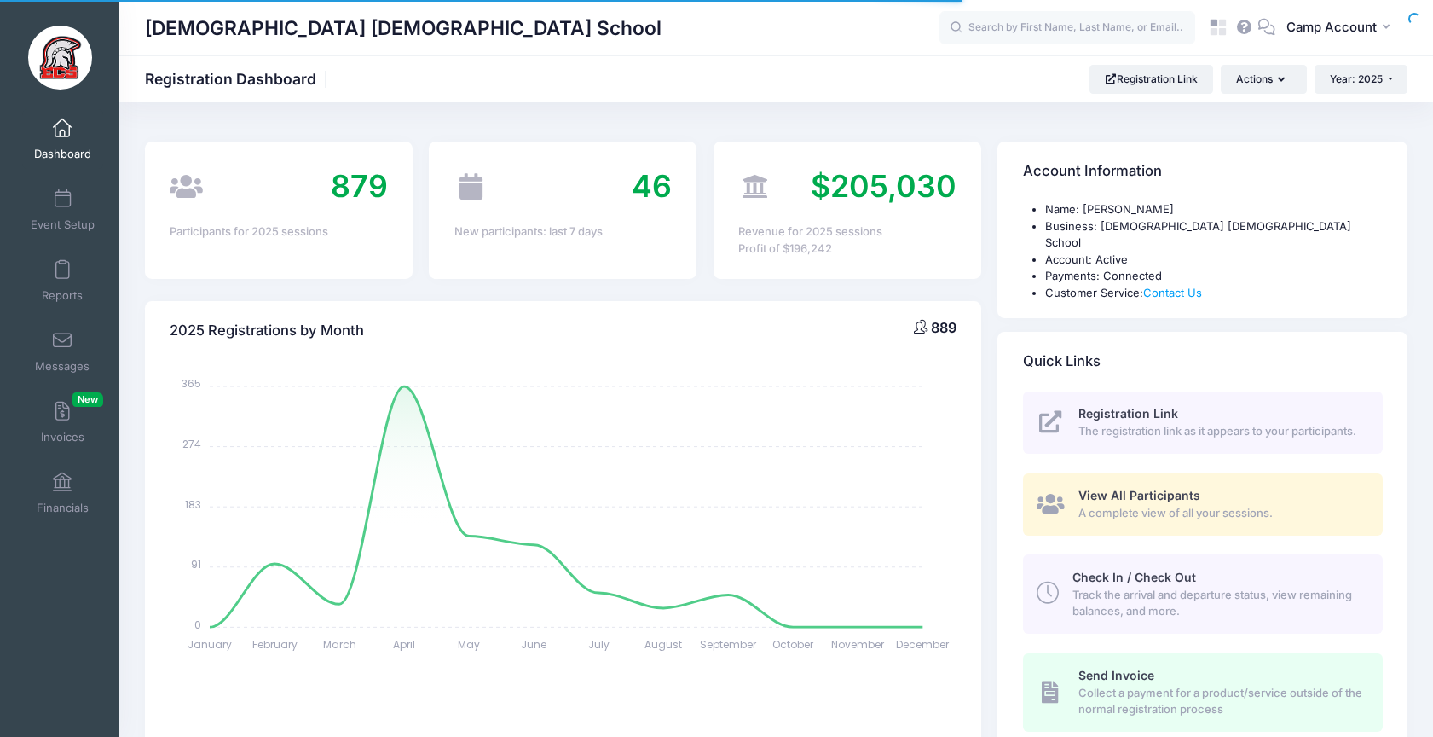
select select
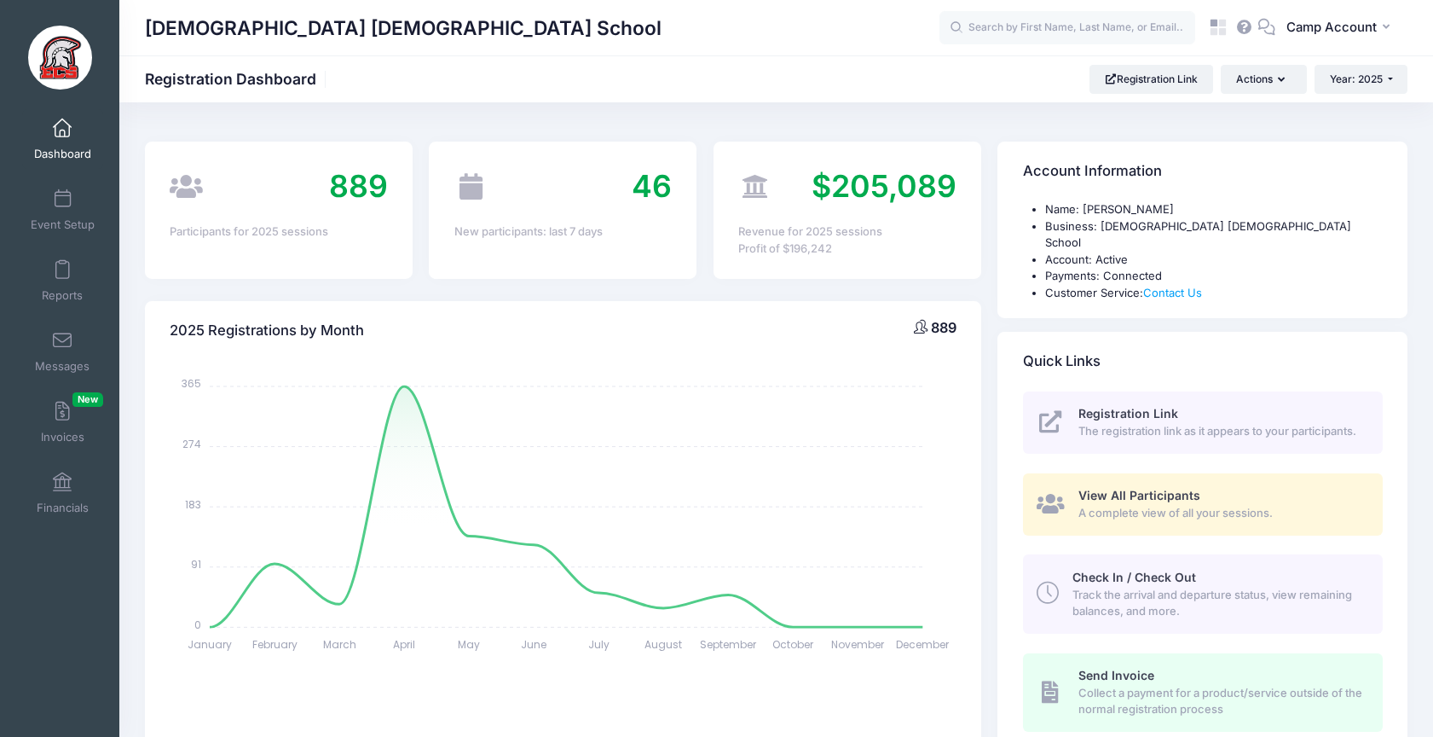
click at [61, 216] on link "Event Setup" at bounding box center [62, 210] width 81 height 60
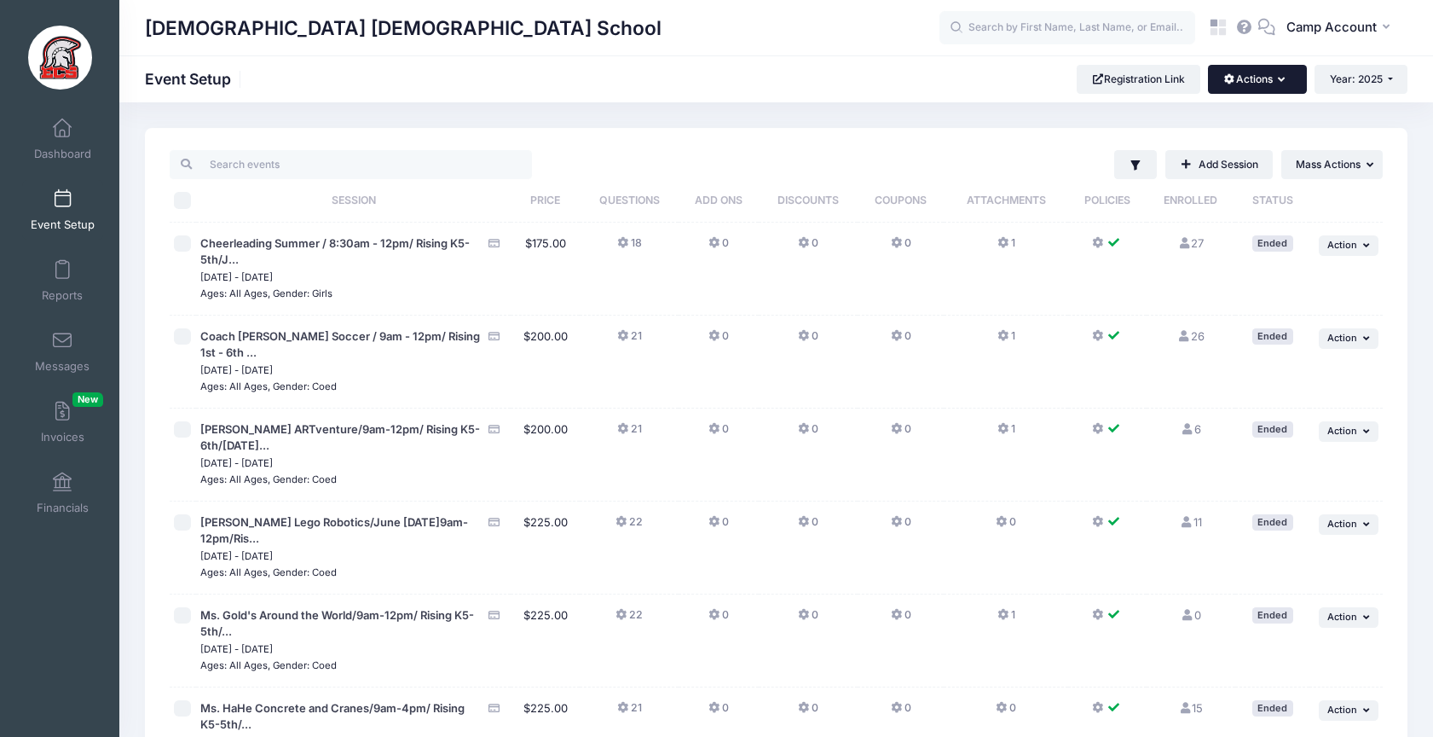
click at [1246, 85] on button "Actions" at bounding box center [1257, 79] width 98 height 29
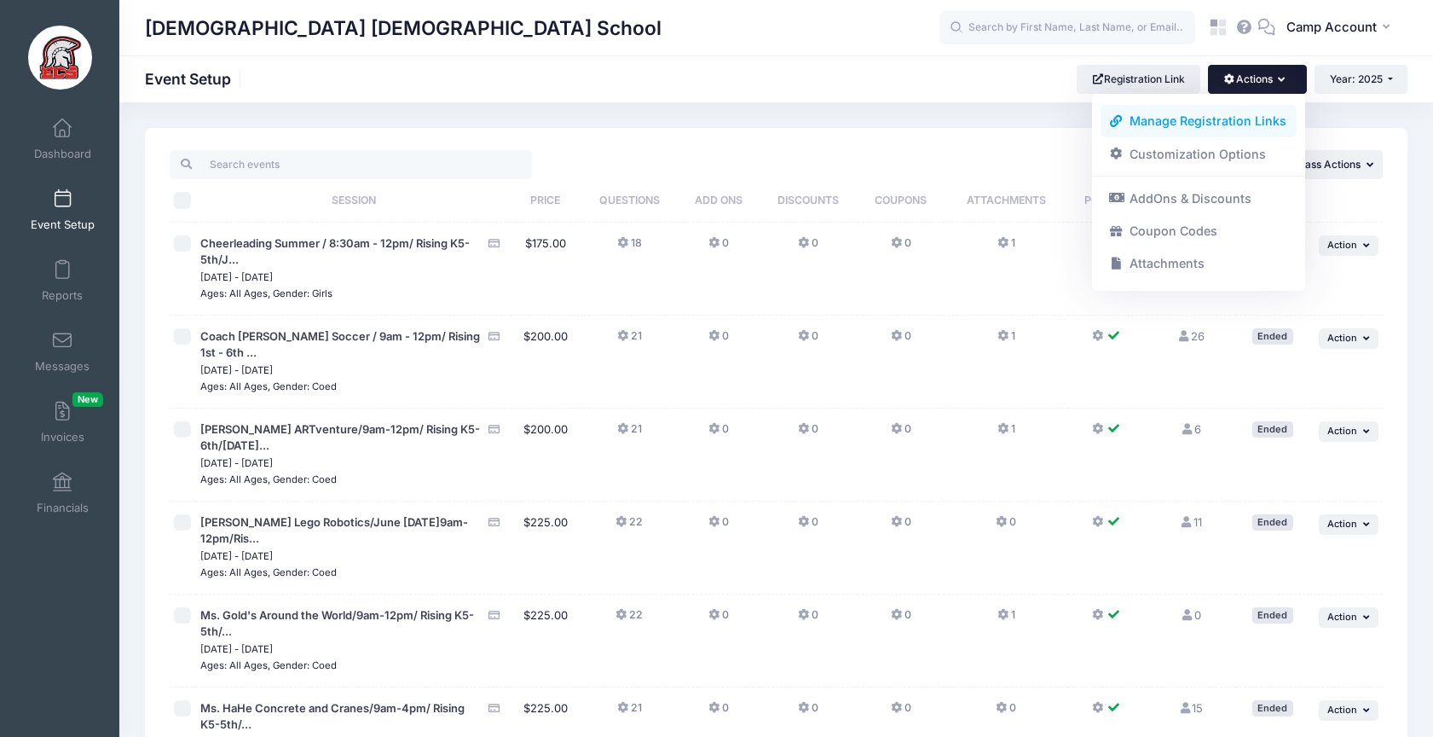
click at [1197, 125] on link "Manage Registration Links" at bounding box center [1199, 121] width 197 height 32
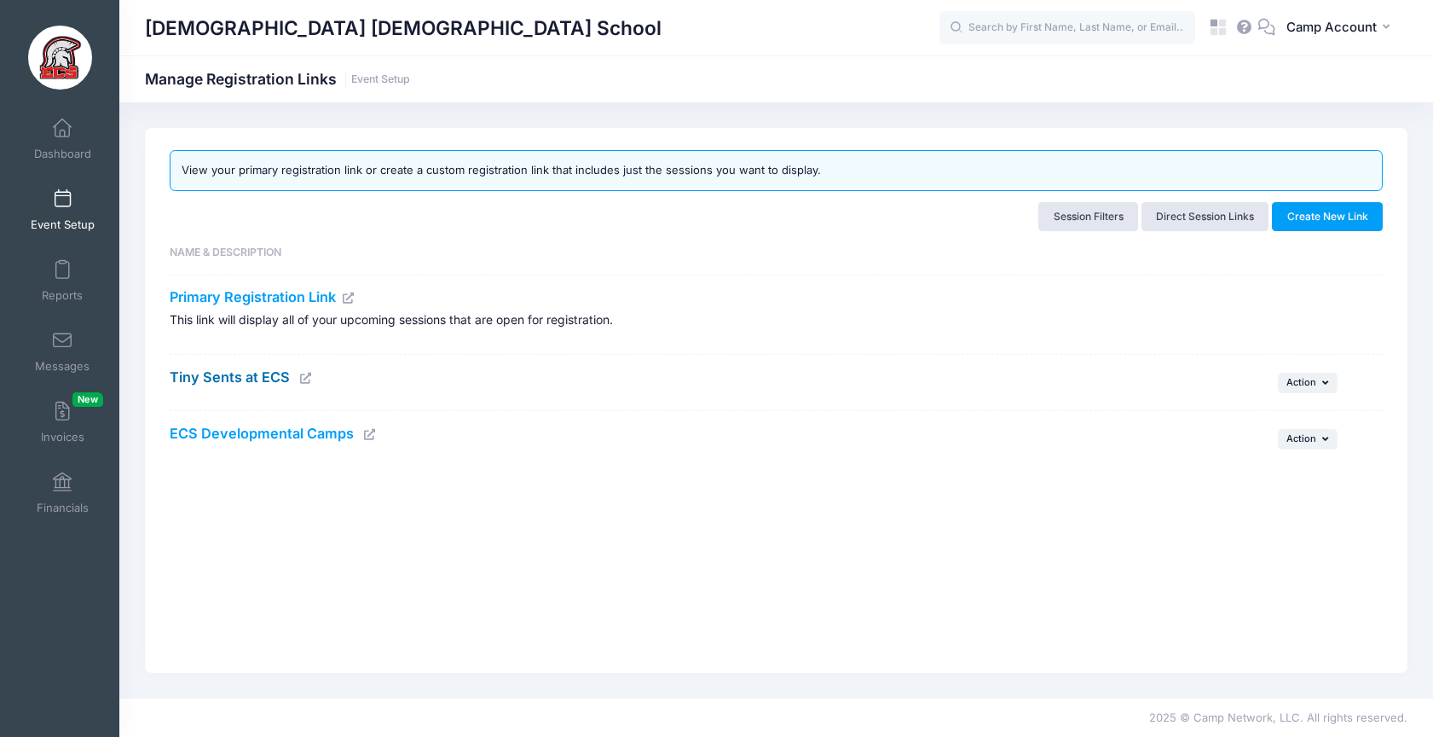
click at [242, 379] on link "Tiny Sents at ECS" at bounding box center [230, 376] width 120 height 17
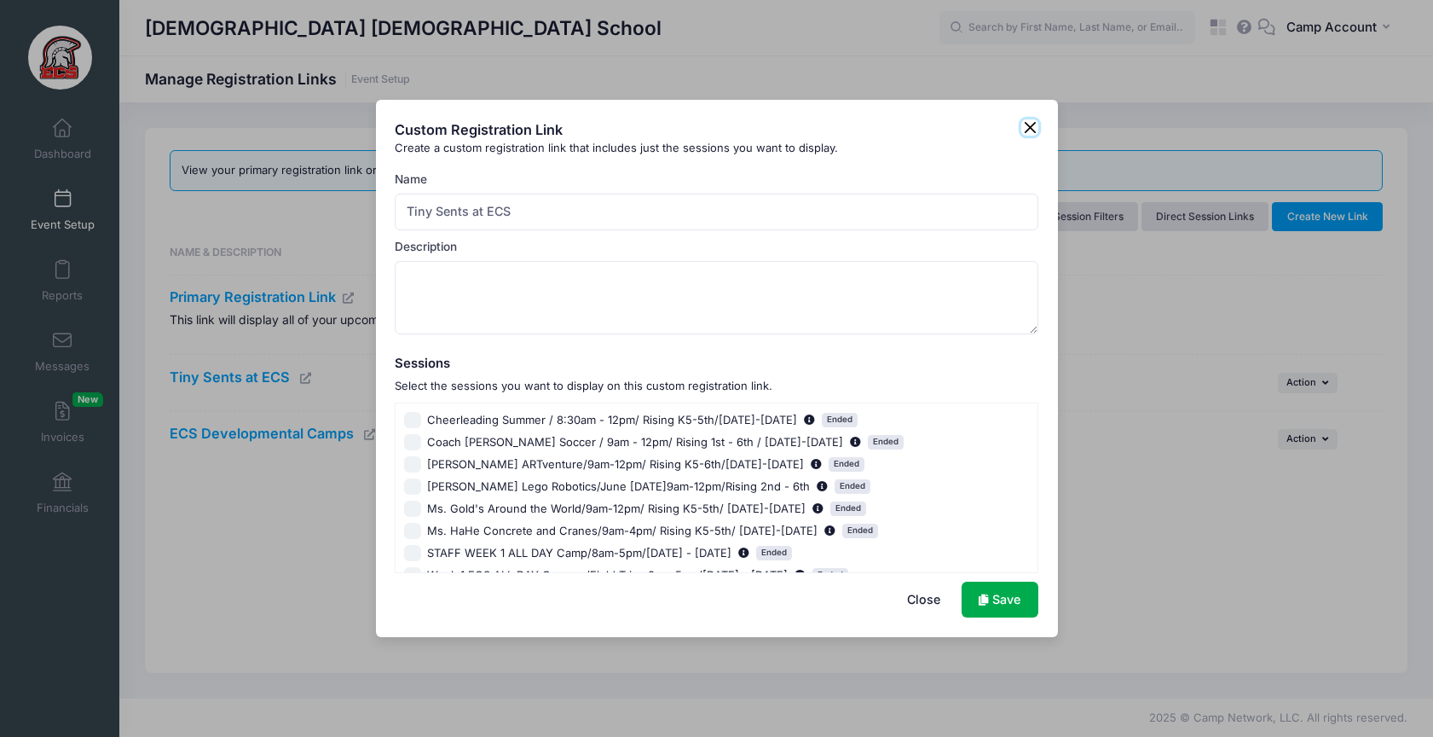
click at [1031, 128] on button "Close" at bounding box center [1029, 127] width 17 height 17
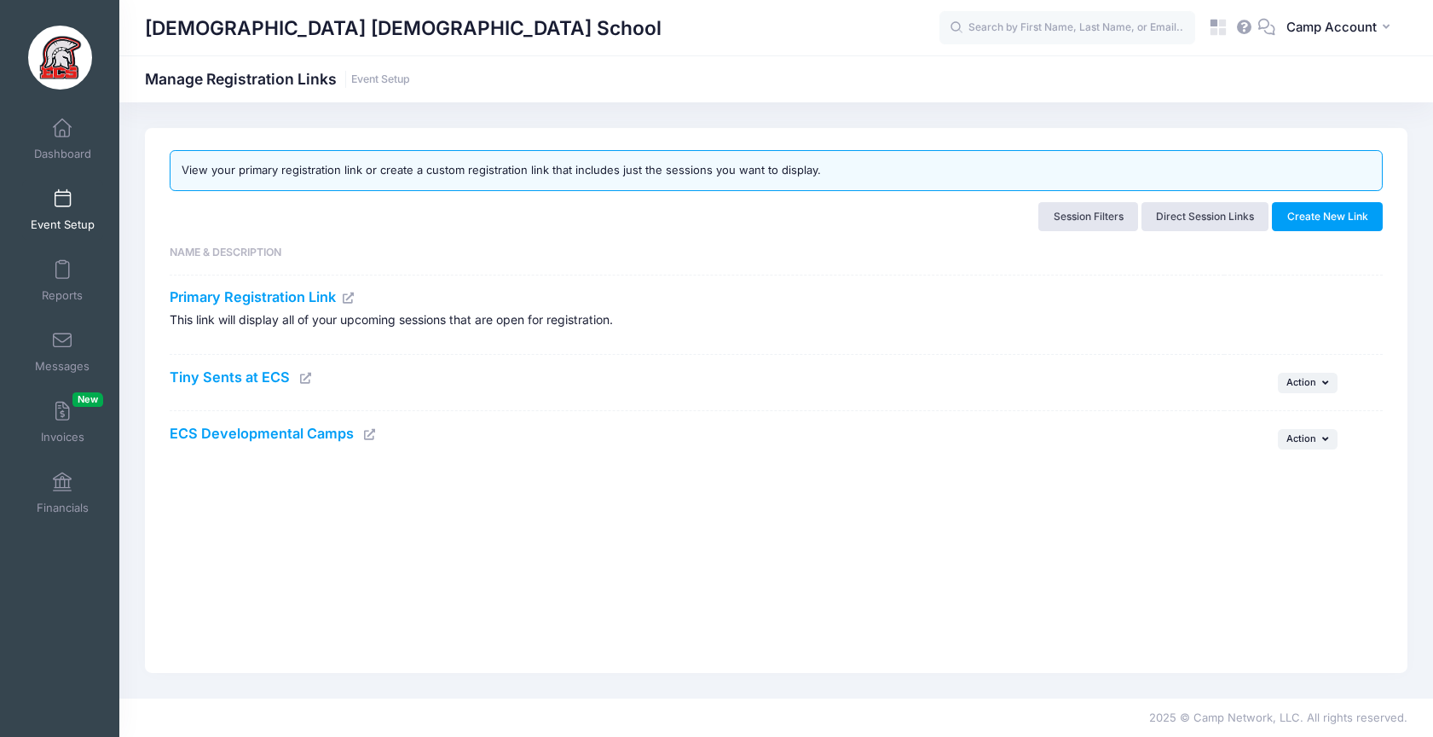
click at [306, 381] on icon at bounding box center [306, 378] width 14 height 11
click at [412, 393] on td "Tiny Sents at ECS" at bounding box center [697, 383] width 1054 height 56
click at [1278, 385] on td "... Action Edit Delete" at bounding box center [1303, 383] width 159 height 56
click at [1293, 385] on span "Action" at bounding box center [1302, 382] width 30 height 12
click at [1272, 415] on link "Edit" at bounding box center [1285, 420] width 90 height 32
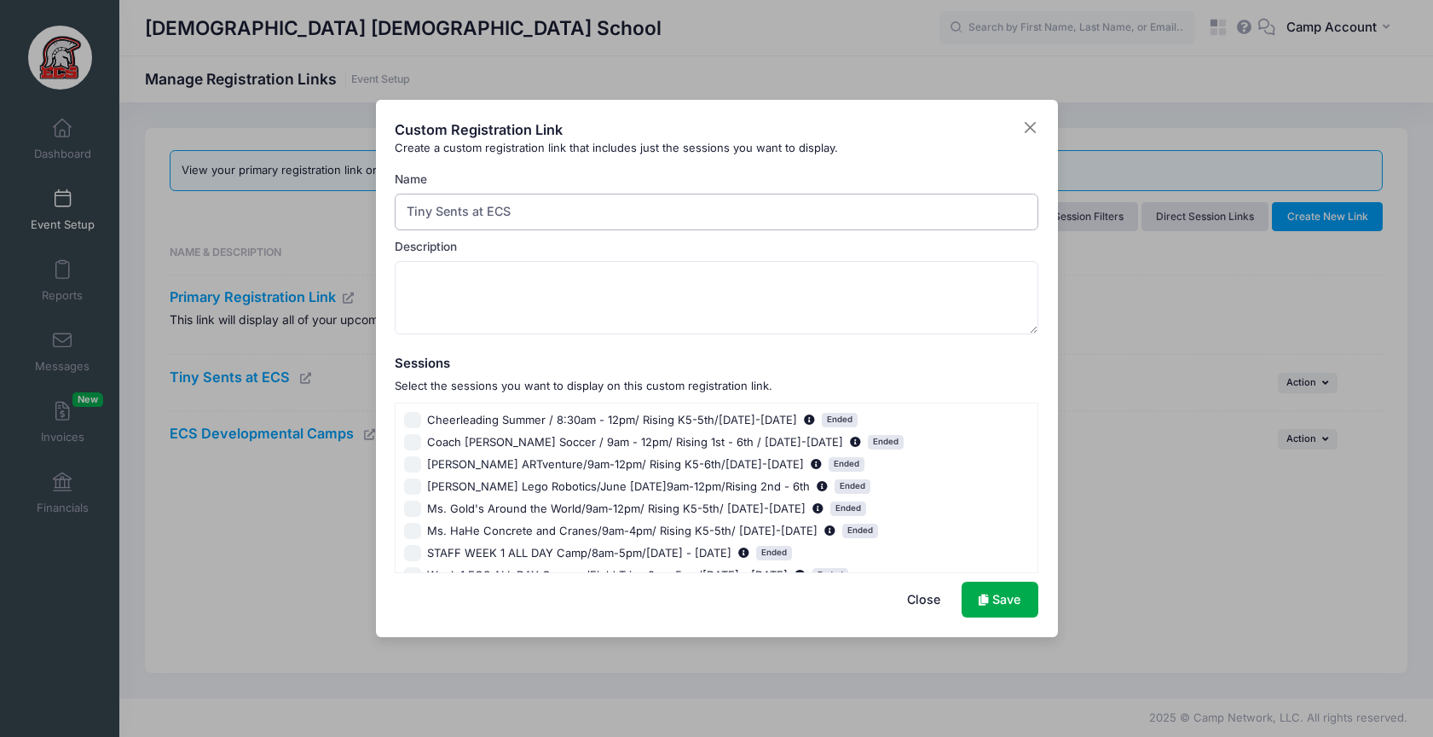
drag, startPoint x: 584, startPoint y: 211, endPoint x: 381, endPoint y: 200, distance: 203.2
click at [381, 200] on div "Custom Registration Link Create a custom registration link that includes just t…" at bounding box center [717, 368] width 682 height 537
click at [1037, 129] on button "Close" at bounding box center [1029, 127] width 17 height 17
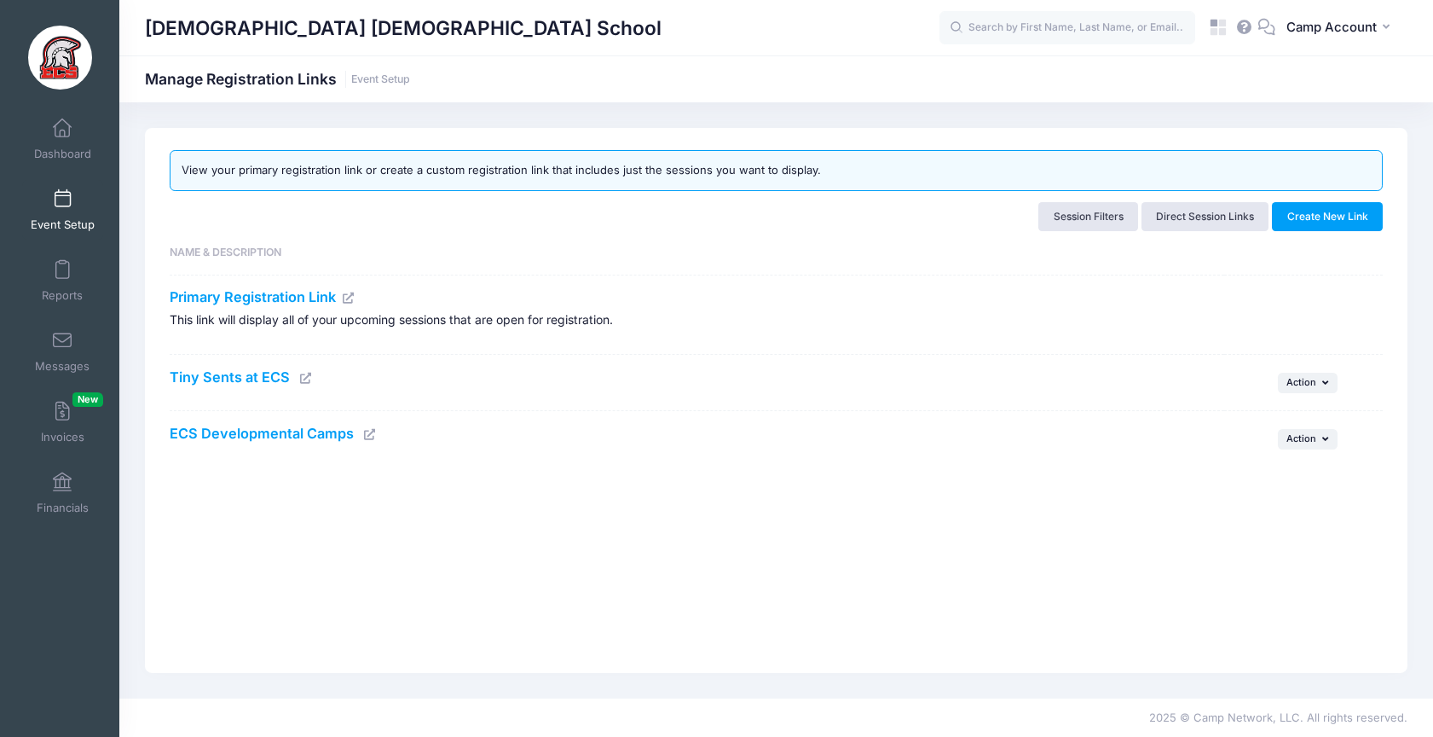
drag, startPoint x: 167, startPoint y: 436, endPoint x: 365, endPoint y: 471, distance: 201.0
click at [365, 471] on div "View your primary registration link or create a custom registration link that i…" at bounding box center [776, 313] width 1229 height 327
drag, startPoint x: 354, startPoint y: 434, endPoint x: 171, endPoint y: 437, distance: 183.3
click at [171, 437] on h4 "ECS Developmental Camps" at bounding box center [693, 433] width 1046 height 17
copy h4 "ECS Developmental Camps"
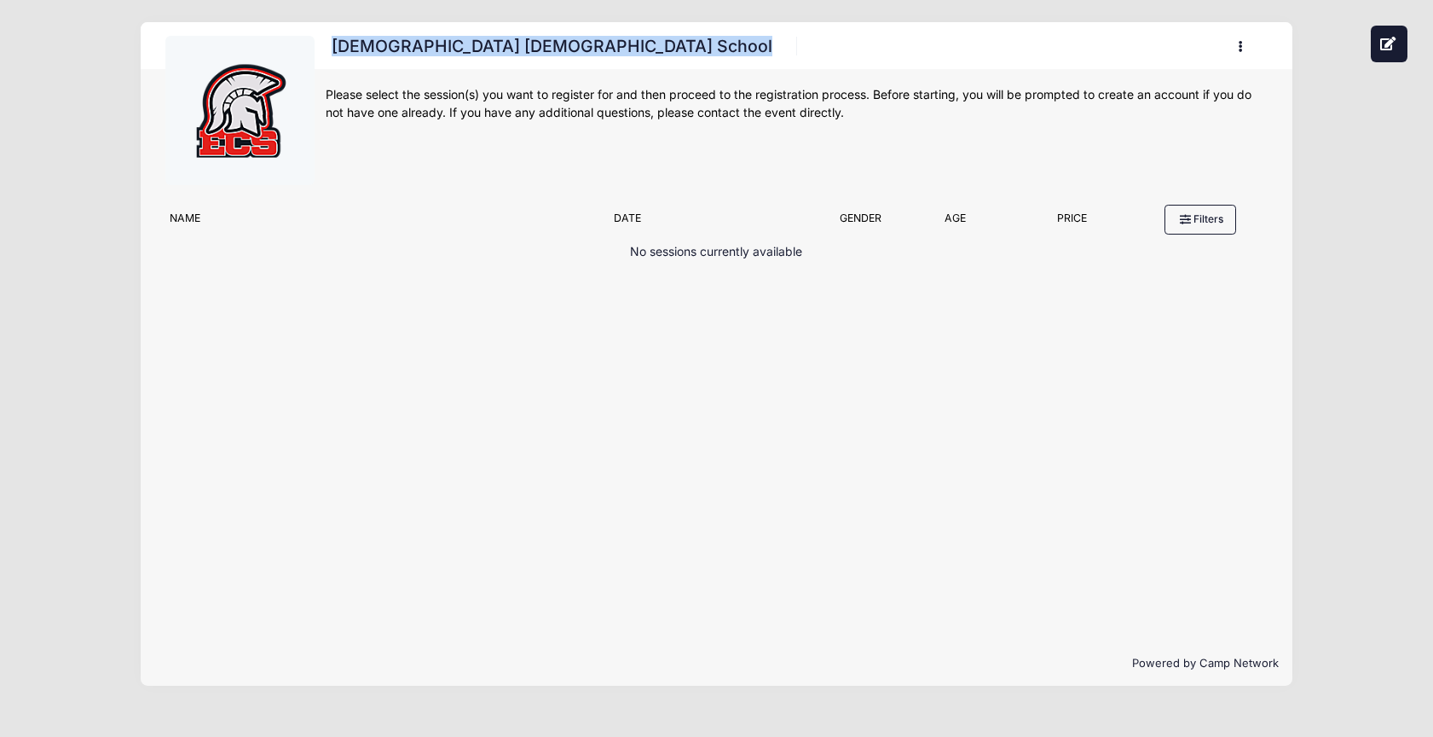
drag, startPoint x: 581, startPoint y: 47, endPoint x: 328, endPoint y: 45, distance: 253.2
click at [328, 45] on ul "[DEMOGRAPHIC_DATA] [DEMOGRAPHIC_DATA] School" at bounding box center [566, 50] width 481 height 36
copy ul "[DEMOGRAPHIC_DATA] [DEMOGRAPHIC_DATA] School"
